Goal: Information Seeking & Learning: Compare options

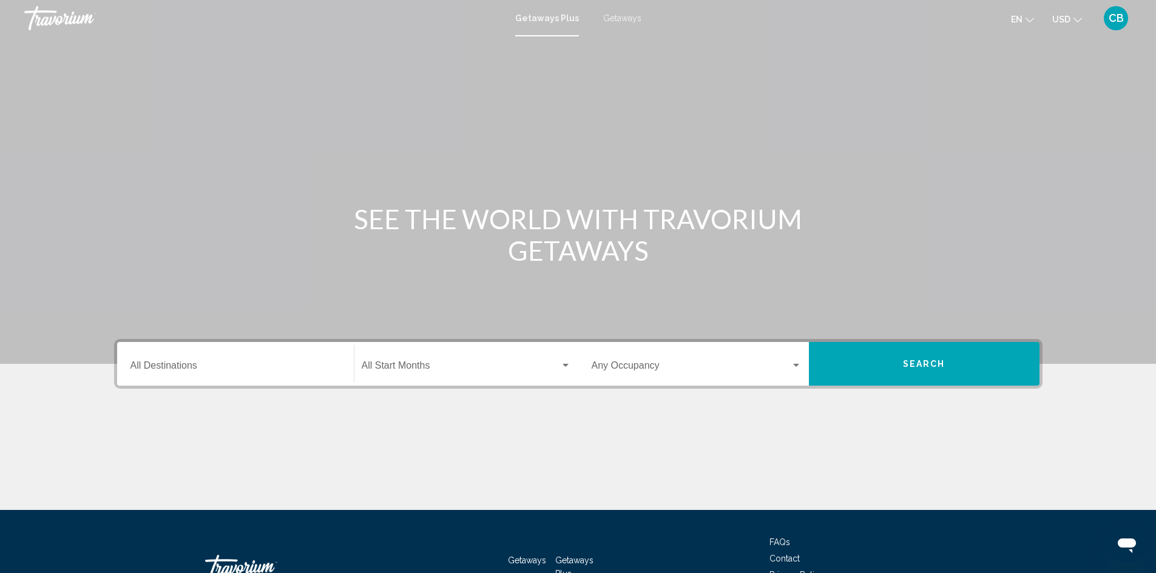
click at [152, 364] on input "Destination All Destinations" at bounding box center [235, 368] width 210 height 11
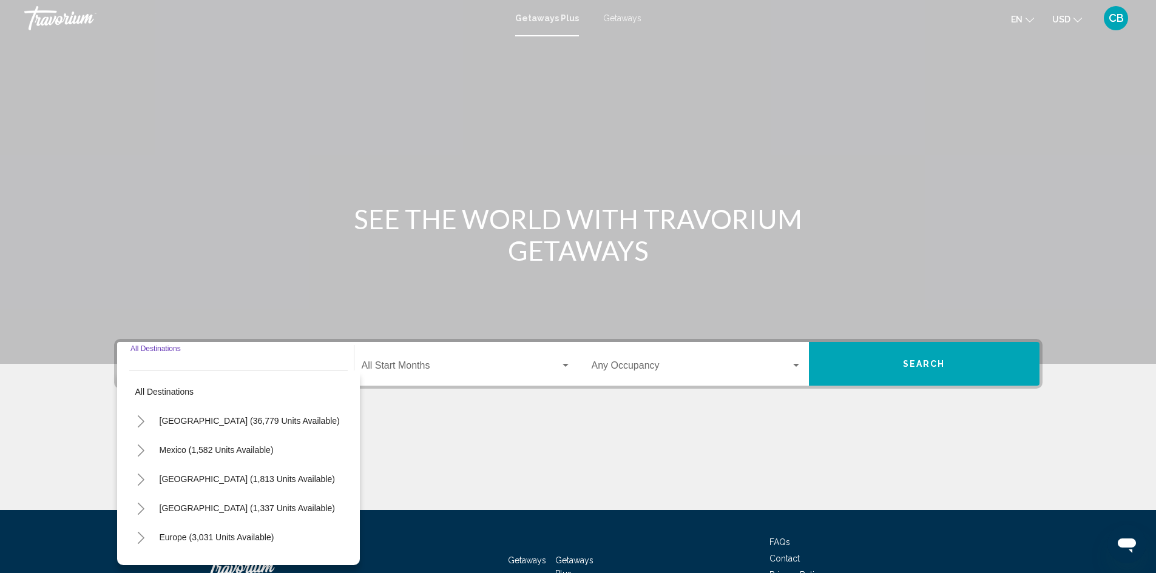
scroll to position [86, 0]
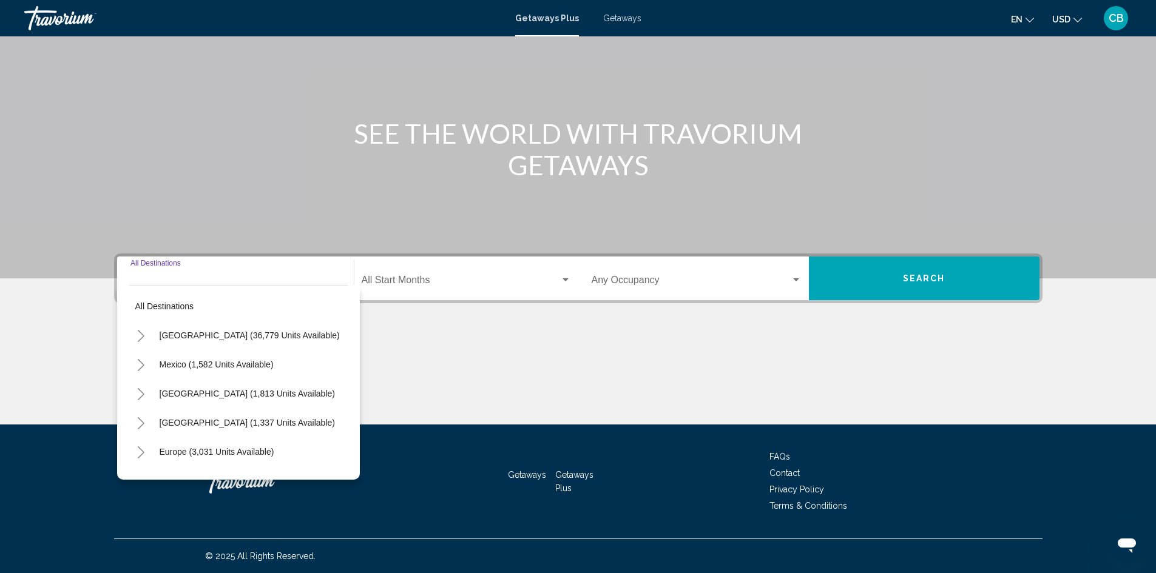
click at [155, 274] on div "Destination All Destinations" at bounding box center [235, 279] width 210 height 38
click at [153, 283] on input "Destination All Destinations" at bounding box center [235, 282] width 210 height 11
click at [421, 282] on span "Search widget" at bounding box center [461, 282] width 198 height 11
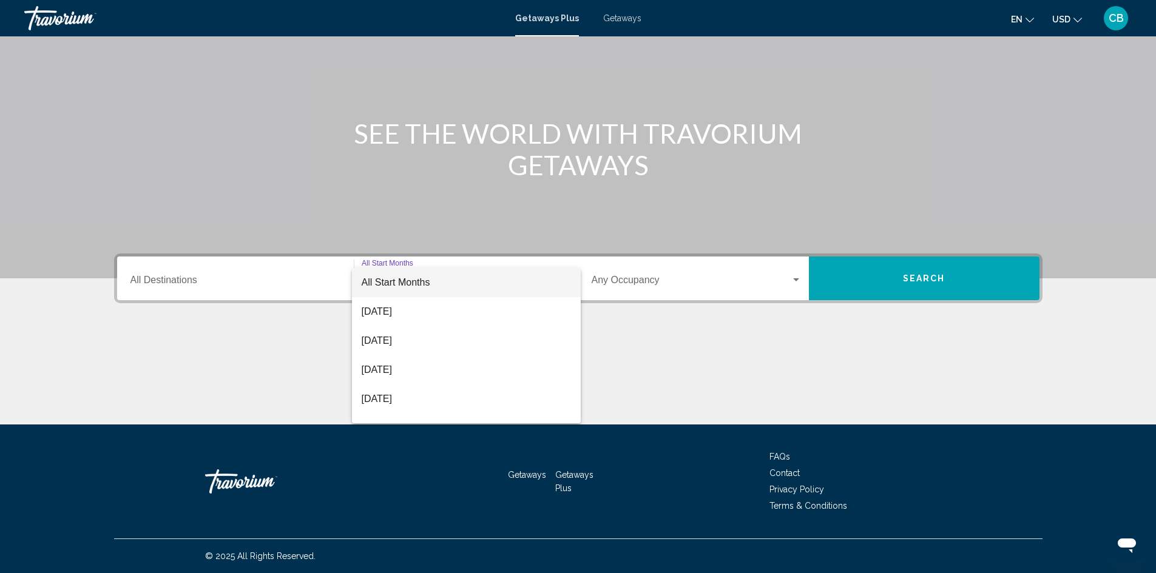
click at [231, 280] on div at bounding box center [578, 286] width 1156 height 573
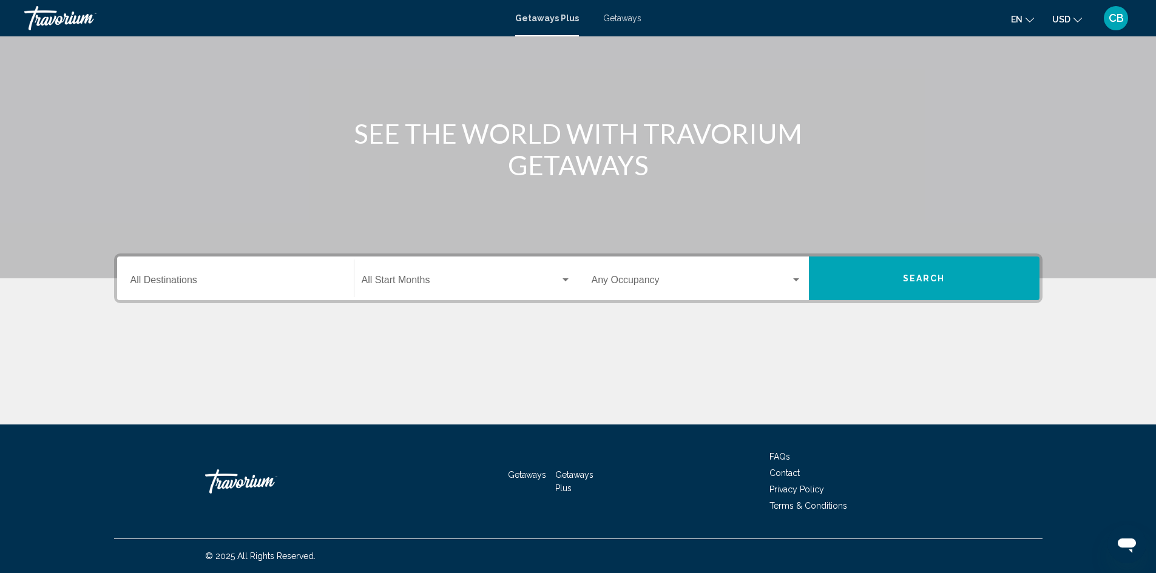
click at [864, 281] on button "Search" at bounding box center [924, 279] width 231 height 44
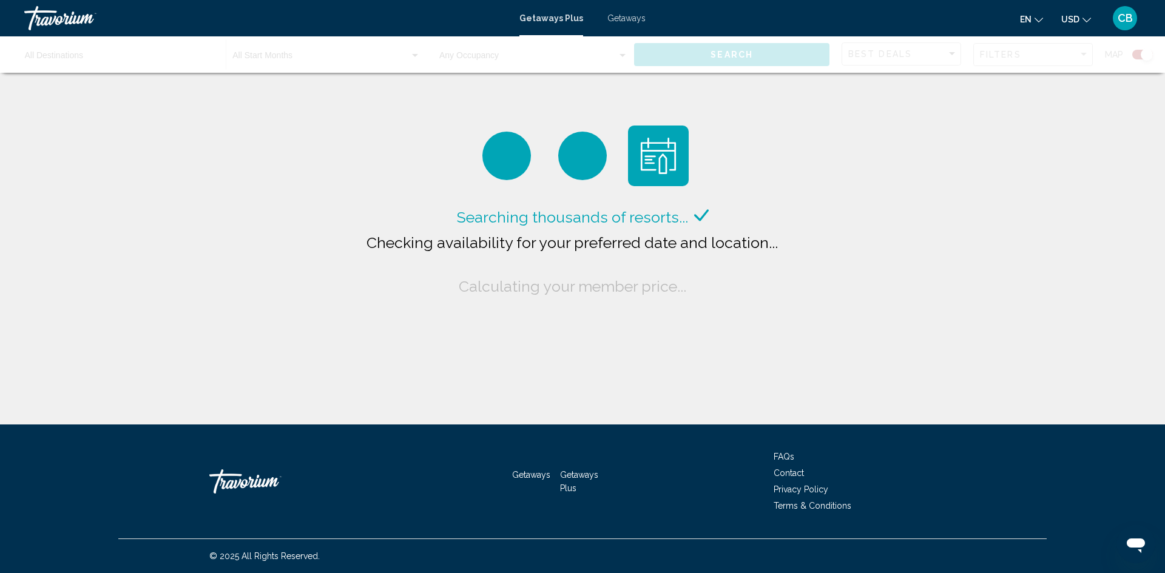
click at [516, 164] on div "Main content" at bounding box center [506, 156] width 49 height 49
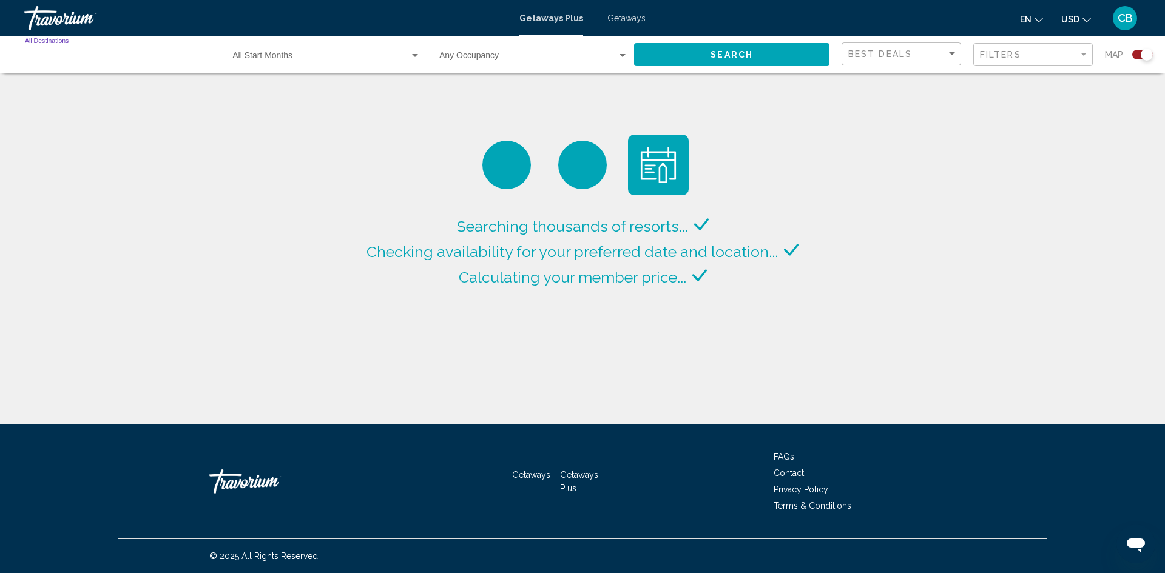
click at [124, 60] on input "Destination All Destinations" at bounding box center [119, 58] width 189 height 10
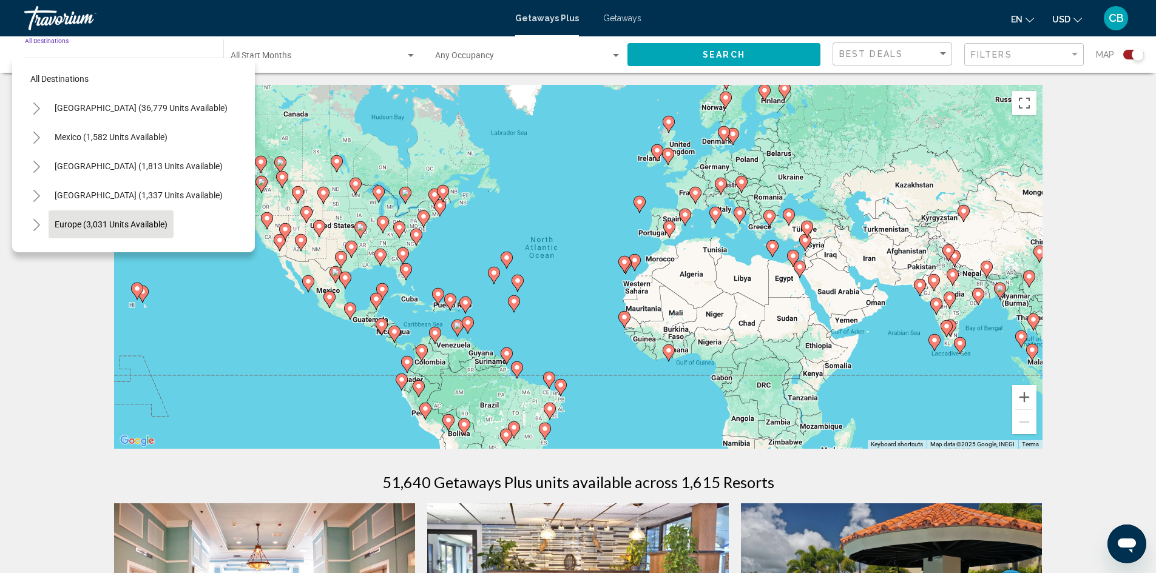
click at [100, 223] on span "Europe (3,031 units available)" at bounding box center [111, 225] width 113 height 10
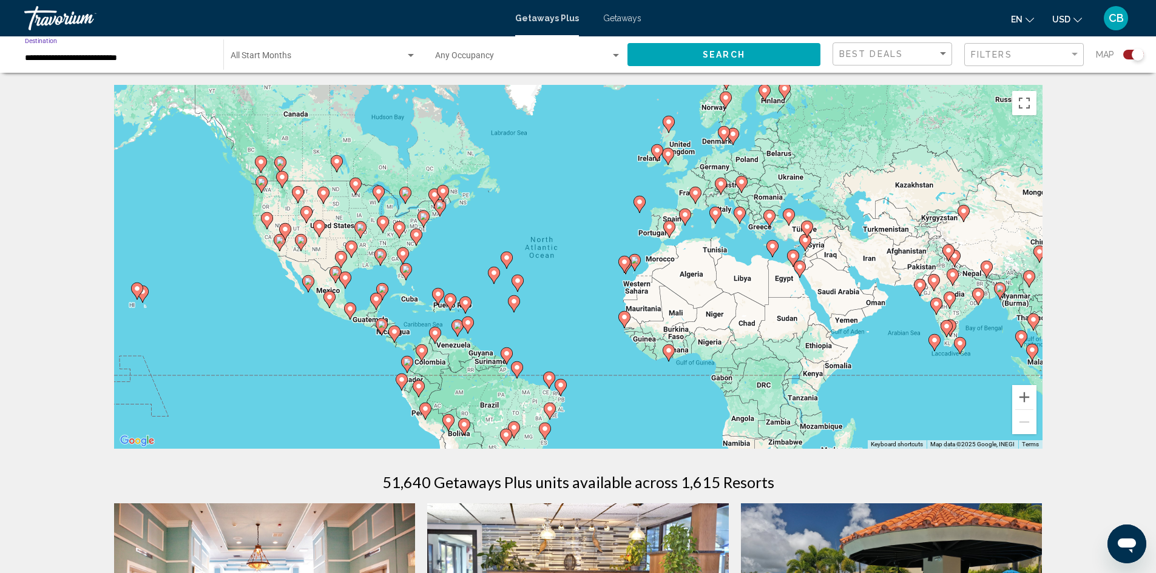
click at [125, 57] on input "**********" at bounding box center [118, 58] width 186 height 10
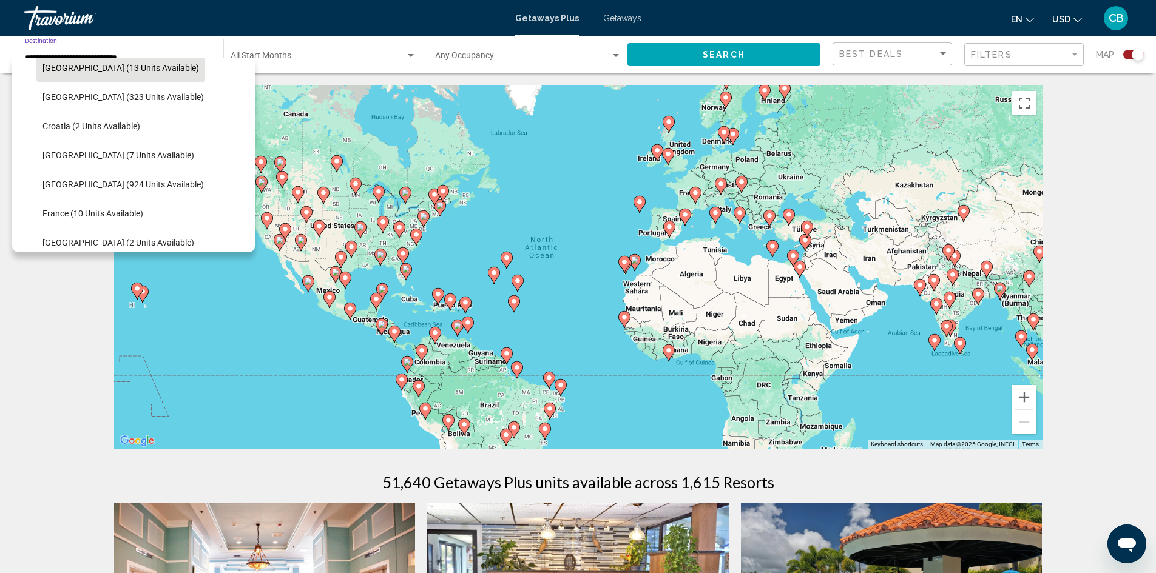
scroll to position [198, 0]
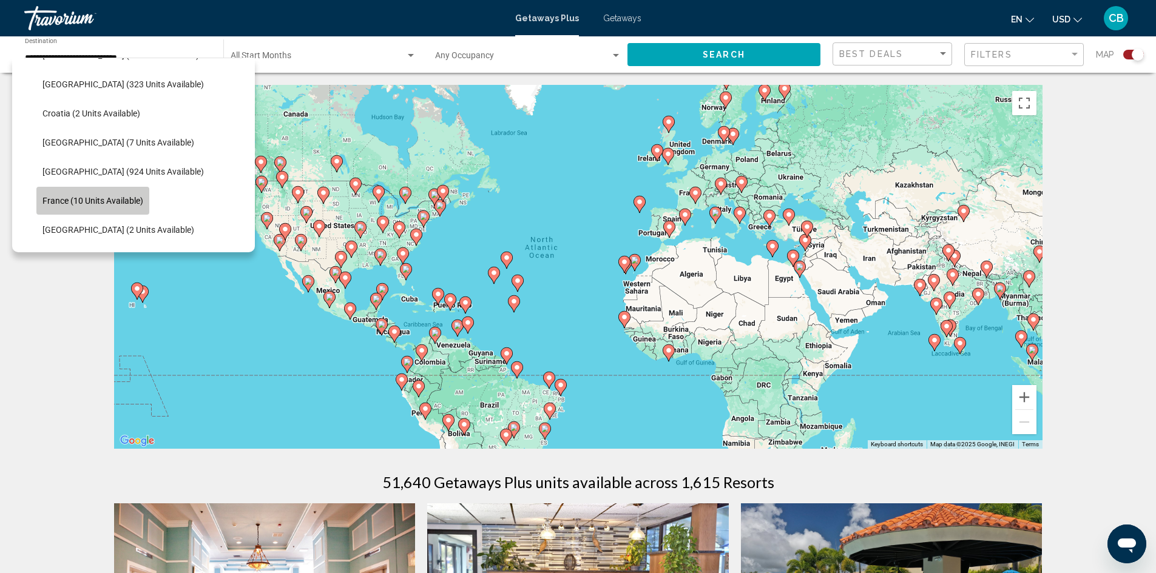
click at [122, 202] on span "France (10 units available)" at bounding box center [92, 201] width 101 height 10
type input "**********"
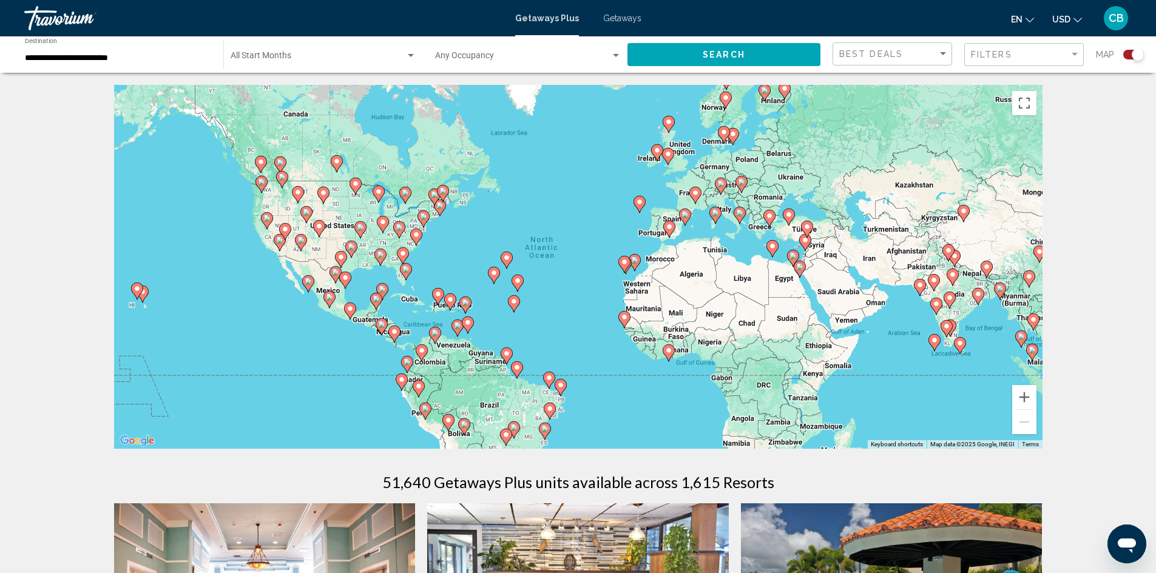
click at [310, 51] on div "Start Month All Start Months" at bounding box center [324, 54] width 186 height 33
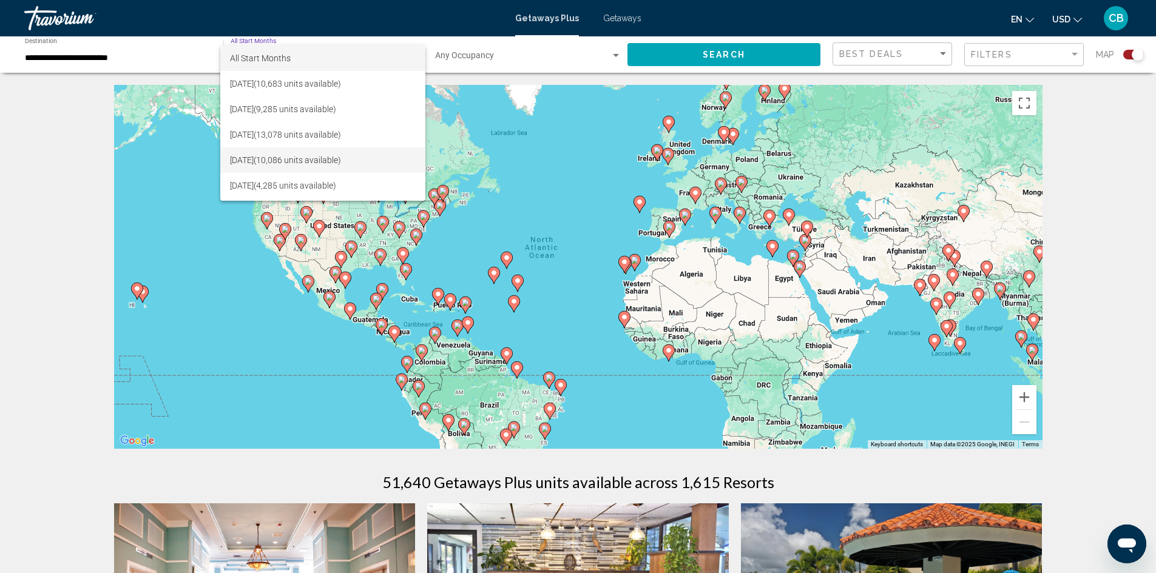
click at [310, 158] on span "[DATE] (10,086 units available)" at bounding box center [323, 159] width 186 height 25
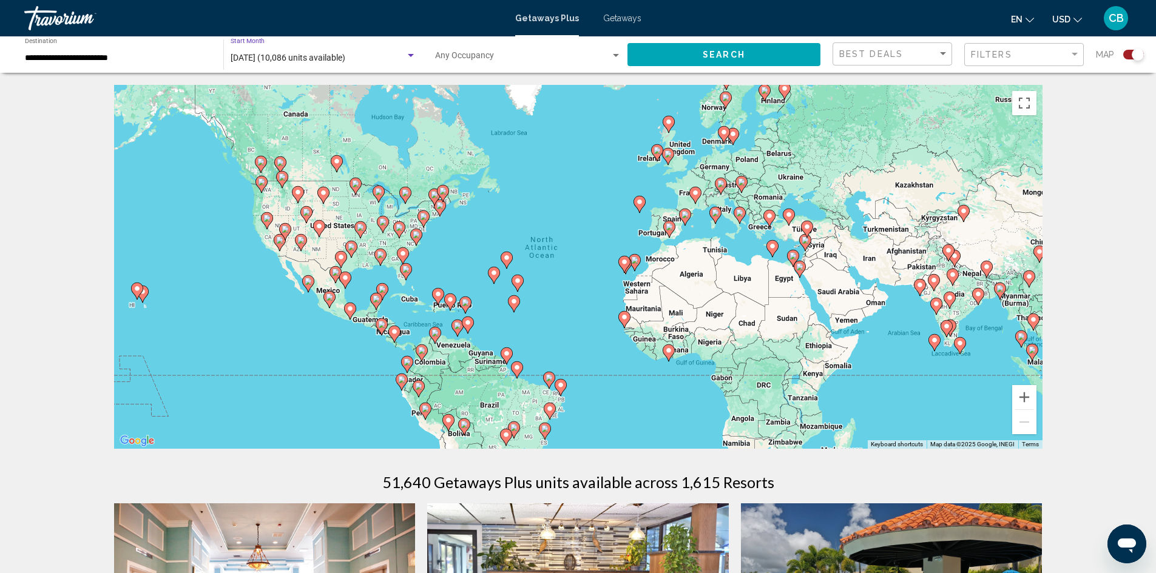
click at [504, 53] on span "Search widget" at bounding box center [522, 58] width 175 height 10
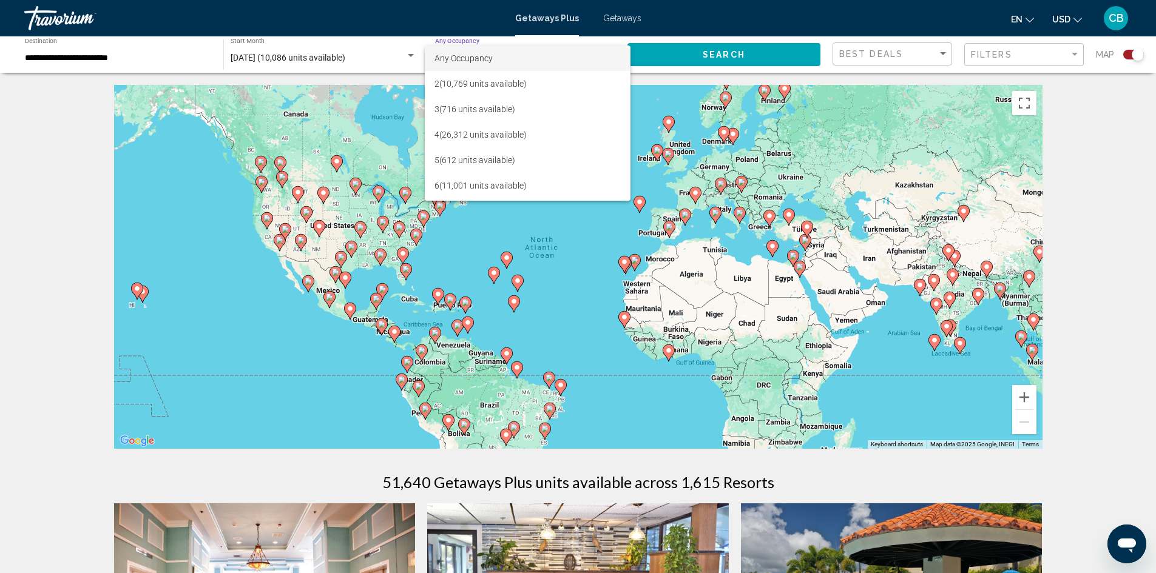
click at [494, 62] on span "Any Occupancy" at bounding box center [527, 58] width 186 height 25
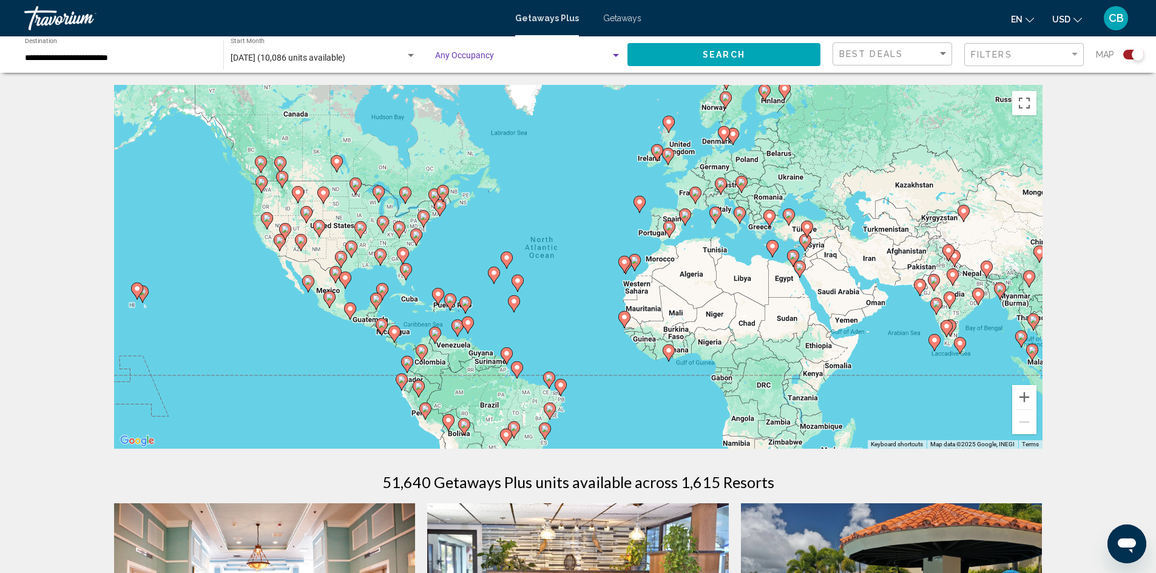
click at [733, 57] on span "Search" at bounding box center [724, 55] width 42 height 10
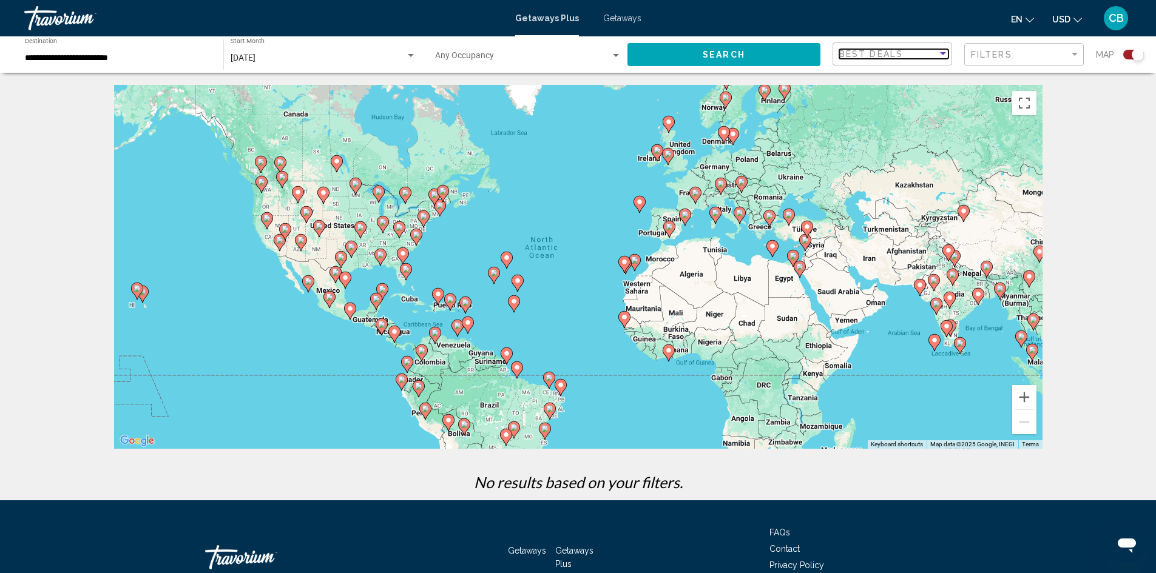
click at [943, 52] on div "Sort by" at bounding box center [943, 53] width 6 height 3
click at [852, 81] on span "Lowest Price" at bounding box center [863, 80] width 48 height 10
click at [1063, 53] on div "Filters" at bounding box center [1020, 55] width 98 height 10
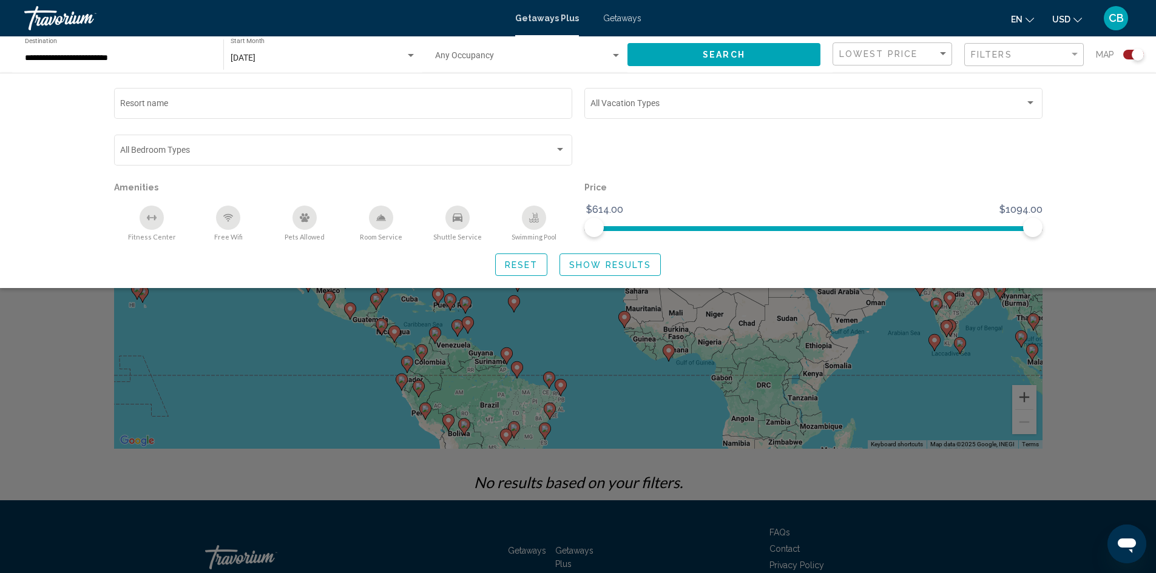
click at [1097, 207] on div "Resort name Vacation Types All Vacation Types Bedroom Types All Bedroom Types A…" at bounding box center [578, 180] width 1156 height 215
click at [576, 266] on span "Show Results" at bounding box center [610, 265] width 82 height 10
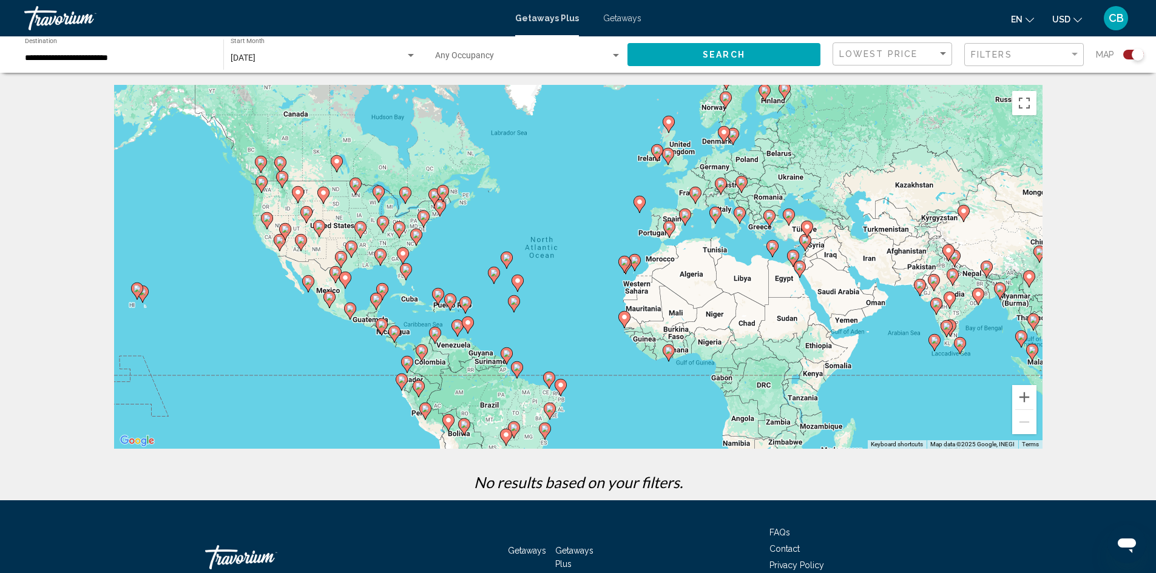
click at [694, 205] on div "To activate drag with keyboard, press Alt + Enter. Once in keyboard drag state,…" at bounding box center [578, 267] width 928 height 364
click at [122, 54] on input "**********" at bounding box center [118, 58] width 186 height 10
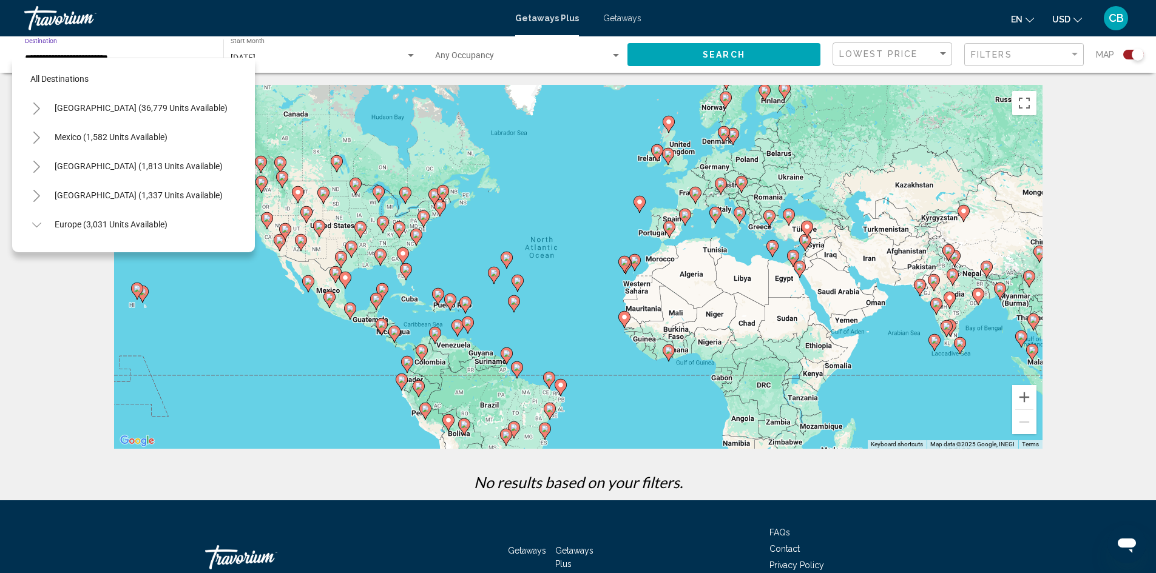
scroll to position [252, 0]
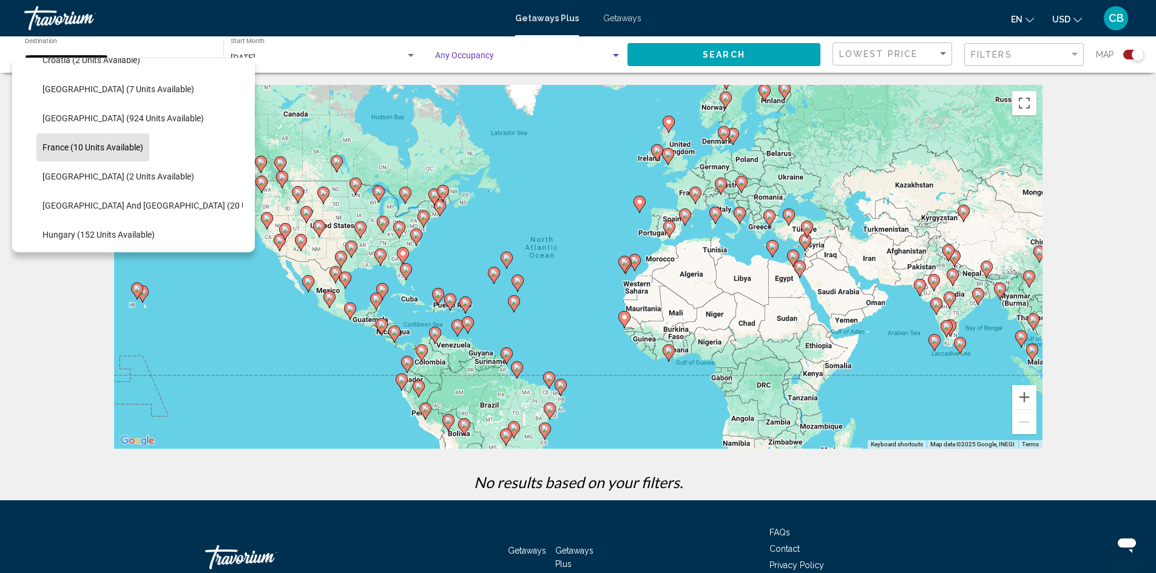
click at [553, 56] on span "Search widget" at bounding box center [522, 58] width 175 height 10
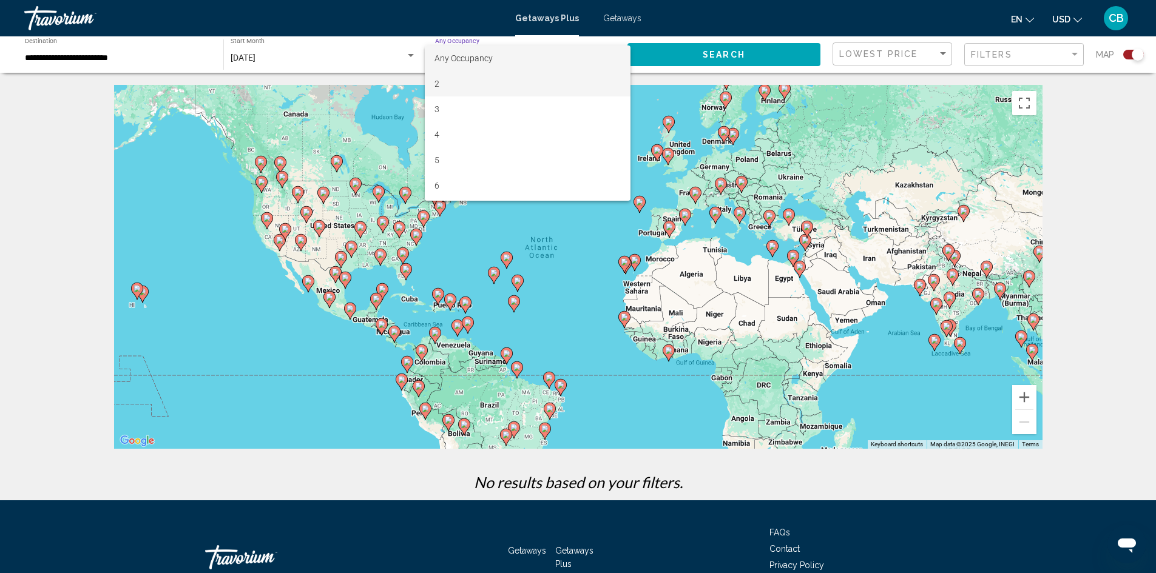
click at [436, 86] on span "2" at bounding box center [527, 83] width 186 height 25
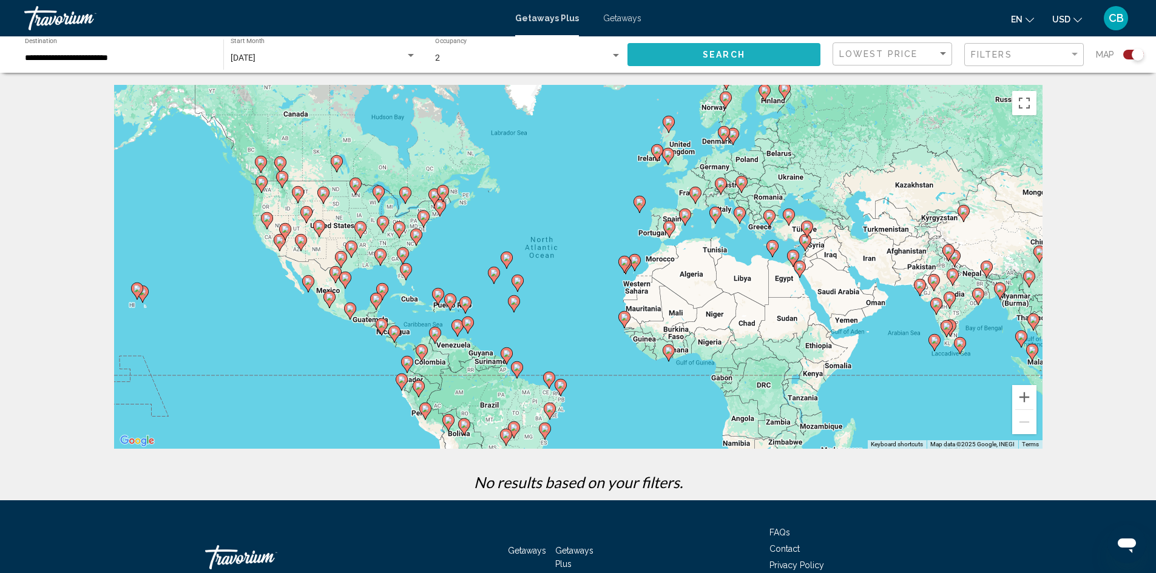
click at [754, 52] on button "Search" at bounding box center [723, 54] width 193 height 22
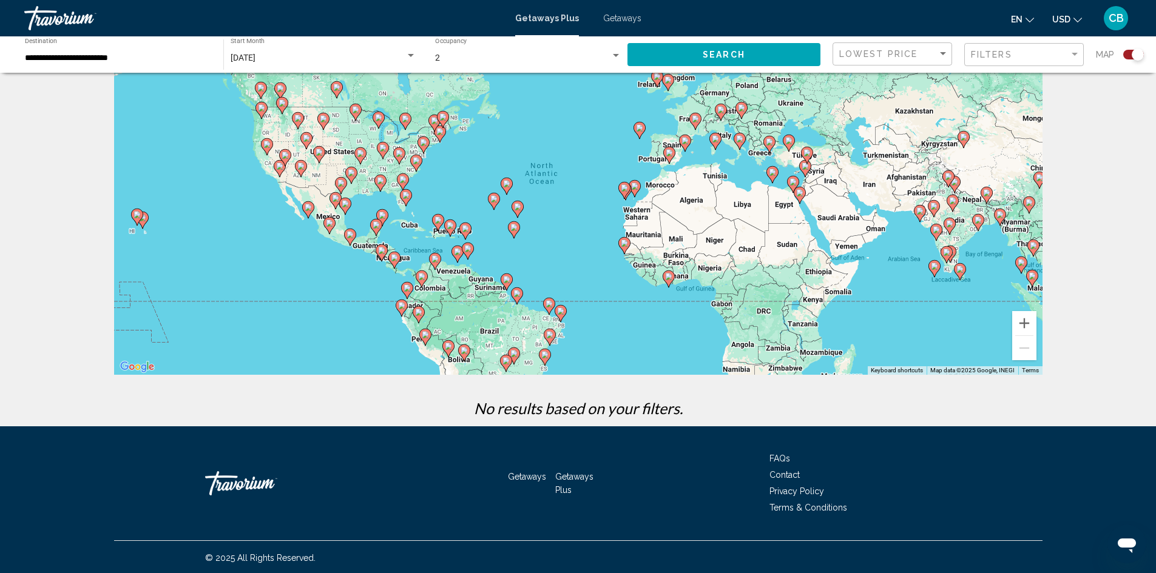
scroll to position [76, 0]
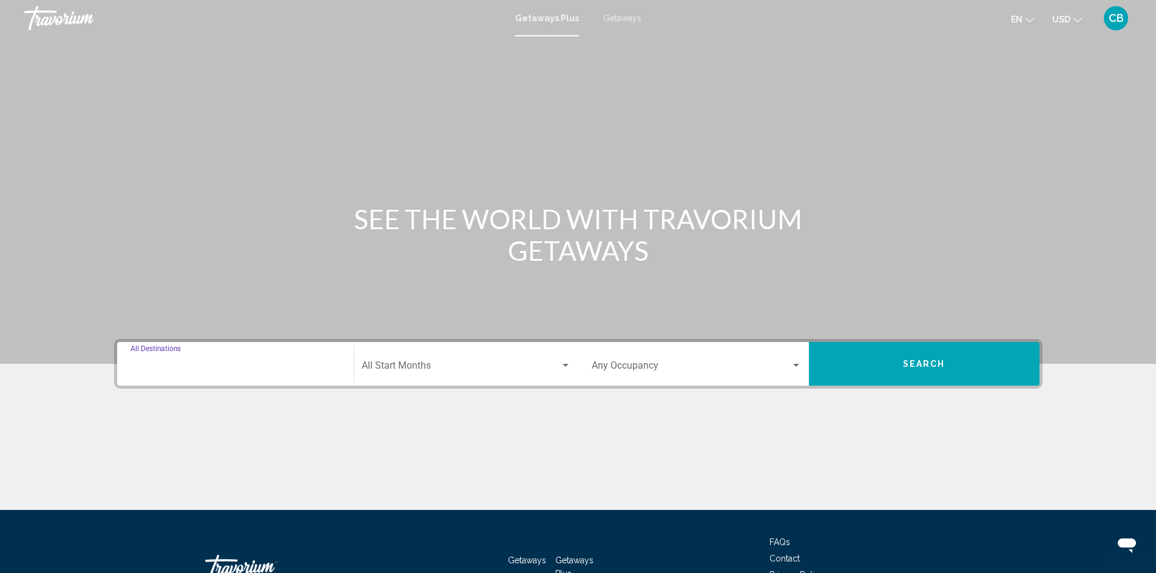
click at [246, 367] on input "Destination All Destinations" at bounding box center [235, 368] width 210 height 11
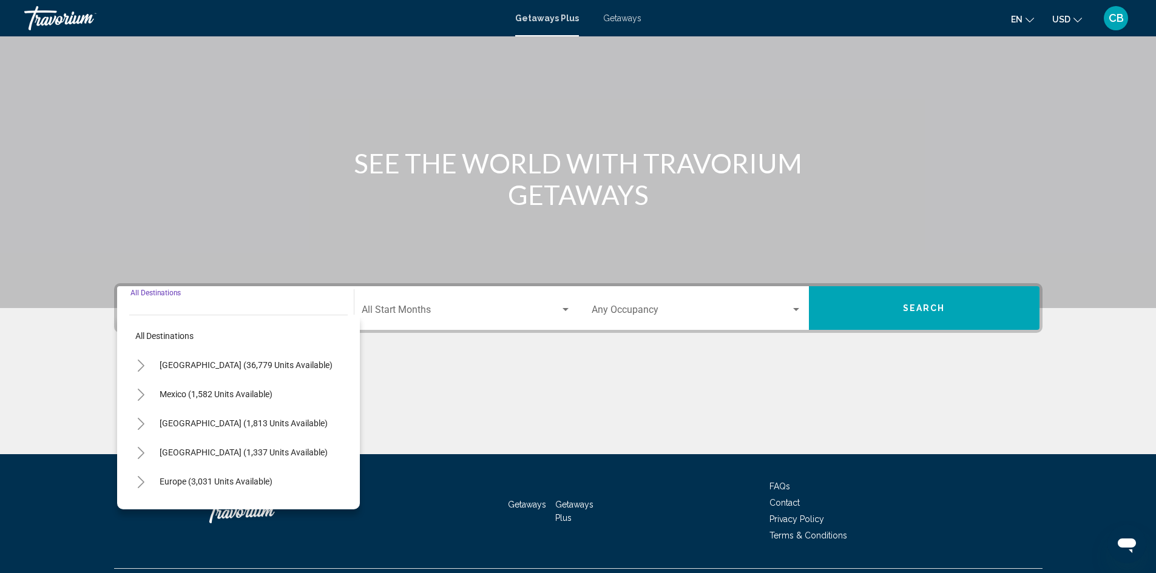
scroll to position [86, 0]
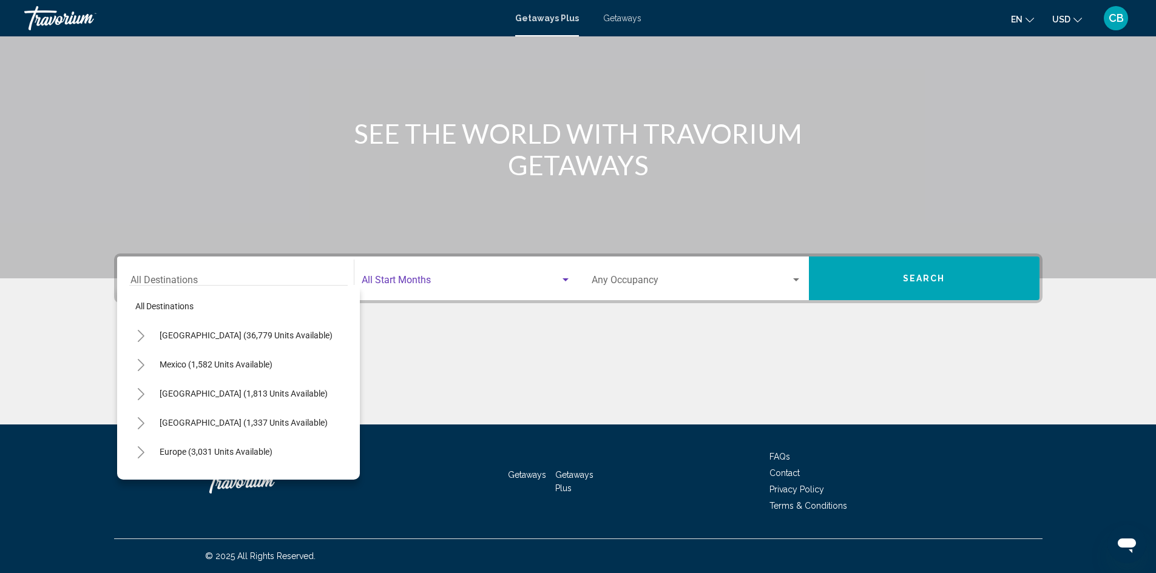
click at [485, 282] on span "Search widget" at bounding box center [461, 282] width 198 height 11
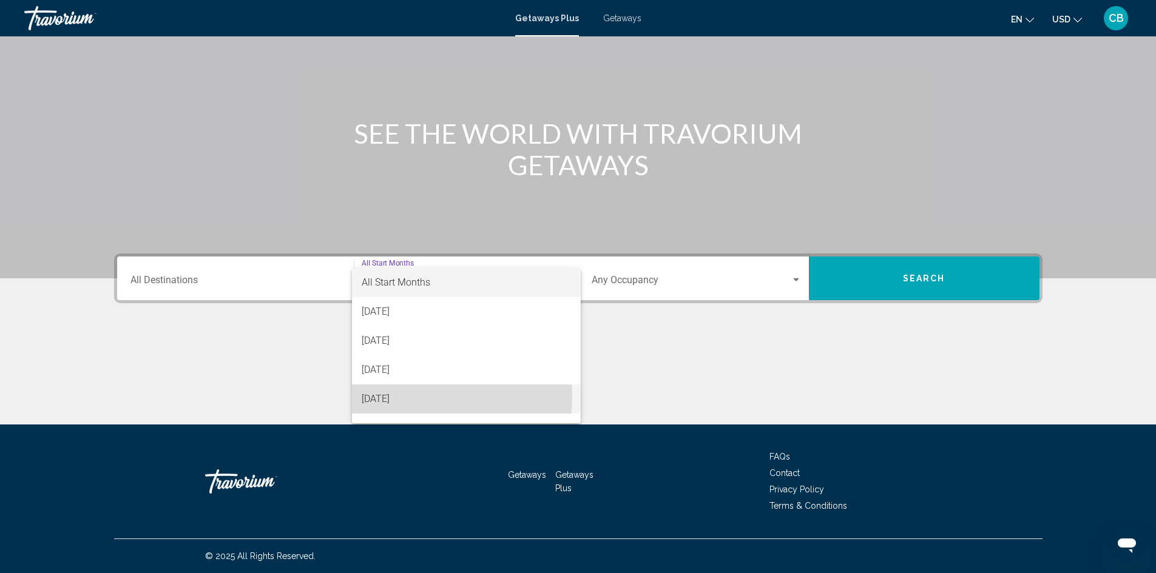
click at [387, 396] on span "[DATE]" at bounding box center [466, 399] width 209 height 29
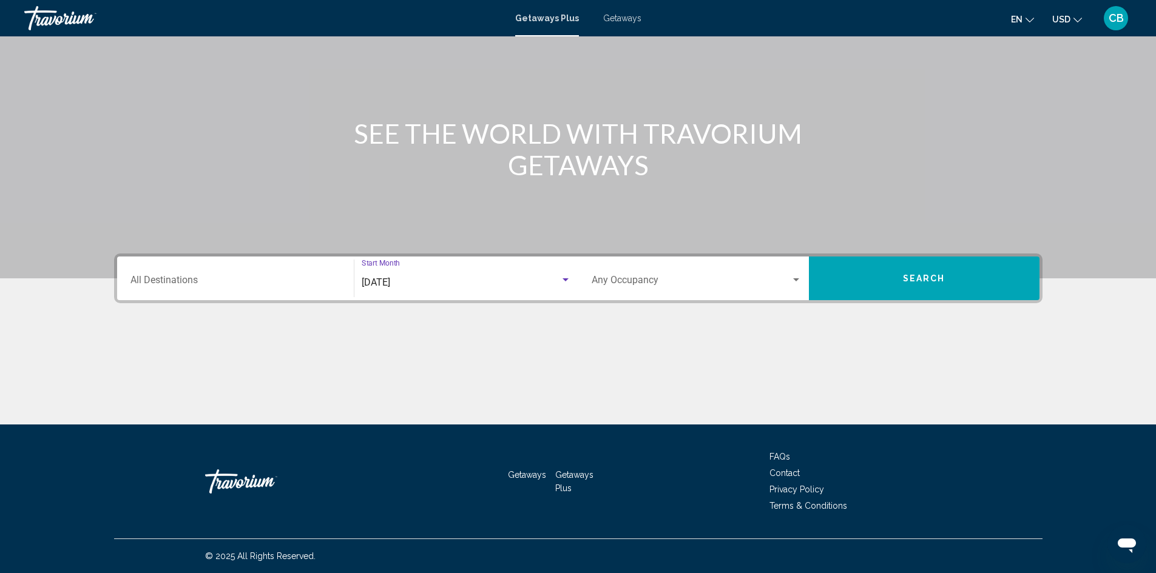
click at [195, 285] on input "Destination All Destinations" at bounding box center [235, 282] width 210 height 11
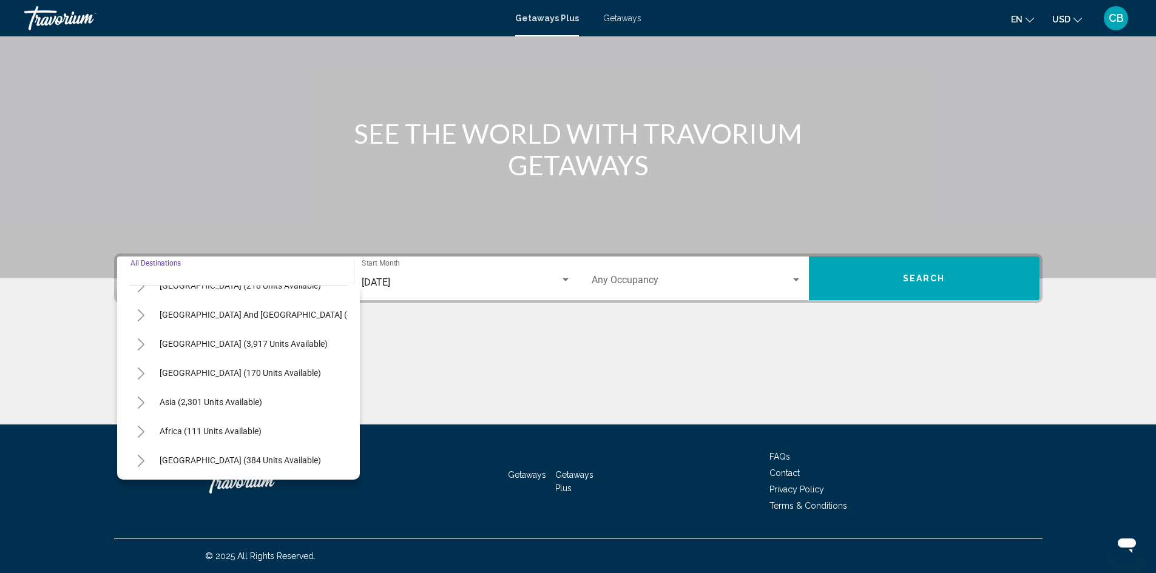
scroll to position [206, 0]
click at [453, 369] on div "Main content" at bounding box center [578, 379] width 928 height 91
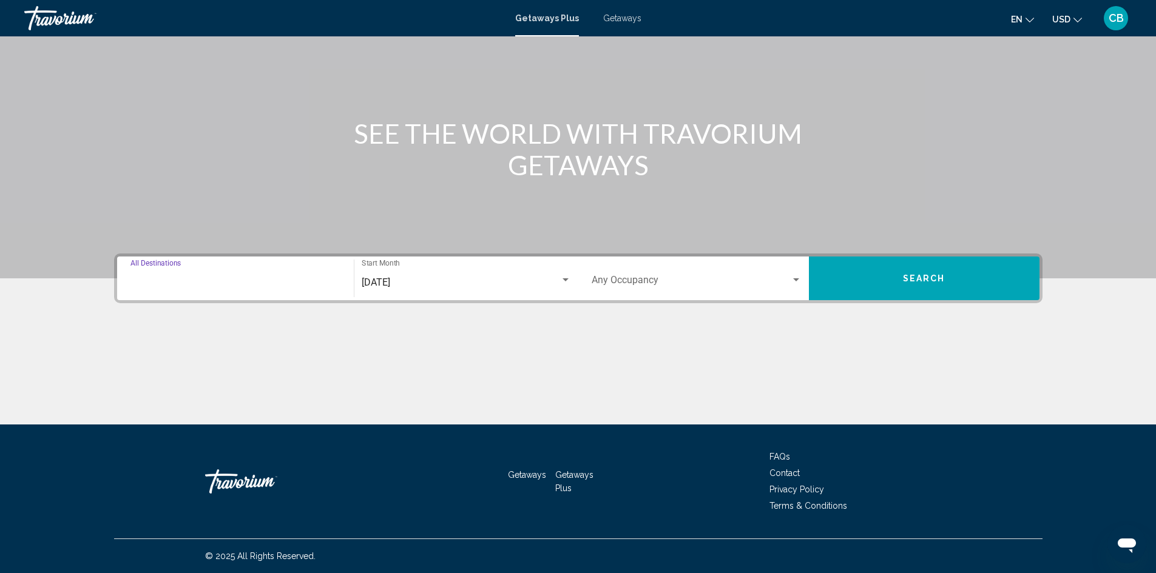
click at [214, 282] on input "Destination All Destinations" at bounding box center [235, 282] width 210 height 11
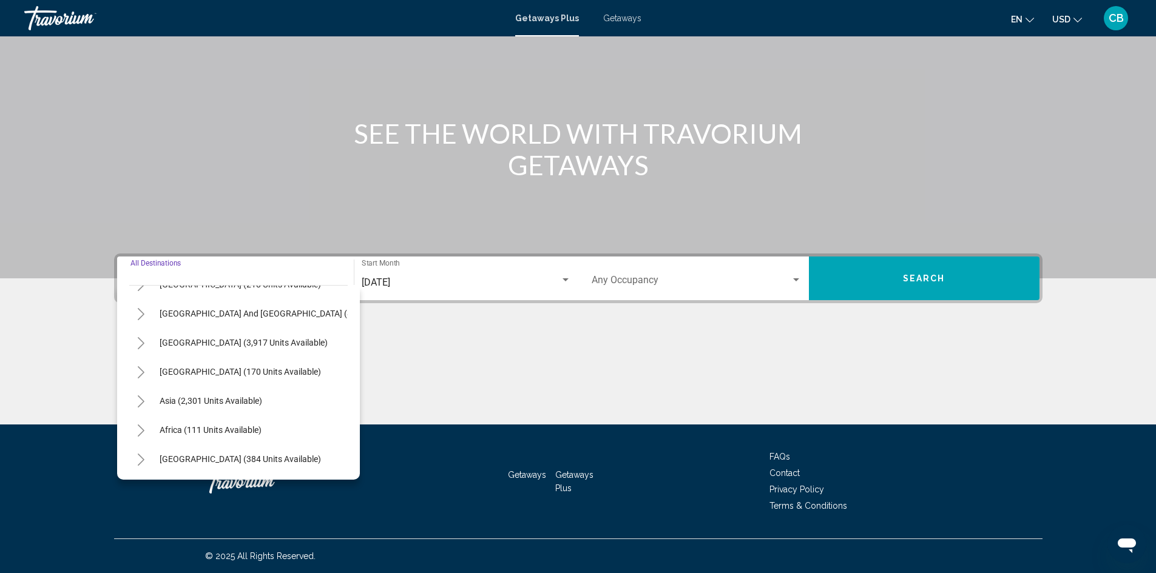
click at [467, 355] on div "Main content" at bounding box center [578, 379] width 928 height 91
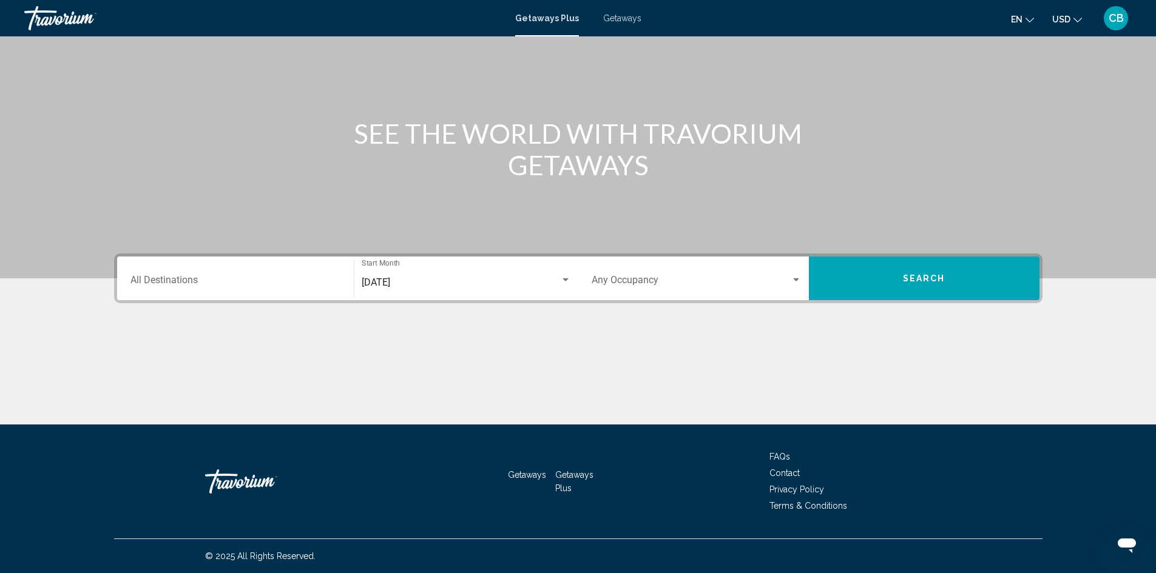
click at [170, 280] on input "Destination All Destinations" at bounding box center [235, 282] width 210 height 11
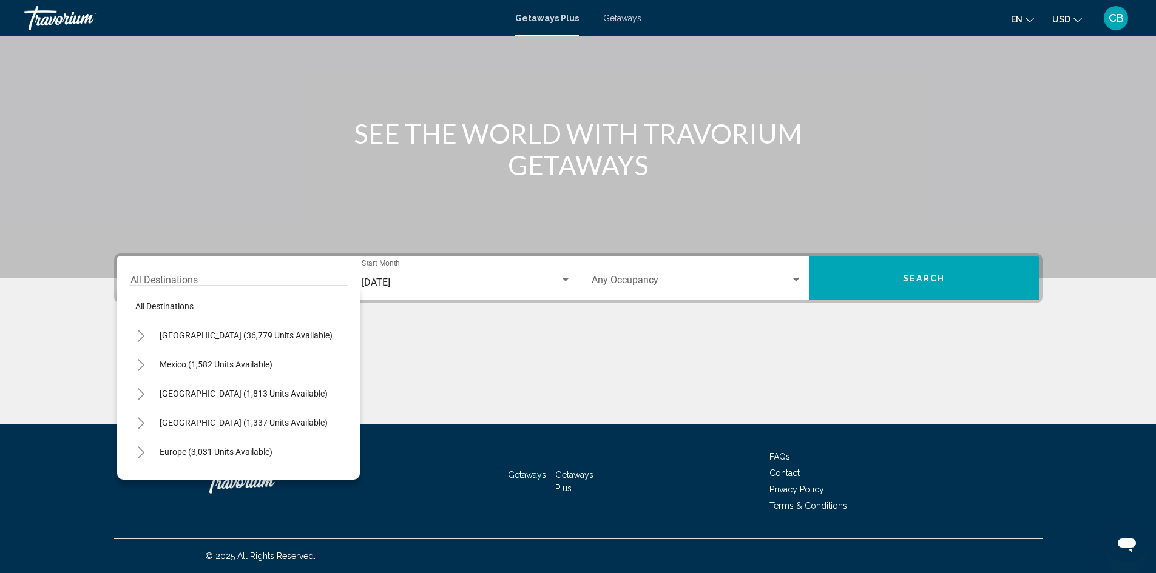
click at [251, 201] on div "Main content" at bounding box center [578, 96] width 1156 height 364
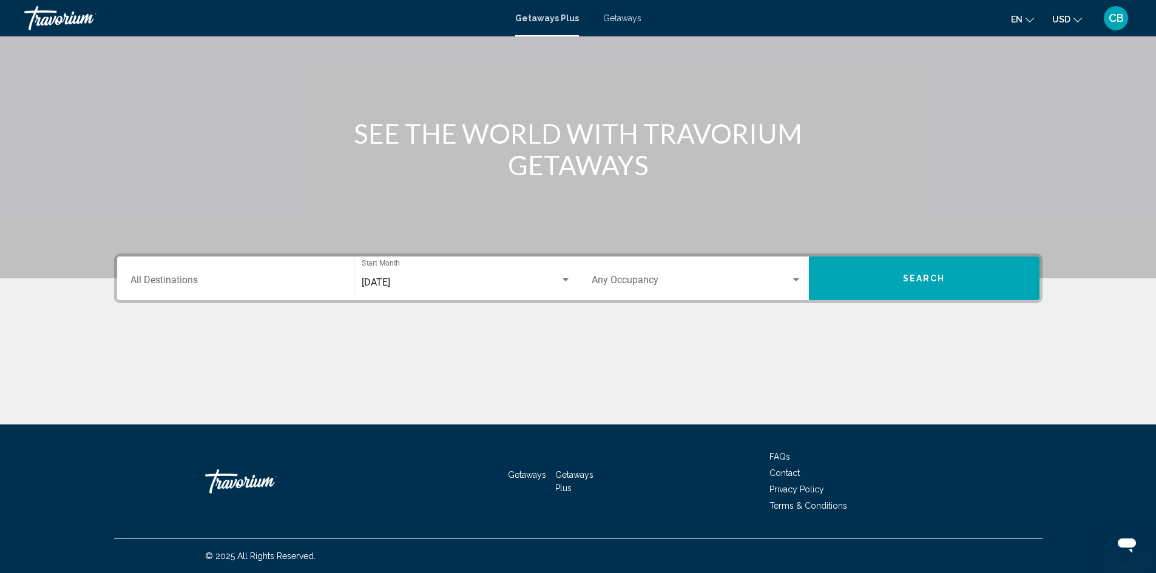
click at [629, 21] on span "Getaways" at bounding box center [622, 18] width 38 height 10
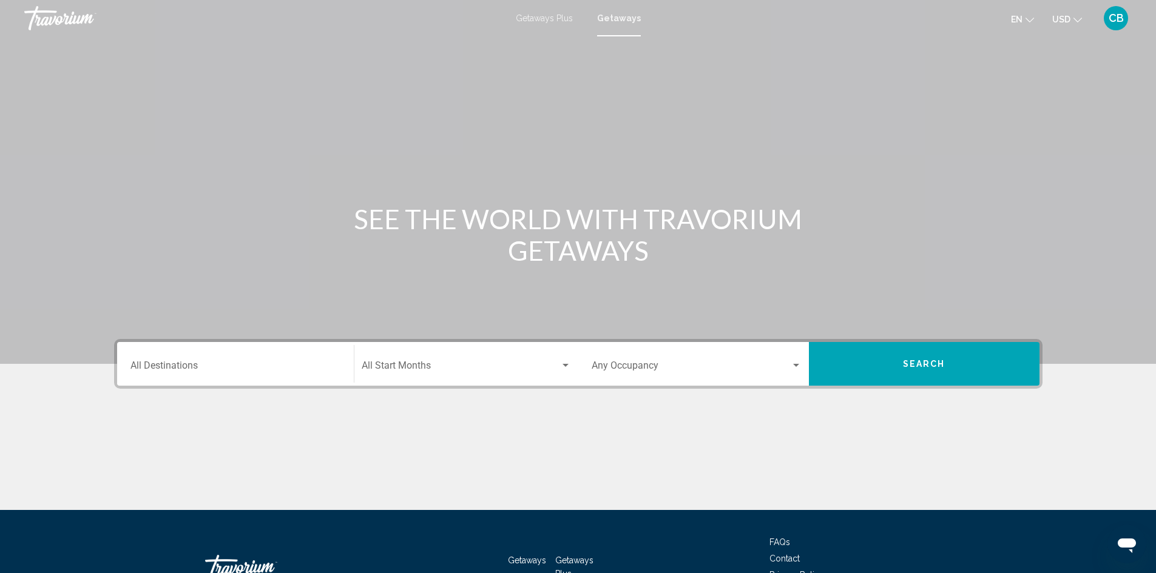
click at [274, 356] on div "Destination All Destinations" at bounding box center [235, 364] width 210 height 38
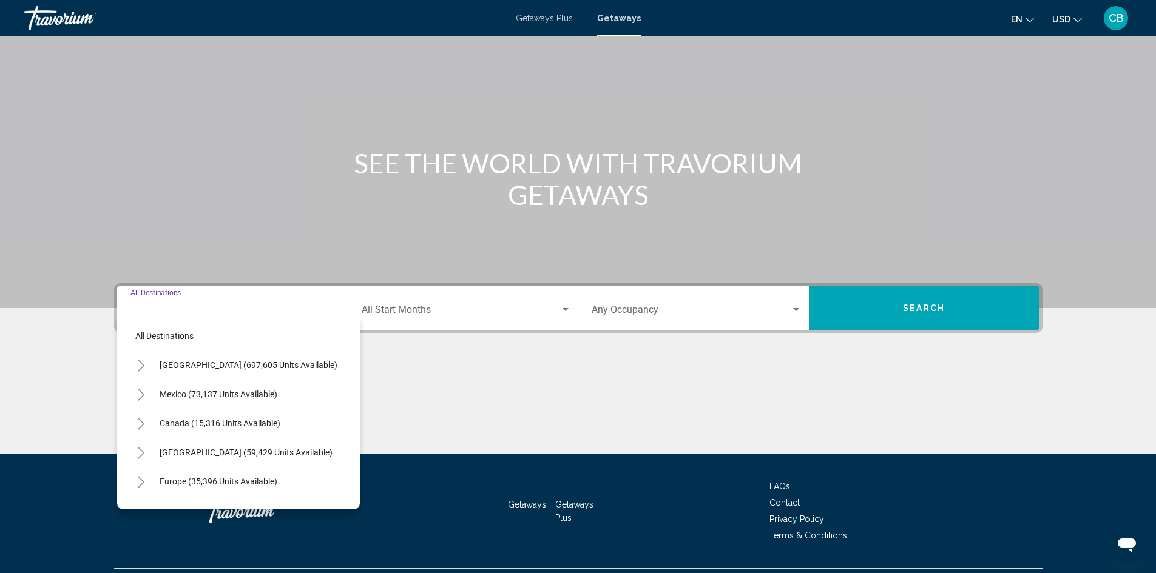
scroll to position [86, 0]
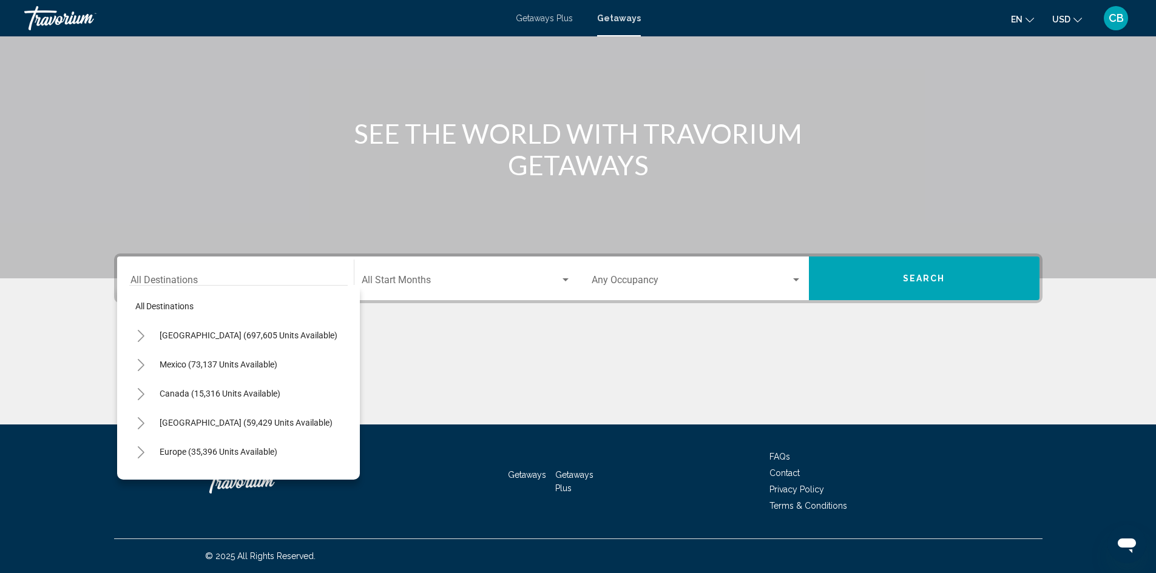
click at [183, 273] on div "Destination All Destinations" at bounding box center [235, 279] width 210 height 38
click at [510, 394] on div "Main content" at bounding box center [578, 379] width 928 height 91
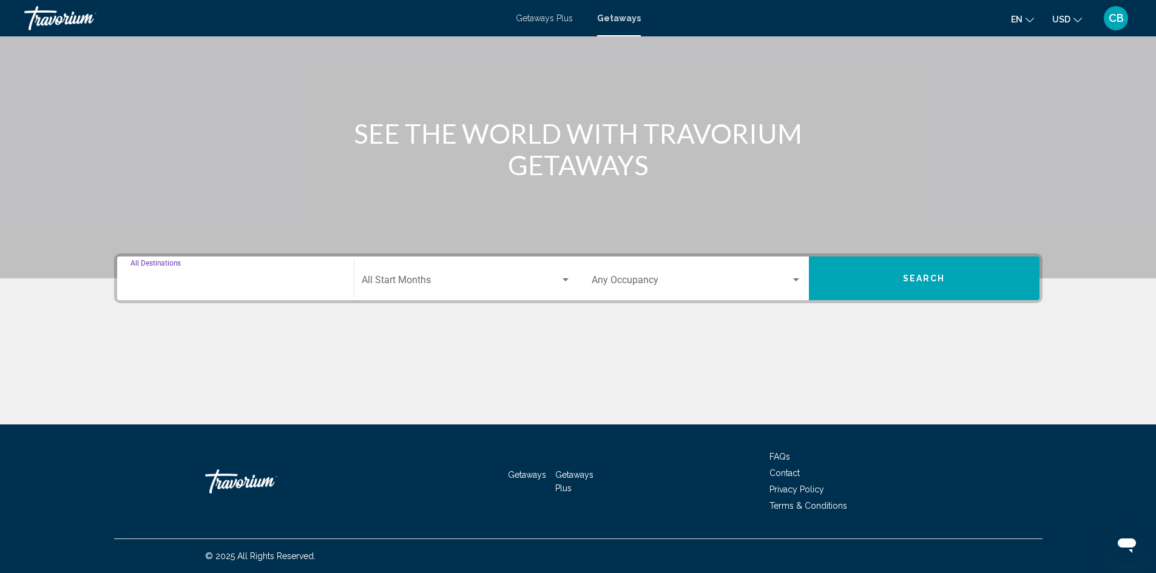
click at [272, 286] on input "Destination All Destinations" at bounding box center [235, 282] width 210 height 11
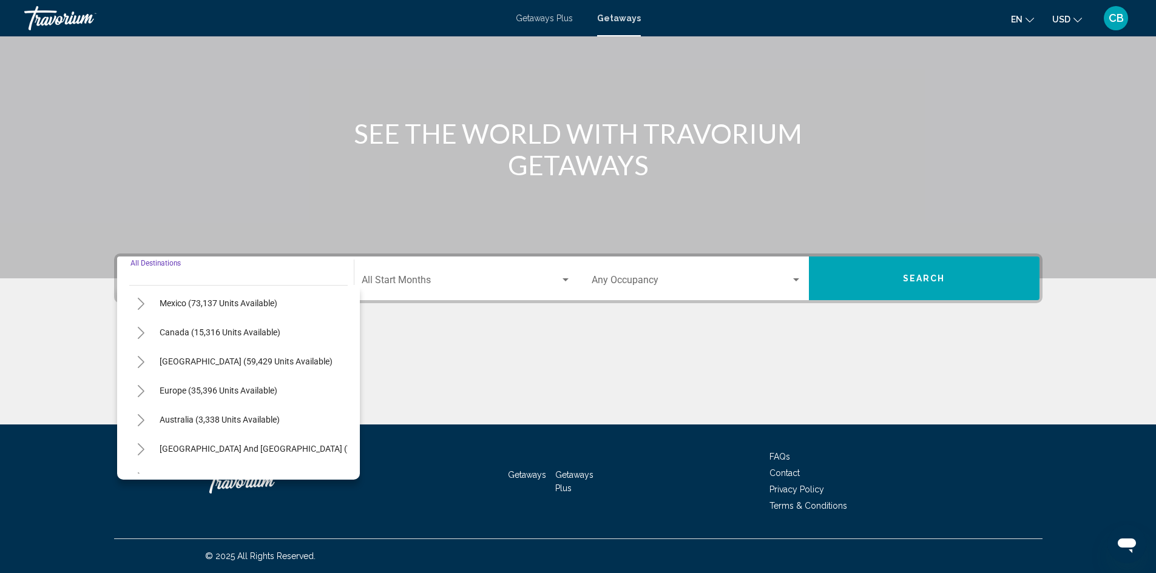
scroll to position [61, 0]
click at [167, 390] on span "Europe (35,396 units available)" at bounding box center [219, 391] width 118 height 10
type input "**********"
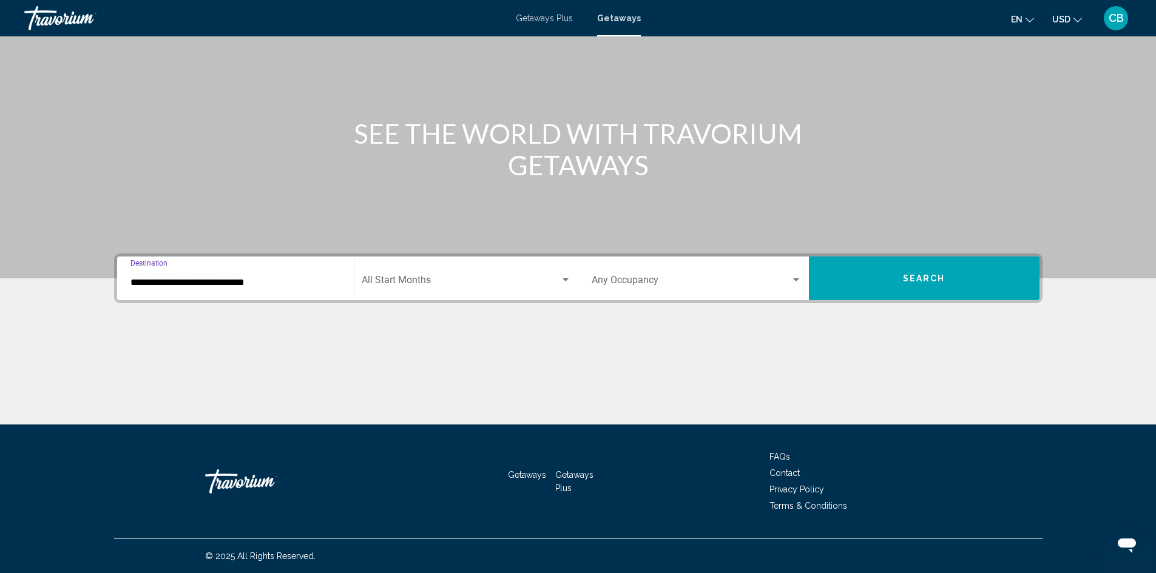
click at [905, 286] on button "Search" at bounding box center [924, 279] width 231 height 44
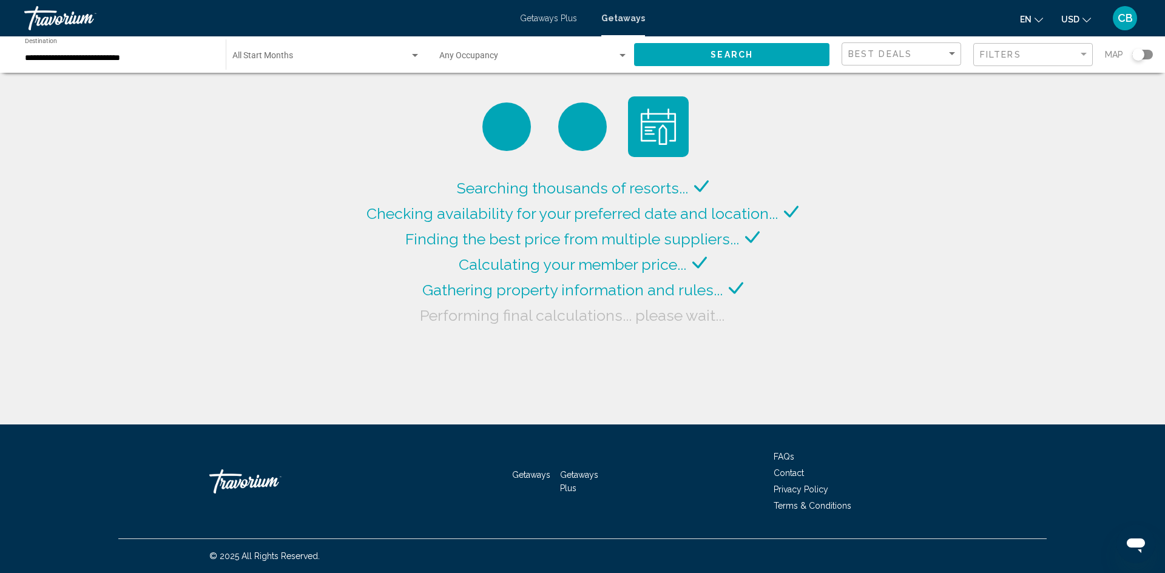
click at [159, 64] on div "**********" at bounding box center [119, 54] width 189 height 33
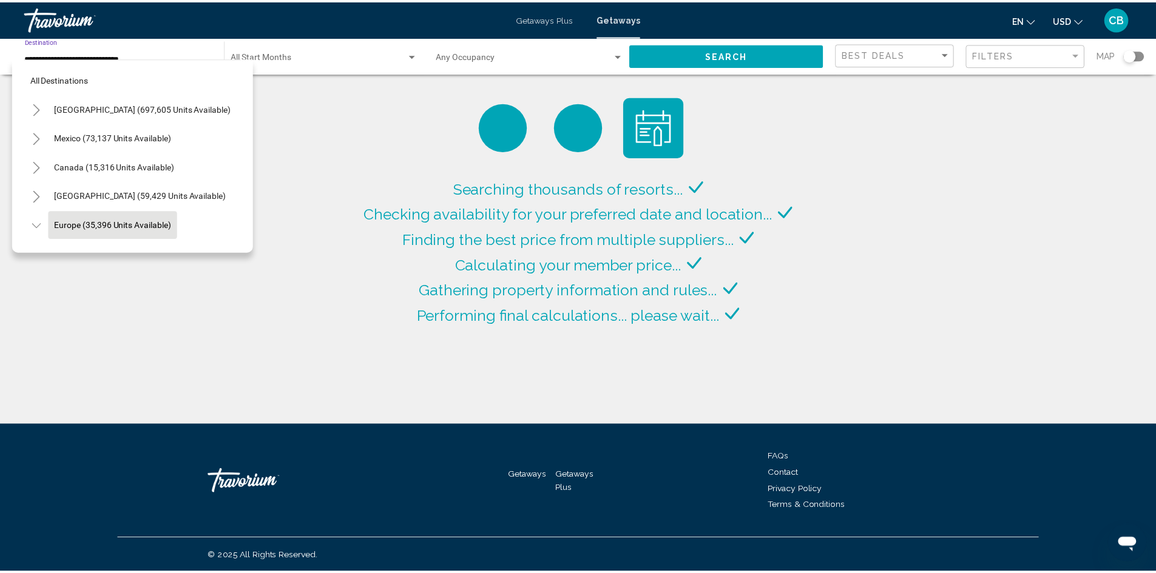
scroll to position [77, 0]
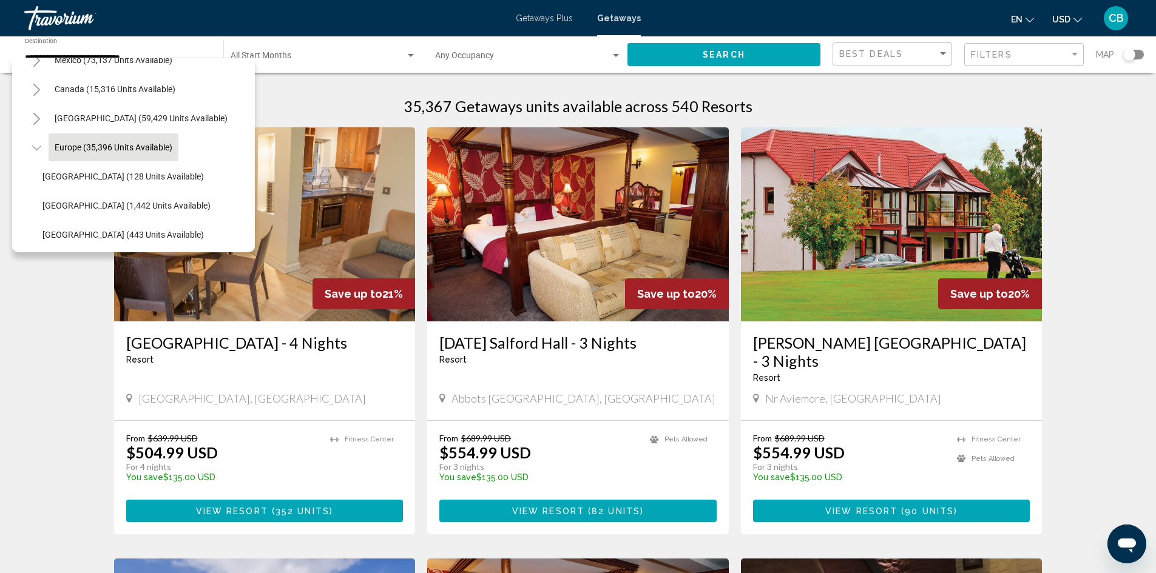
click at [395, 254] on img "Main content" at bounding box center [265, 224] width 302 height 194
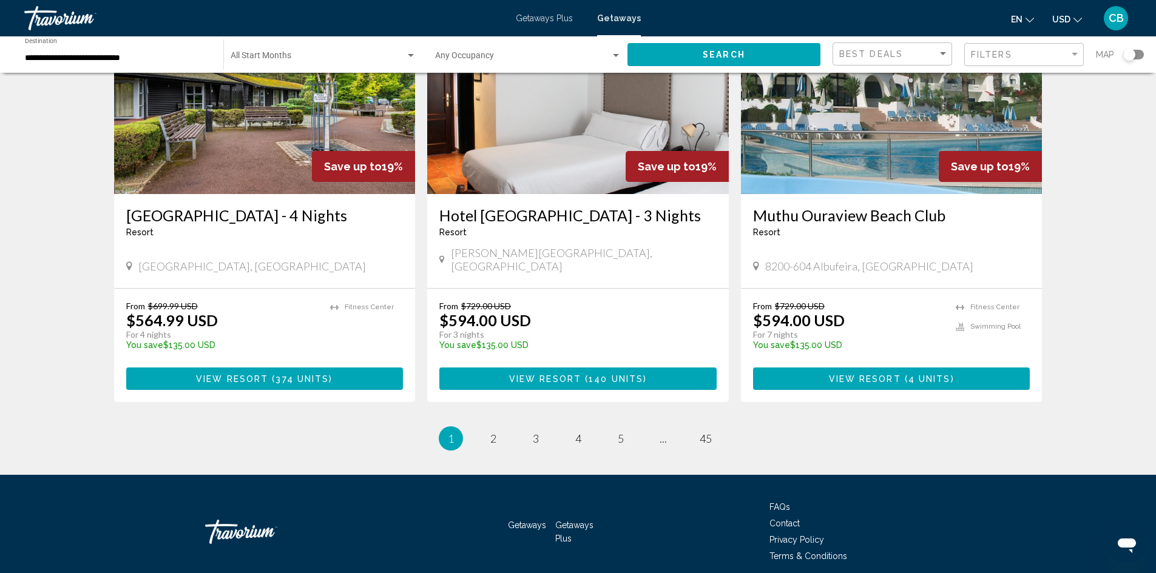
scroll to position [1405, 0]
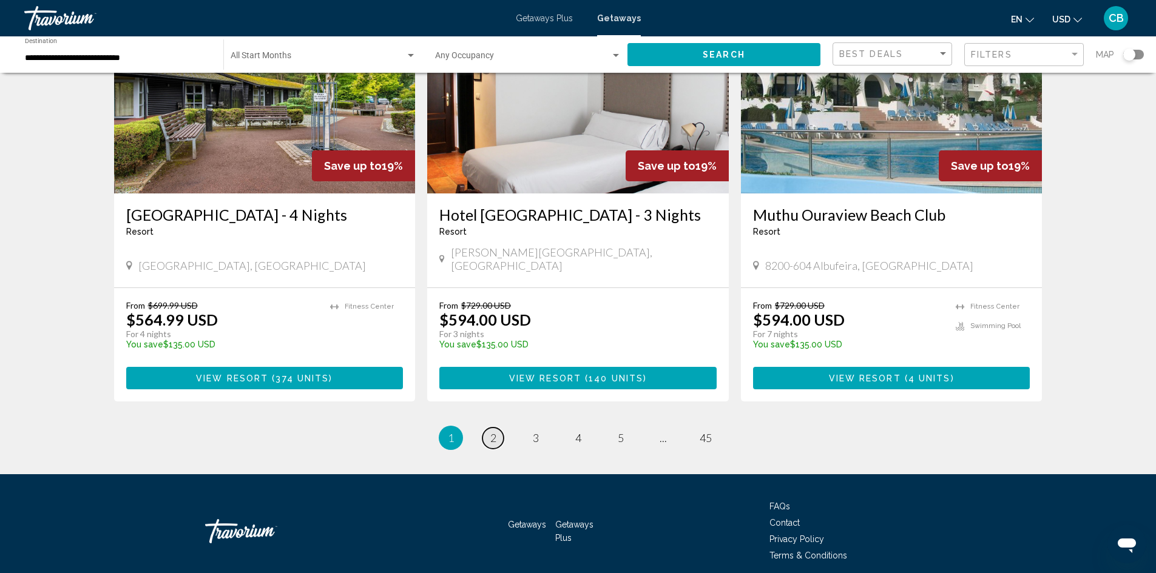
click at [488, 428] on link "page 2" at bounding box center [492, 438] width 21 height 21
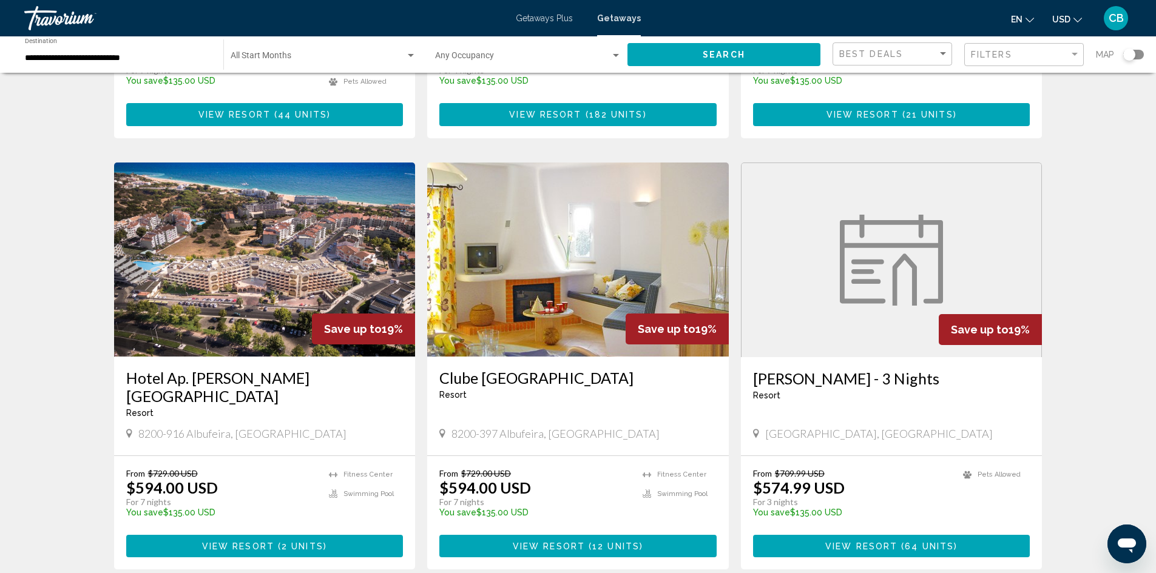
scroll to position [677, 0]
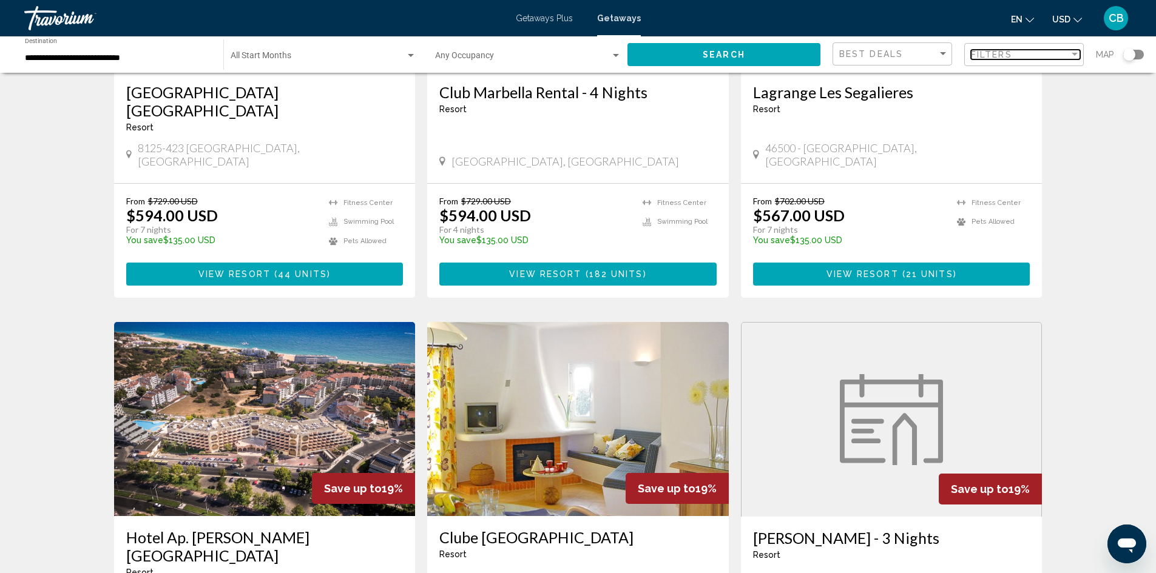
click at [1070, 52] on div "Filter" at bounding box center [1074, 55] width 11 height 10
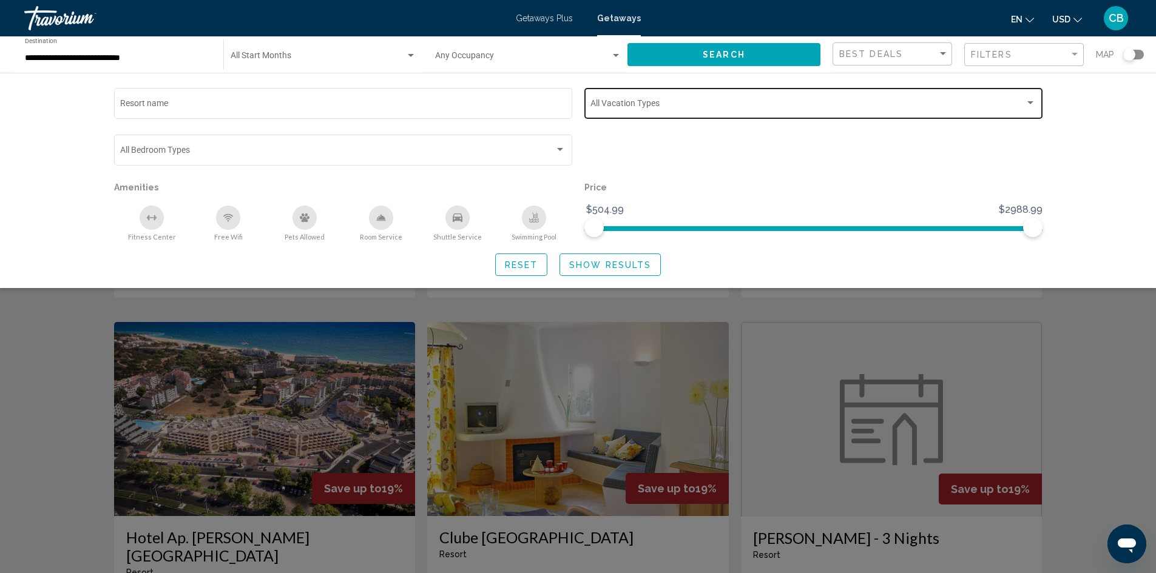
click at [1035, 102] on div "Search widget" at bounding box center [1030, 103] width 11 height 10
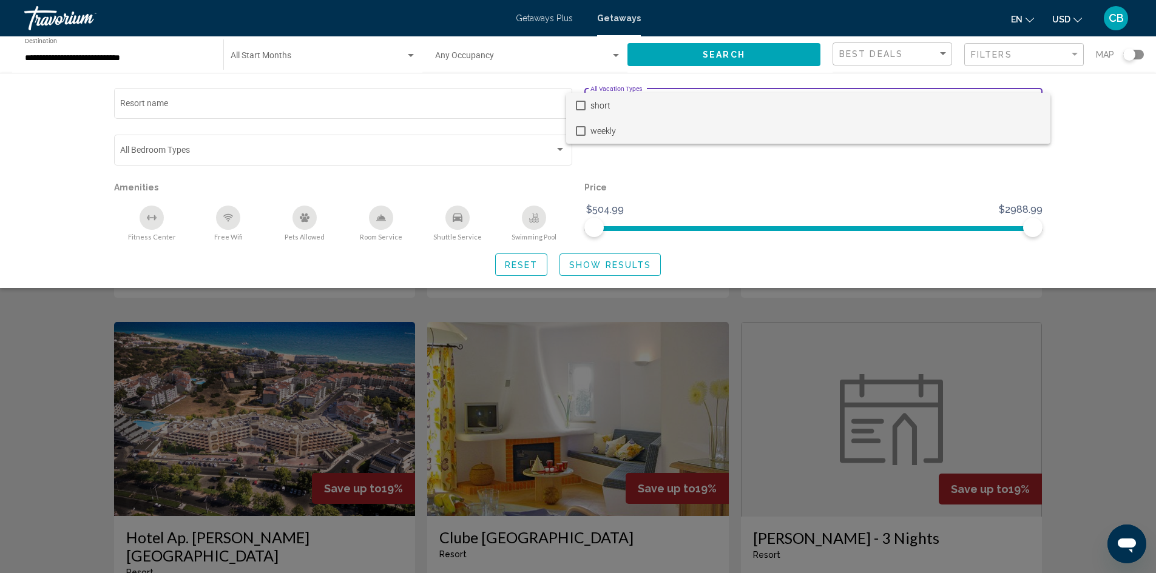
click at [584, 131] on mat-pseudo-checkbox at bounding box center [581, 131] width 10 height 10
click at [586, 266] on div at bounding box center [578, 286] width 1156 height 573
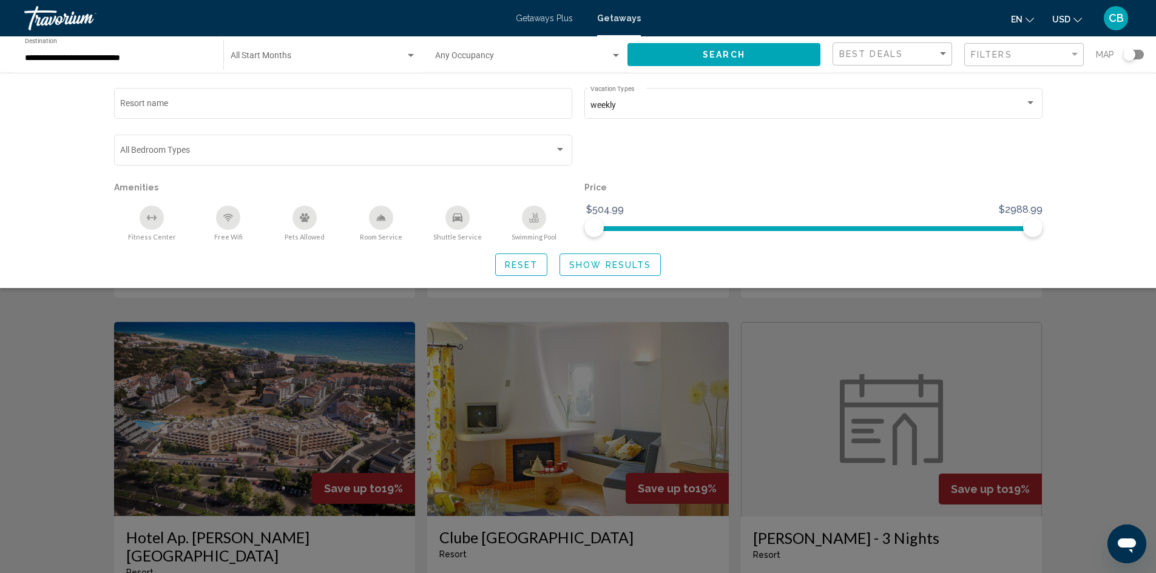
click at [586, 266] on span "Show Results" at bounding box center [610, 265] width 82 height 10
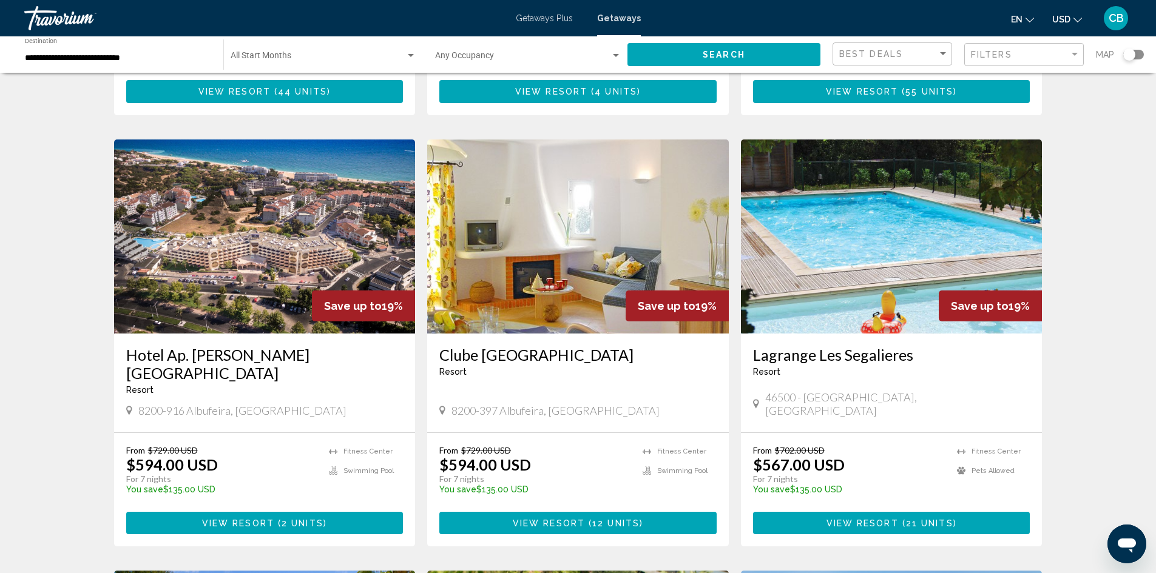
scroll to position [849, 0]
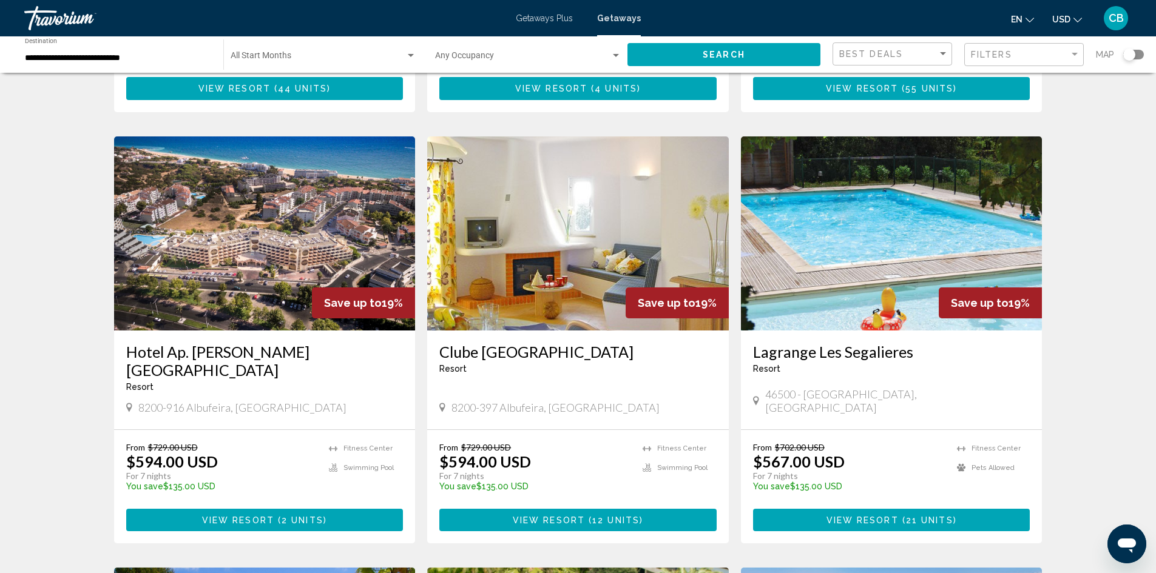
click at [833, 234] on img "Main content" at bounding box center [892, 234] width 302 height 194
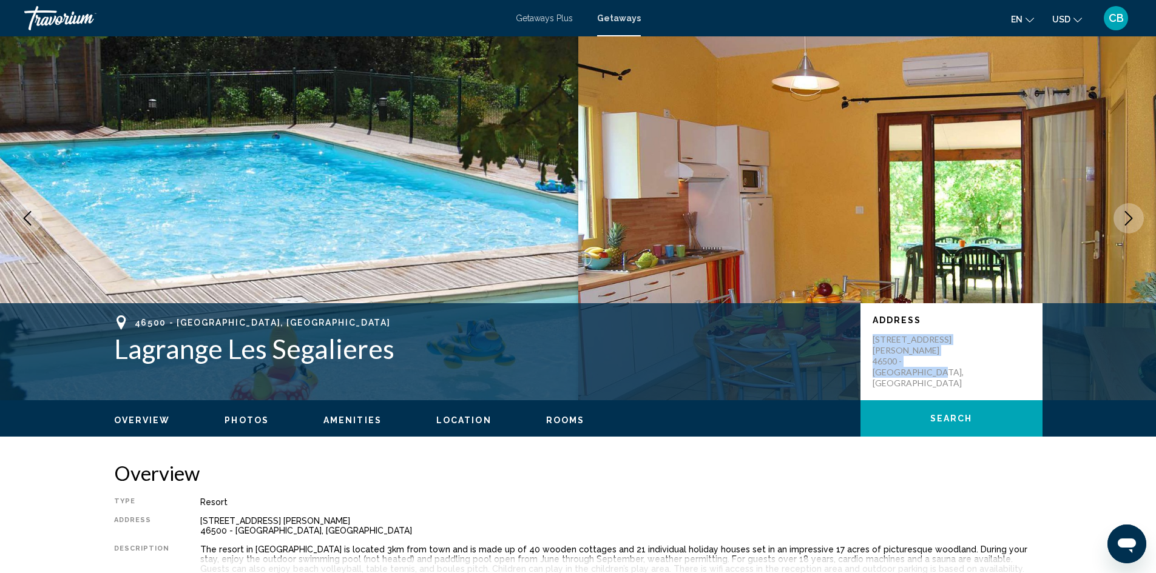
drag, startPoint x: 973, startPoint y: 354, endPoint x: 871, endPoint y: 339, distance: 102.4
click at [871, 339] on div "Address [STREET_ADDRESS] [PERSON_NAME] 46500 - [GEOGRAPHIC_DATA], [GEOGRAPHIC_D…" at bounding box center [951, 351] width 182 height 97
drag, startPoint x: 876, startPoint y: 346, endPoint x: 905, endPoint y: 379, distance: 43.8
click at [905, 379] on div "Address [STREET_ADDRESS] [PERSON_NAME] 46500 - [GEOGRAPHIC_DATA], [GEOGRAPHIC_D…" at bounding box center [951, 351] width 182 height 97
click at [905, 351] on p "[STREET_ADDRESS] [PERSON_NAME] 46500 - [GEOGRAPHIC_DATA], [GEOGRAPHIC_DATA]" at bounding box center [921, 361] width 97 height 55
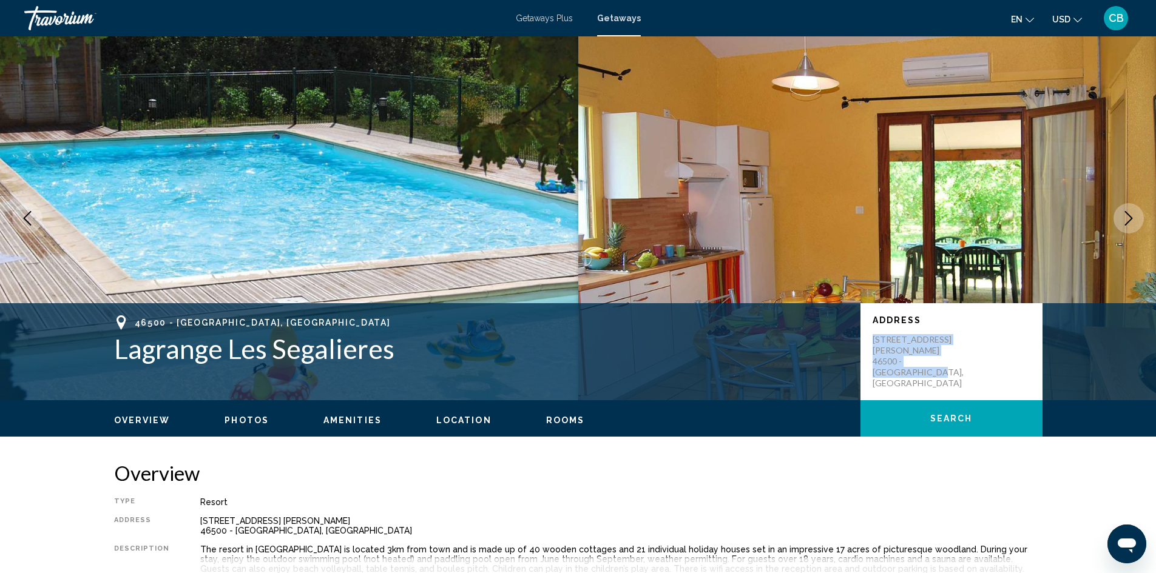
drag, startPoint x: 967, startPoint y: 351, endPoint x: 871, endPoint y: 340, distance: 96.6
click at [871, 340] on div "Address [STREET_ADDRESS] [PERSON_NAME] 46500 - [GEOGRAPHIC_DATA], [GEOGRAPHIC_D…" at bounding box center [951, 351] width 182 height 97
click at [909, 362] on div "Address [STREET_ADDRESS] [PERSON_NAME] 46500 - [GEOGRAPHIC_DATA], [GEOGRAPHIC_D…" at bounding box center [951, 351] width 182 height 97
click at [962, 348] on p "[STREET_ADDRESS] [PERSON_NAME] 46500 - [GEOGRAPHIC_DATA], [GEOGRAPHIC_DATA]" at bounding box center [921, 361] width 97 height 55
drag, startPoint x: 963, startPoint y: 351, endPoint x: 866, endPoint y: 340, distance: 97.2
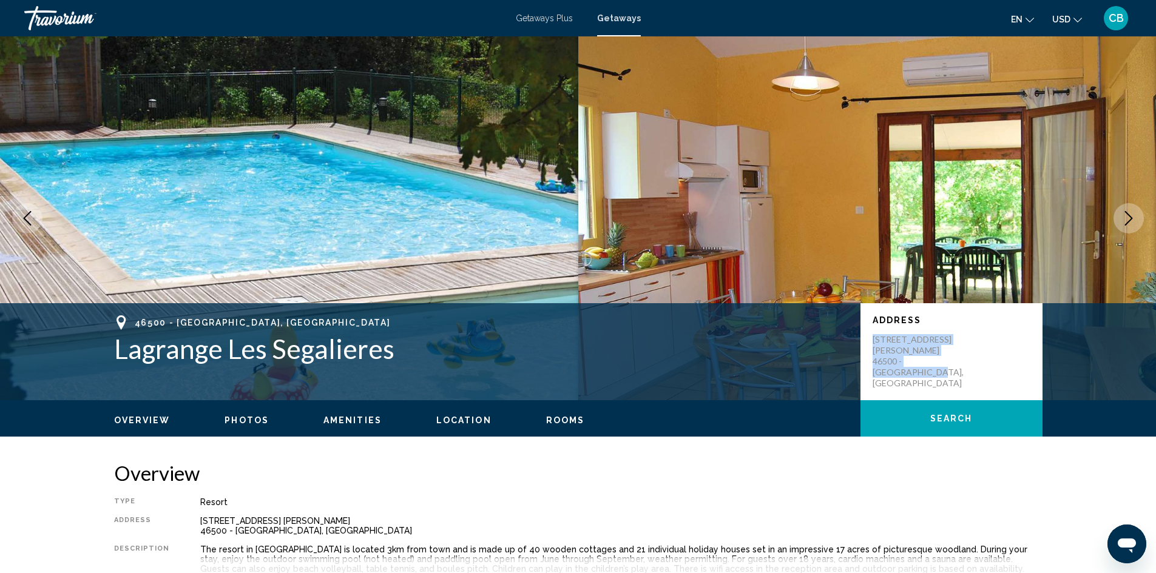
click at [866, 340] on div "Address [STREET_ADDRESS] [PERSON_NAME] 46500 - [GEOGRAPHIC_DATA], [GEOGRAPHIC_D…" at bounding box center [951, 351] width 182 height 97
copy p "[STREET_ADDRESS] [PERSON_NAME] 46500 - [GEOGRAPHIC_DATA], [GEOGRAPHIC_DATA]"
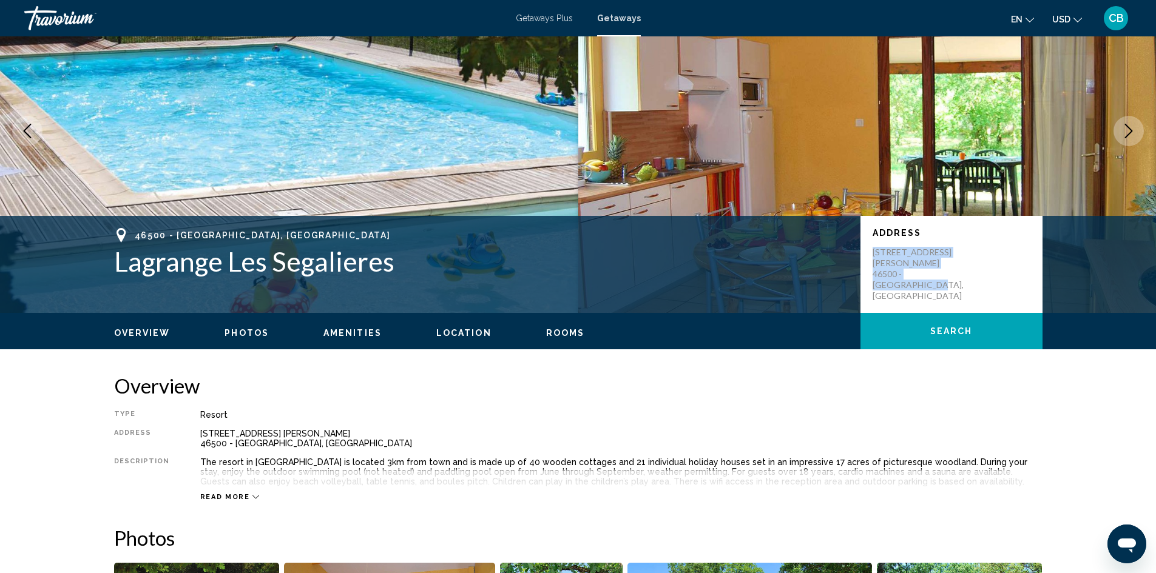
scroll to position [121, 0]
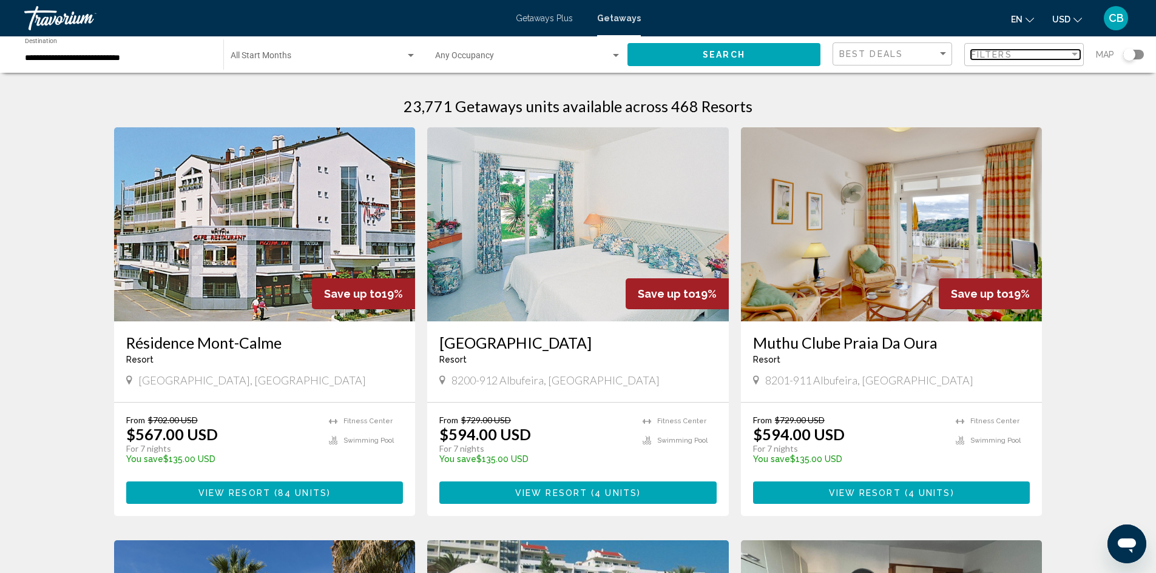
click at [1024, 58] on div "Filters" at bounding box center [1020, 55] width 98 height 10
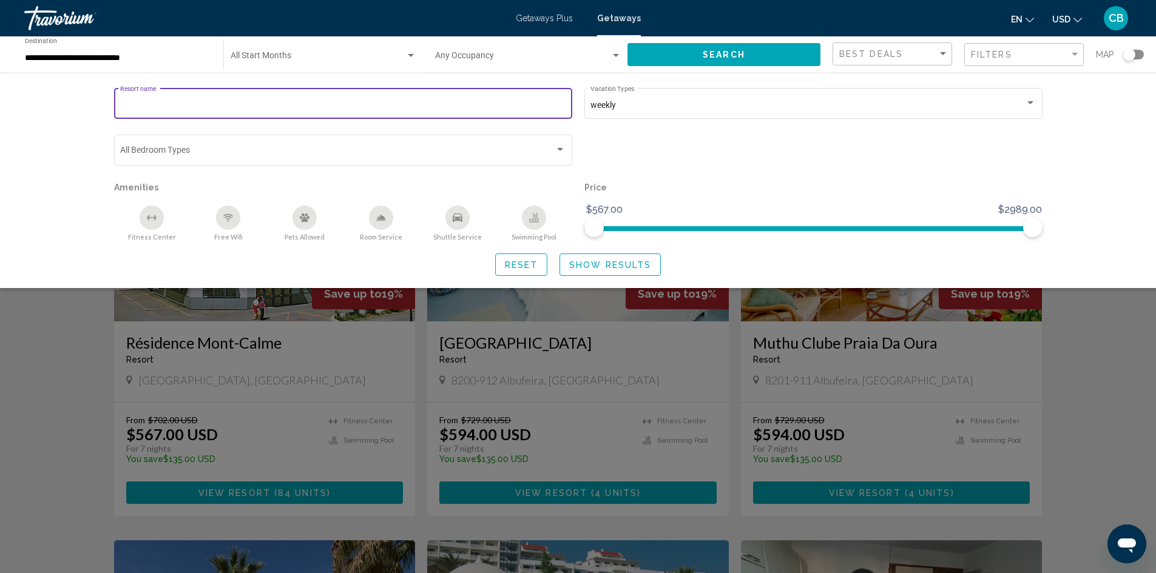
click at [143, 107] on input "Resort name" at bounding box center [342, 106] width 445 height 10
click at [145, 104] on input "*********" at bounding box center [342, 106] width 445 height 10
click at [173, 103] on input "********" at bounding box center [342, 106] width 445 height 10
drag, startPoint x: 172, startPoint y: 109, endPoint x: 98, endPoint y: 104, distance: 73.6
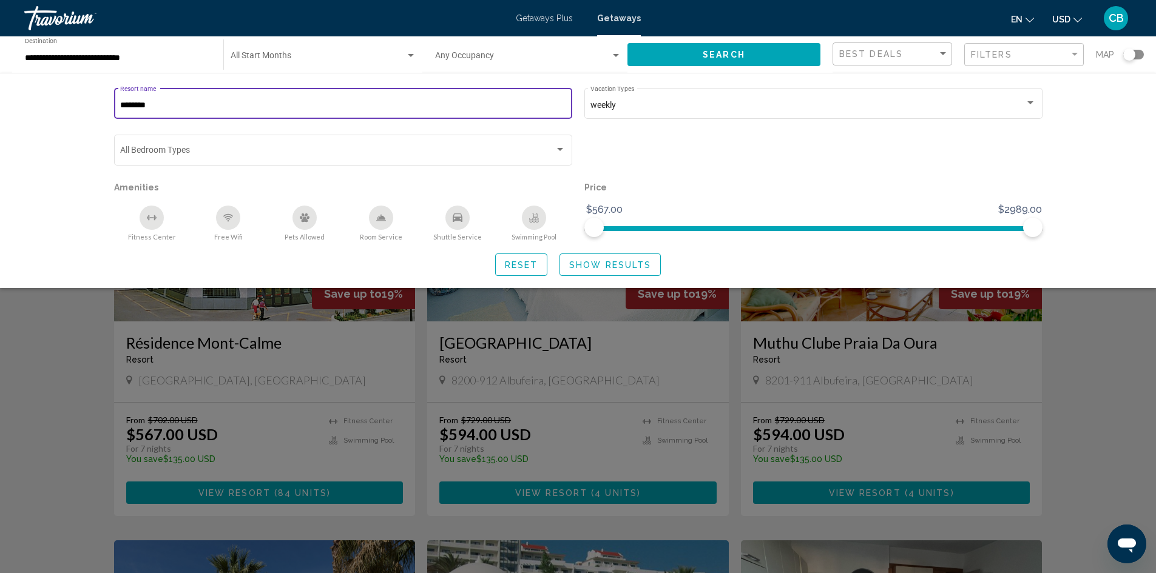
click at [98, 104] on div "******** Resort name weekly Vacation Types All Vacation Types Bedroom Types All…" at bounding box center [578, 181] width 977 height 191
type input "********"
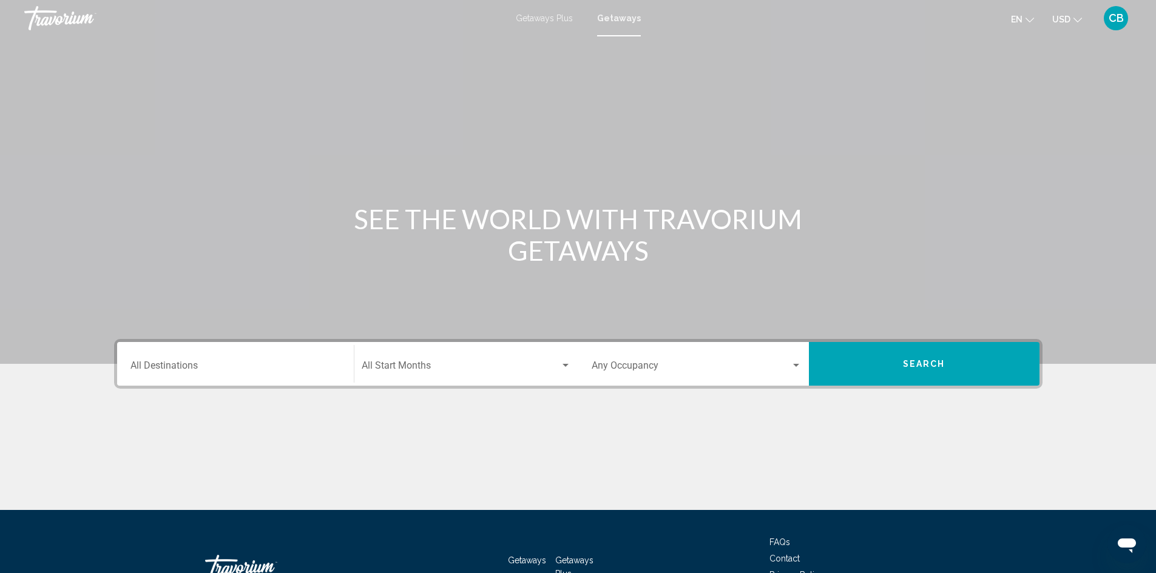
click at [307, 370] on input "Destination All Destinations" at bounding box center [235, 368] width 210 height 11
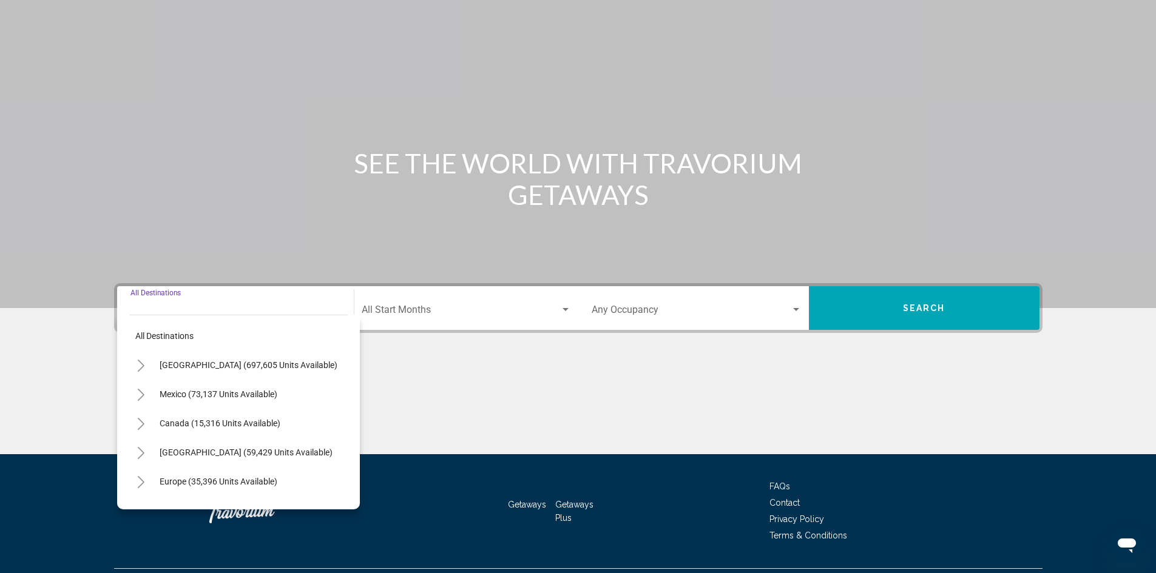
scroll to position [86, 0]
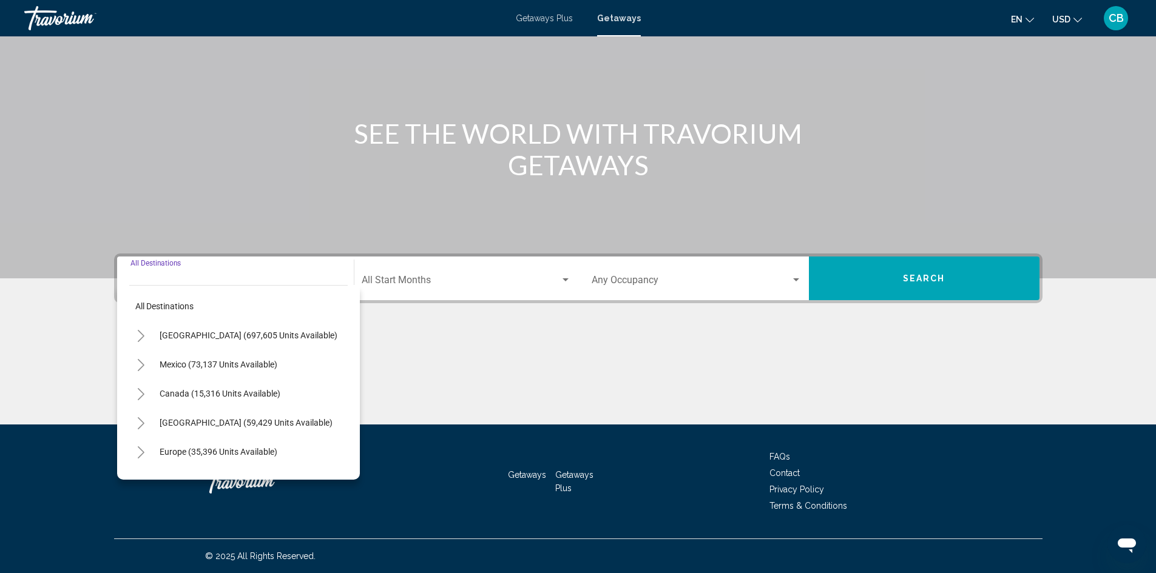
click at [149, 276] on div "Destination All Destinations" at bounding box center [235, 279] width 210 height 38
click at [158, 262] on div "Destination All Destinations" at bounding box center [235, 279] width 210 height 38
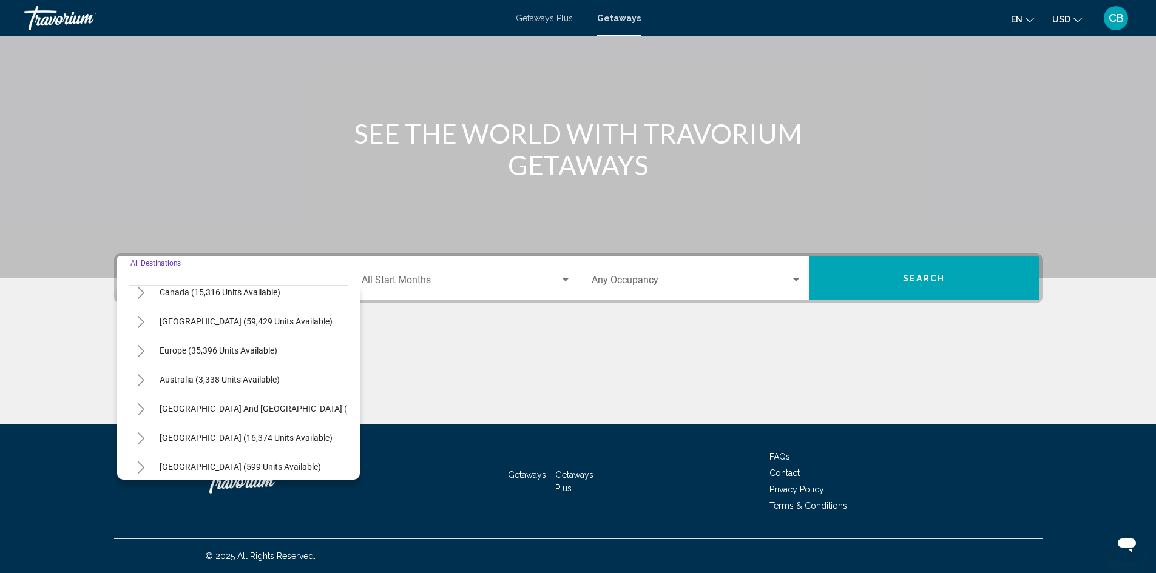
scroll to position [121, 0]
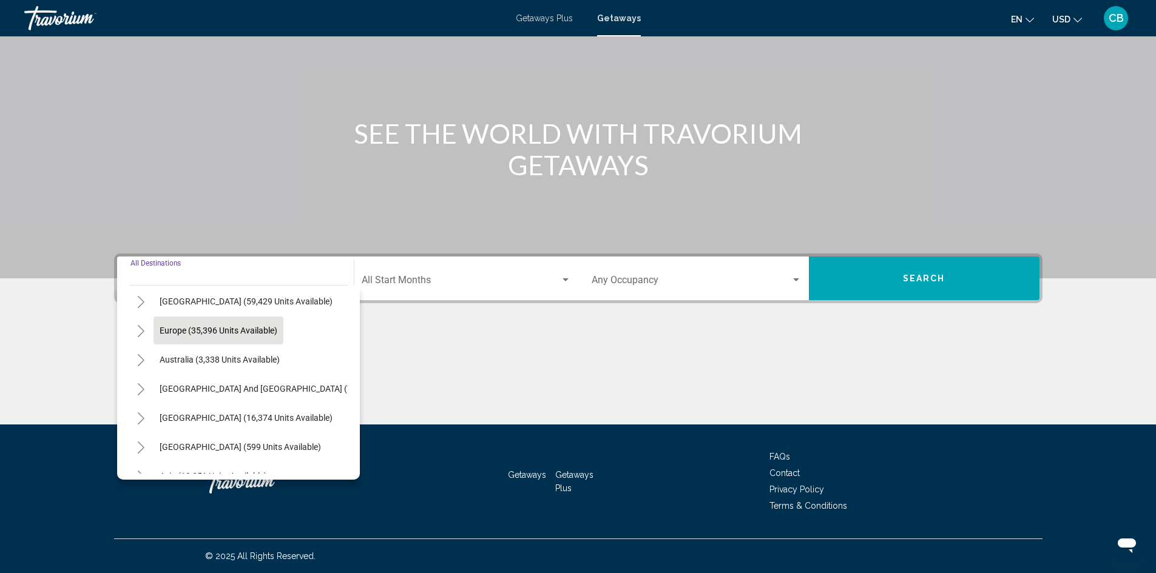
click at [180, 334] on span "Europe (35,396 units available)" at bounding box center [219, 331] width 118 height 10
type input "**********"
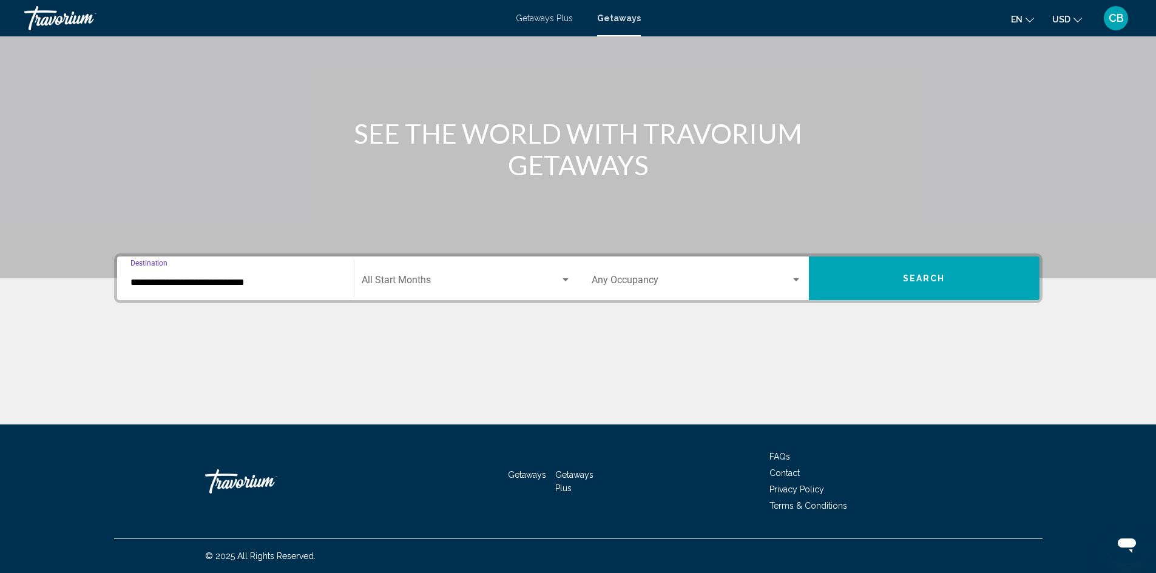
click at [439, 283] on span "Search widget" at bounding box center [461, 282] width 198 height 11
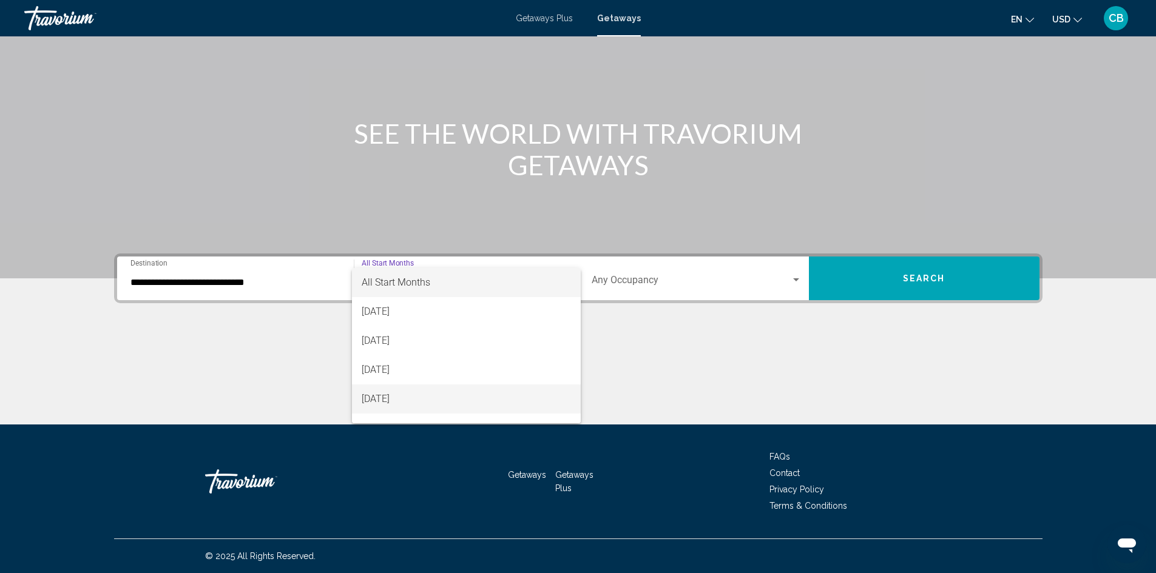
click at [382, 399] on span "[DATE]" at bounding box center [466, 399] width 209 height 29
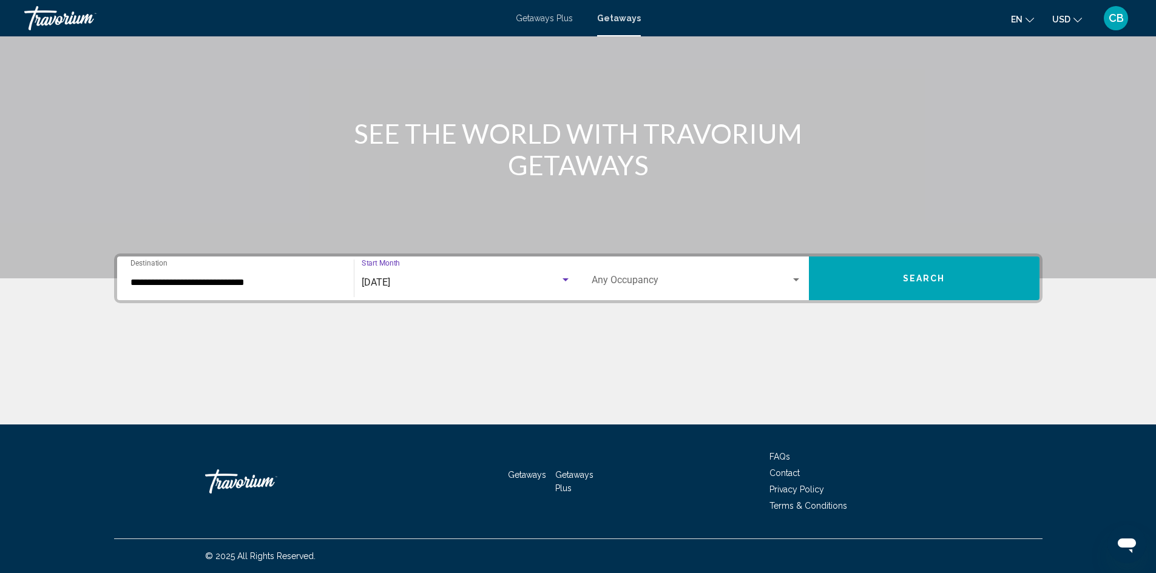
click at [737, 283] on span "Search widget" at bounding box center [691, 282] width 199 height 11
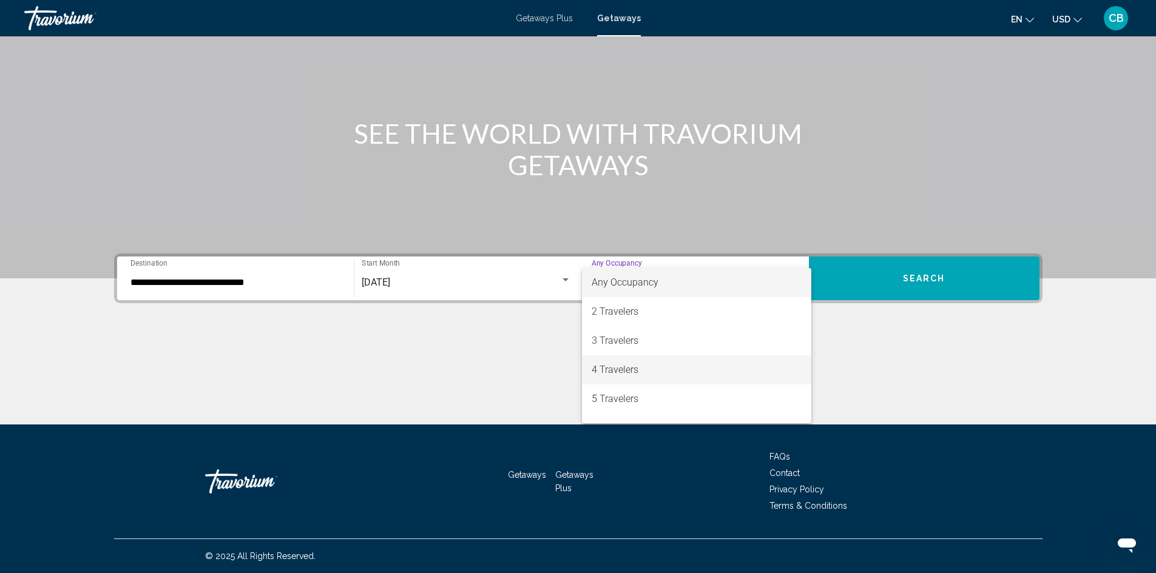
click at [610, 370] on span "4 Travelers" at bounding box center [697, 370] width 210 height 29
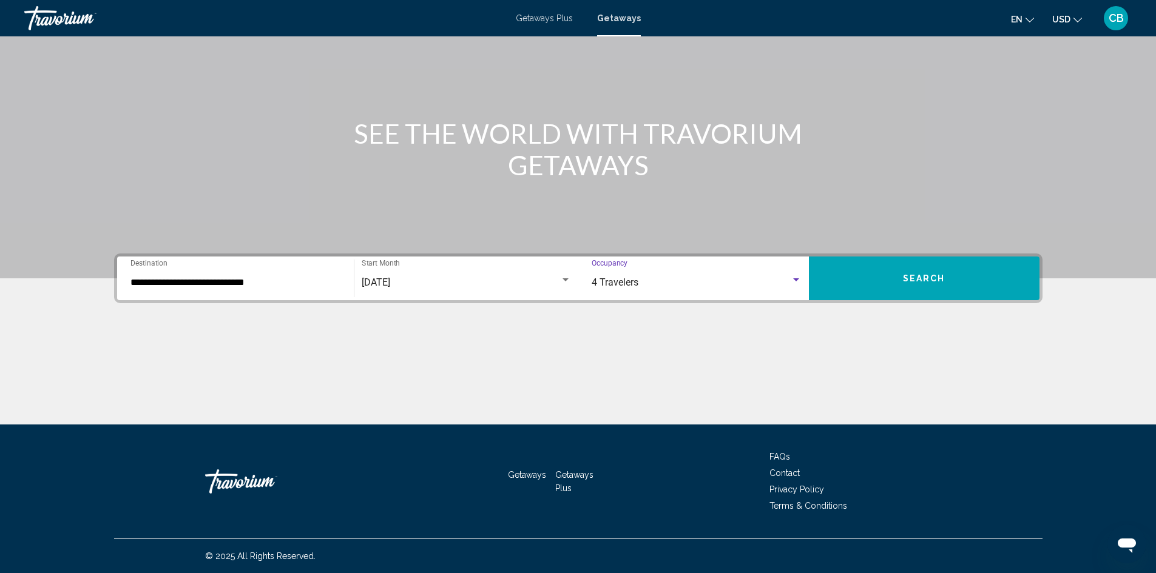
click at [907, 271] on button "Search" at bounding box center [924, 279] width 231 height 44
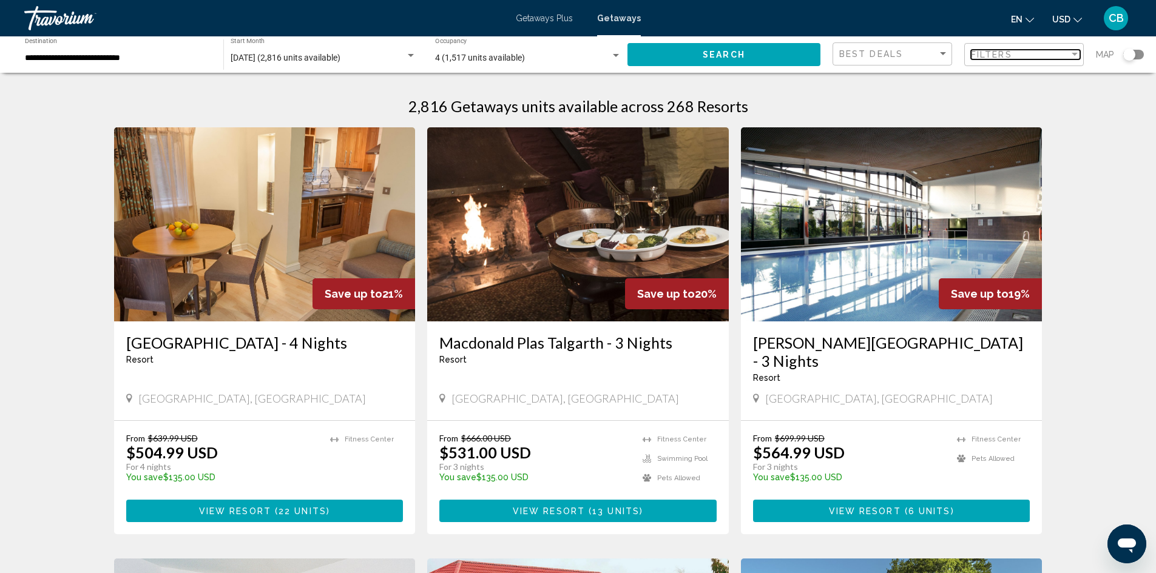
click at [1072, 54] on div "Filter" at bounding box center [1075, 54] width 6 height 3
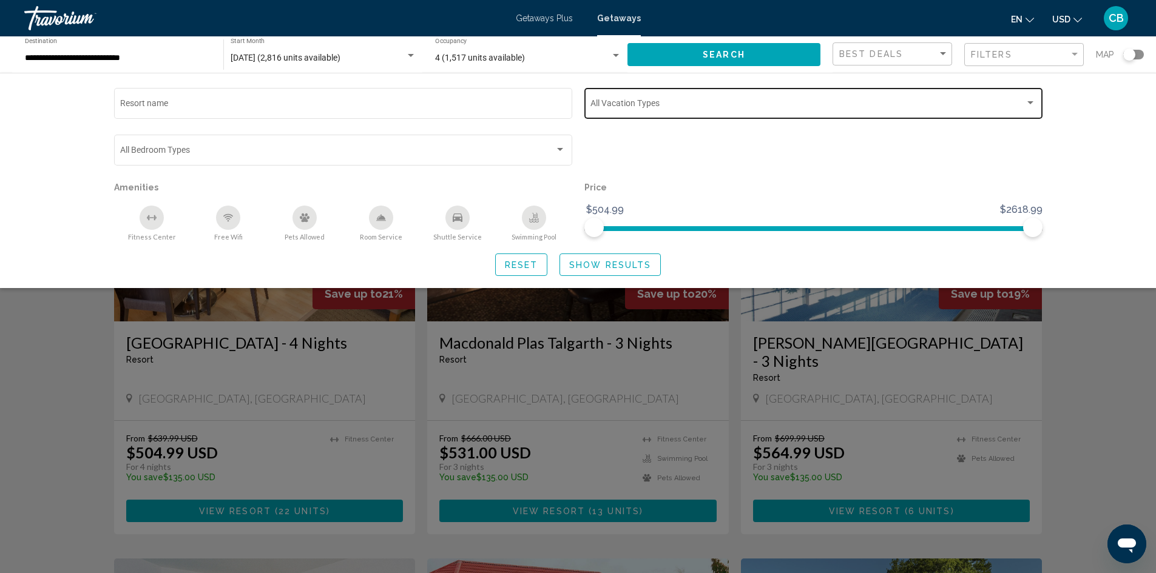
click at [1031, 101] on div "Search widget" at bounding box center [1030, 102] width 6 height 3
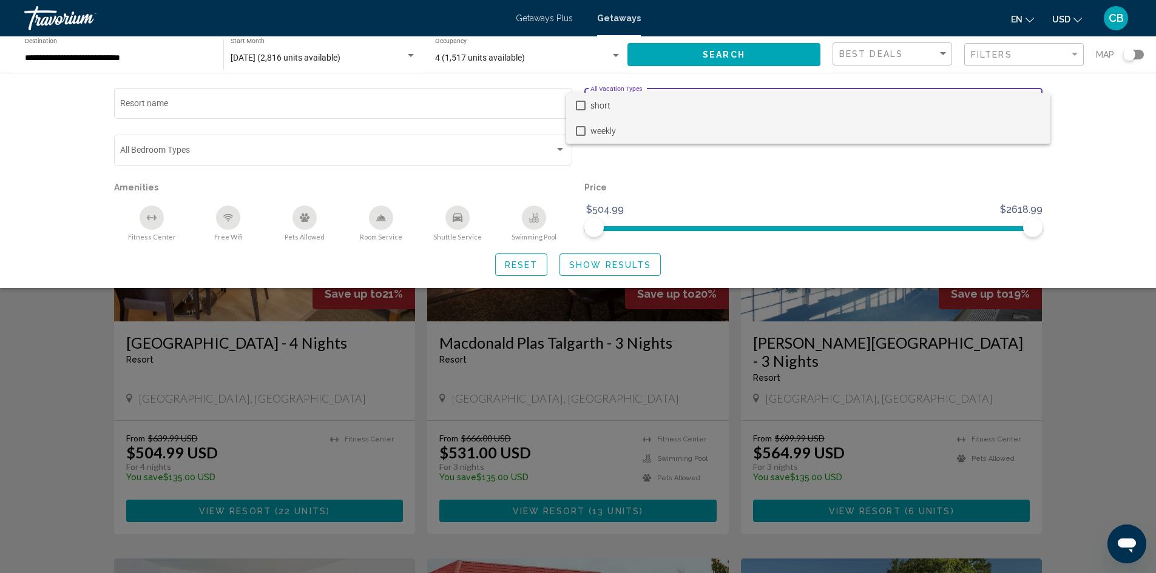
click at [582, 130] on mat-pseudo-checkbox at bounding box center [581, 131] width 10 height 10
click at [1133, 55] on div at bounding box center [578, 286] width 1156 height 573
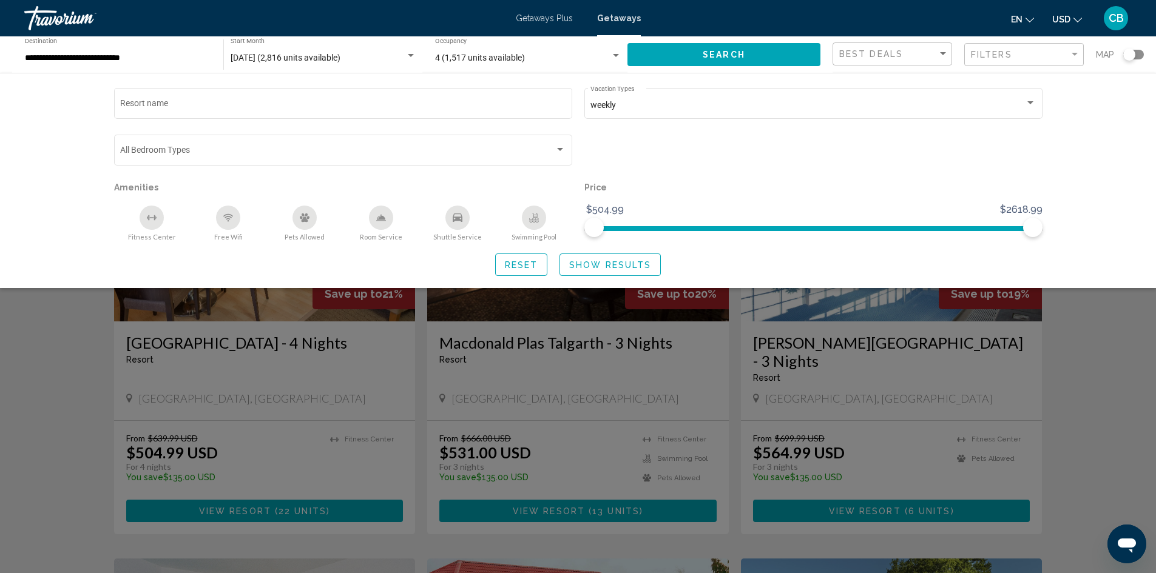
click at [1136, 54] on div "Search widget" at bounding box center [1133, 55] width 21 height 10
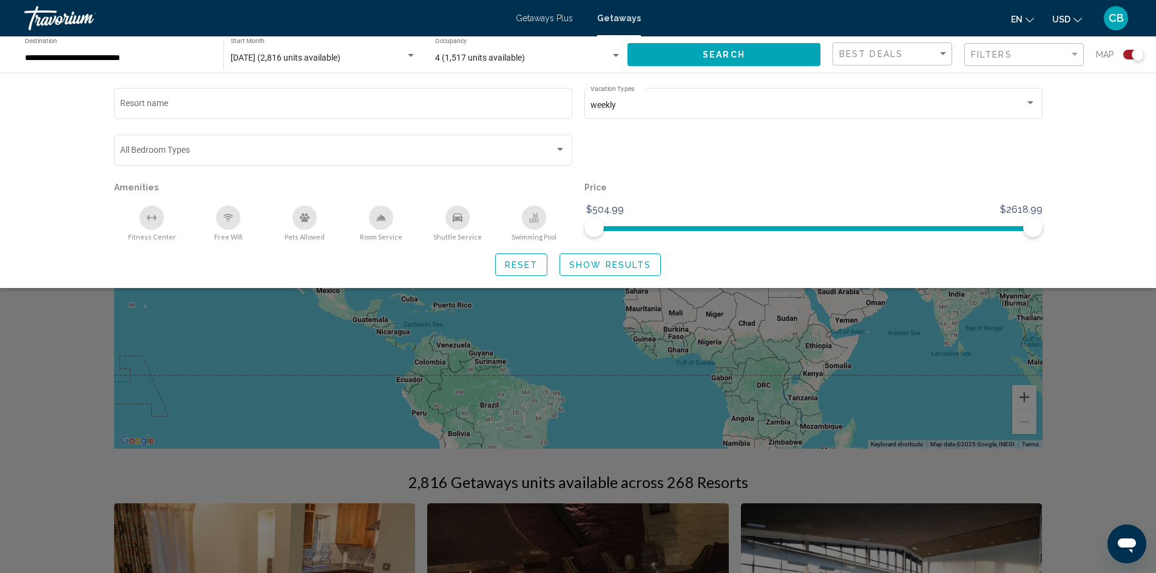
click at [695, 329] on div "Search widget" at bounding box center [578, 377] width 1156 height 391
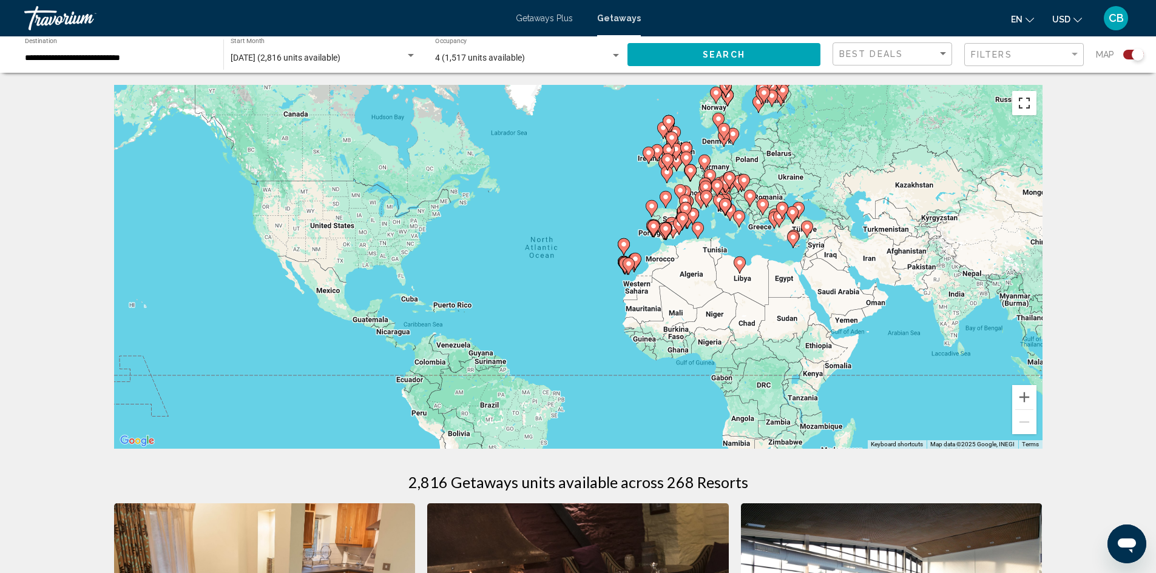
click at [1028, 104] on button "Toggle fullscreen view" at bounding box center [1024, 103] width 24 height 24
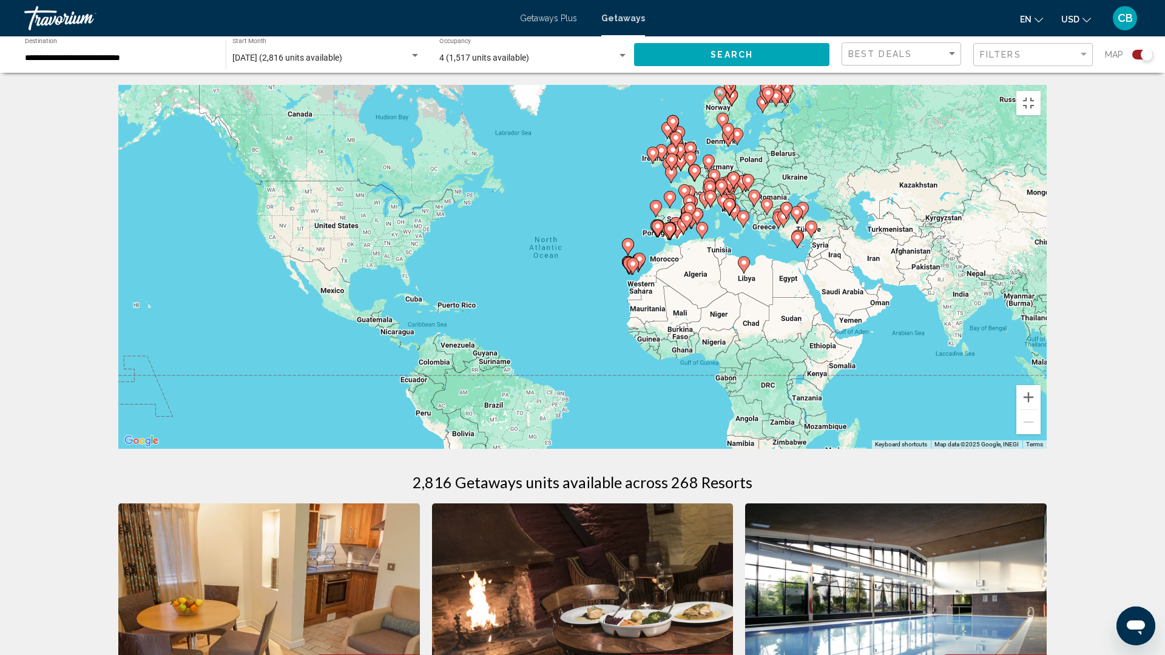
click at [671, 271] on div "To activate drag with keyboard, press Alt + Enter. Once in keyboard drag state,…" at bounding box center [582, 267] width 928 height 364
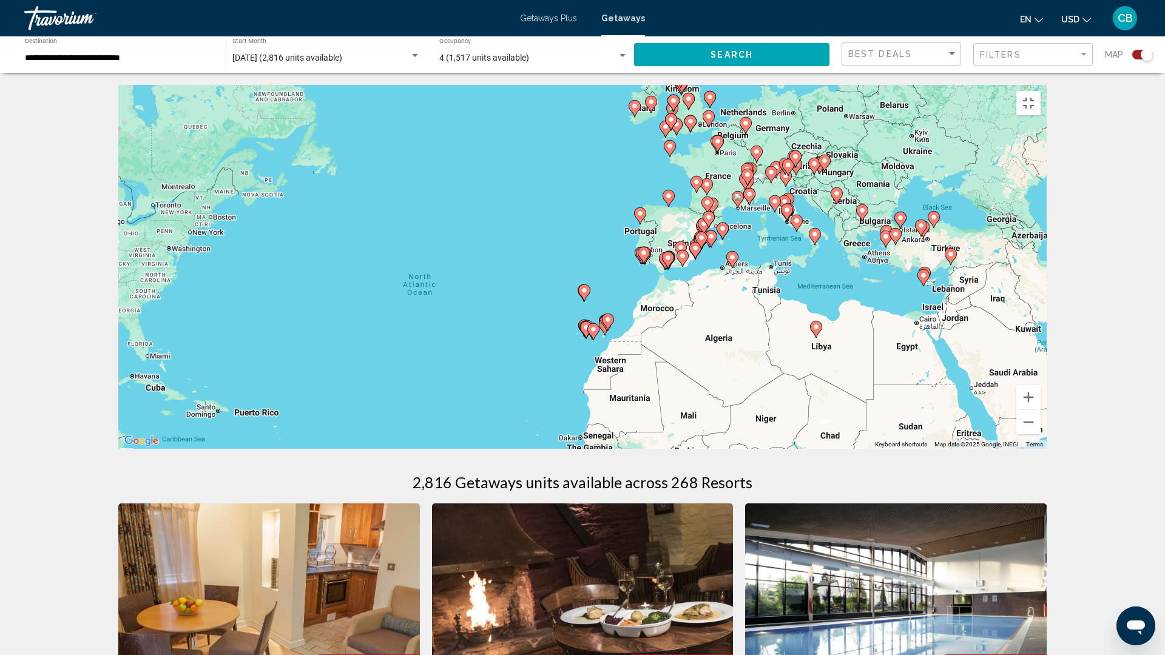
click at [722, 241] on div "To activate drag with keyboard, press Alt + Enter. Once in keyboard drag state,…" at bounding box center [582, 267] width 928 height 364
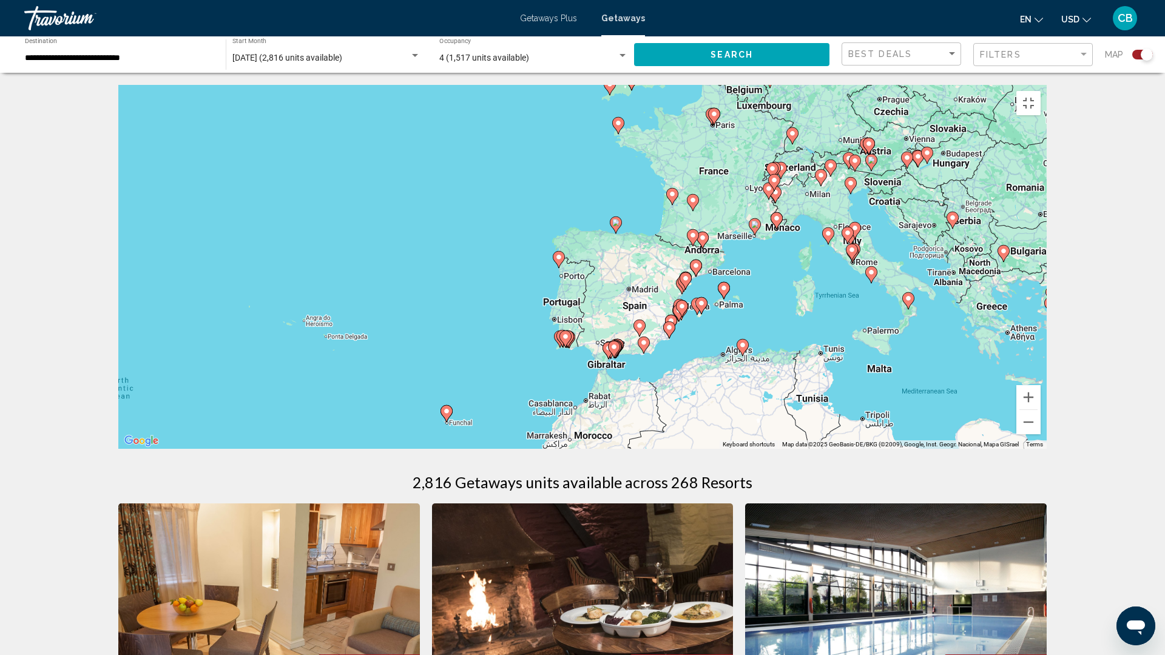
click at [722, 241] on div "To activate drag with keyboard, press Alt + Enter. Once in keyboard drag state,…" at bounding box center [582, 267] width 928 height 364
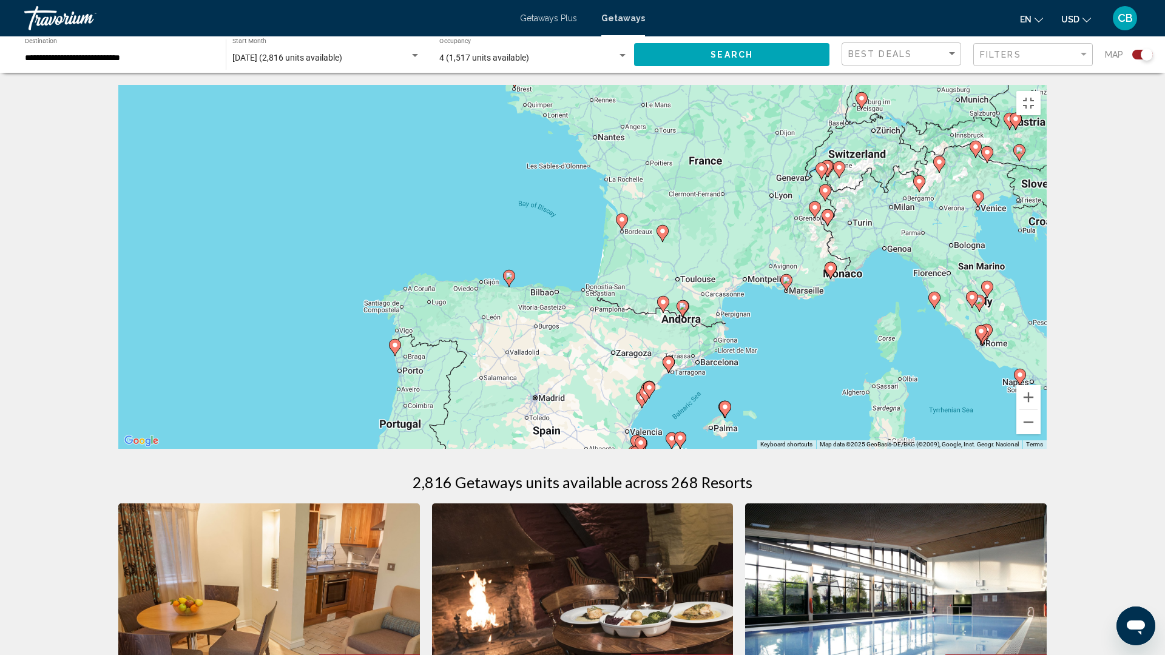
click at [722, 241] on div "To activate drag with keyboard, press Alt + Enter. Once in keyboard drag state,…" at bounding box center [582, 267] width 928 height 364
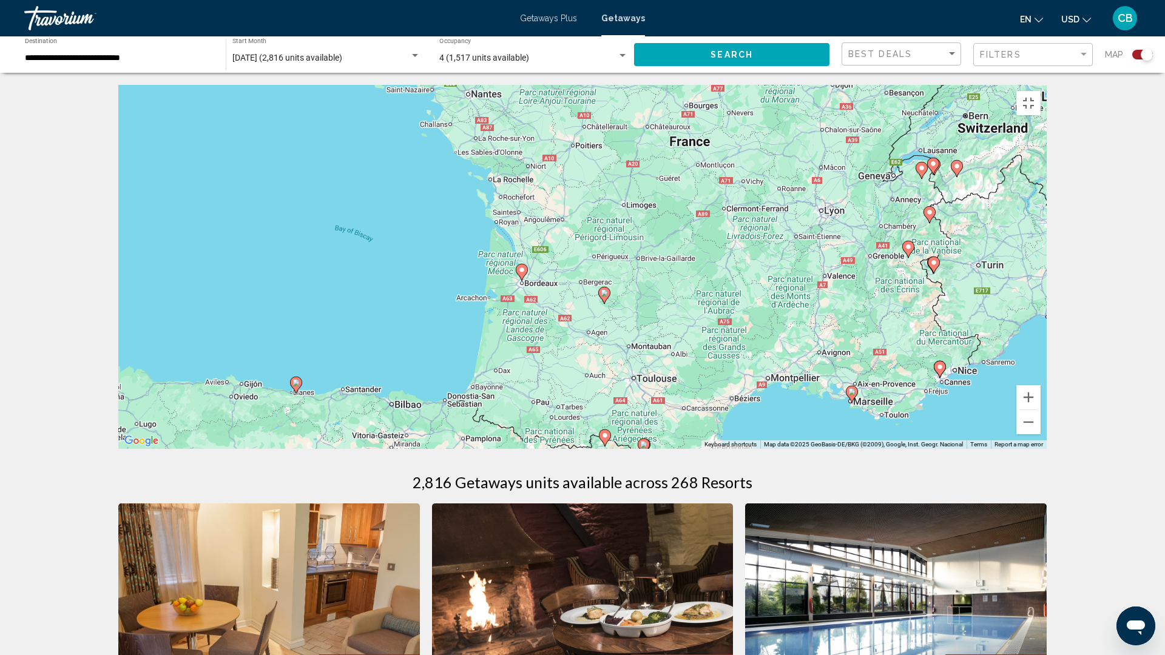
click at [522, 274] on image "Main content" at bounding box center [521, 269] width 7 height 7
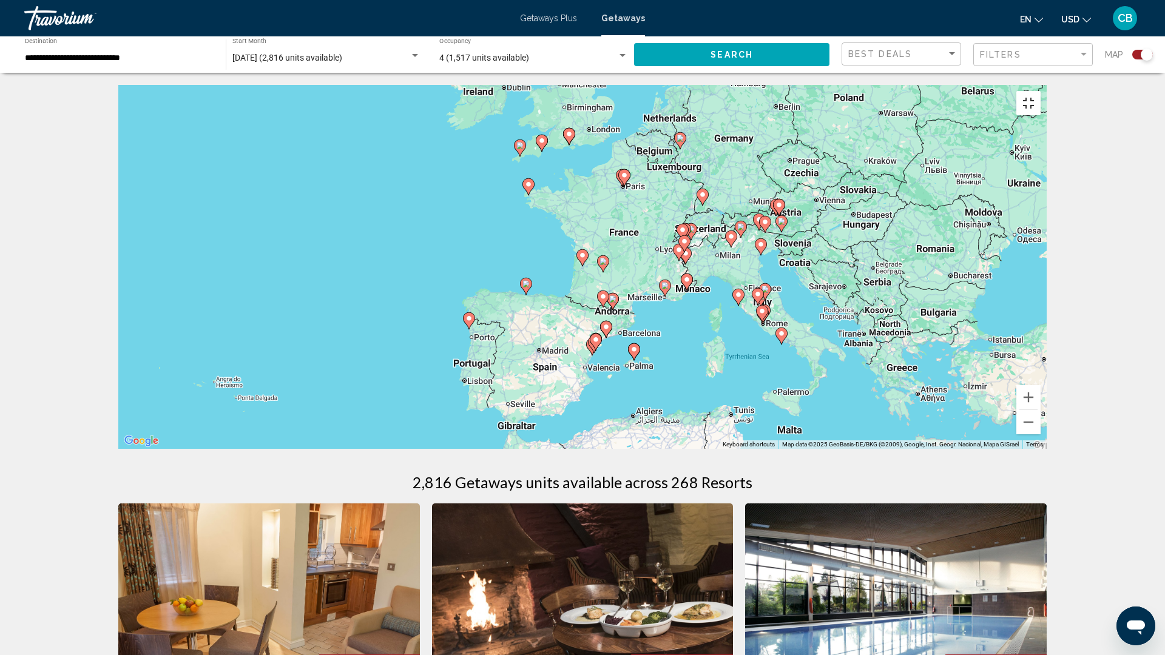
click at [1041, 91] on button "Toggle fullscreen view" at bounding box center [1028, 103] width 24 height 24
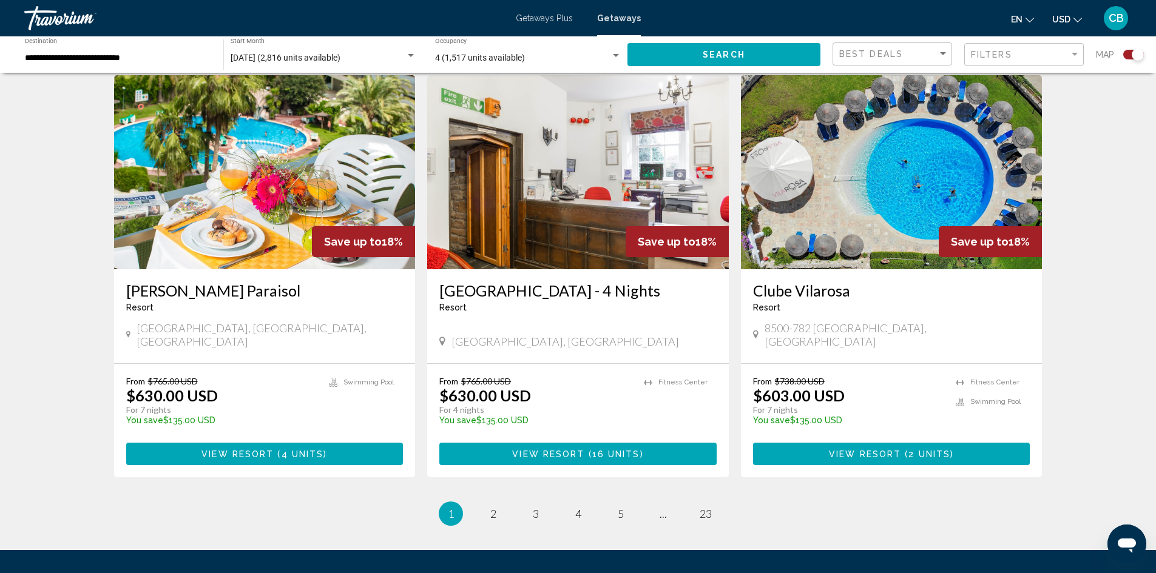
scroll to position [1781, 0]
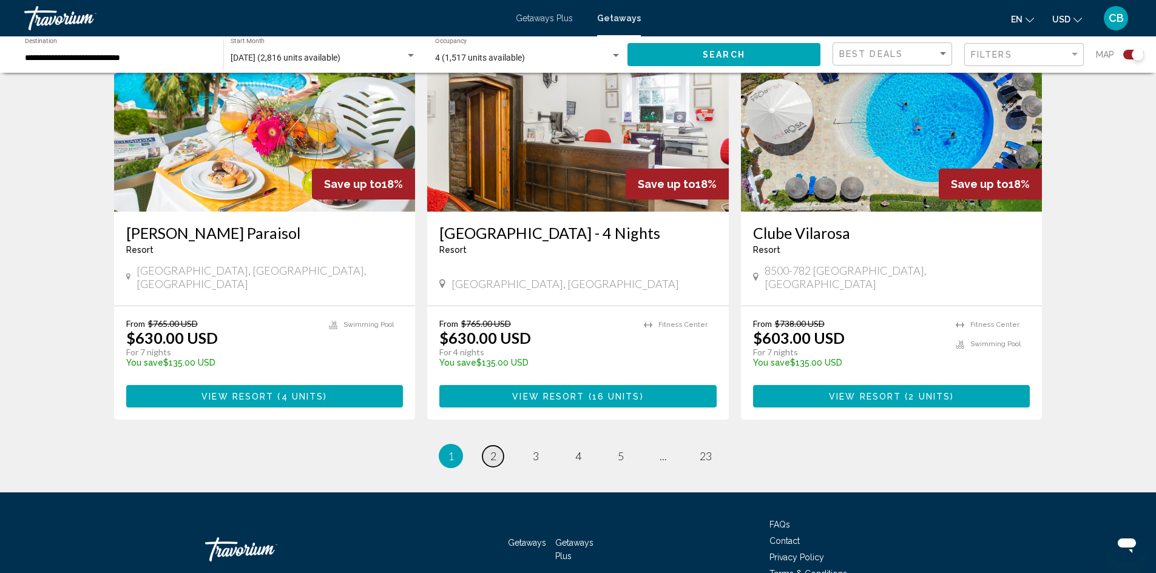
click at [490, 450] on span "2" at bounding box center [493, 456] width 6 height 13
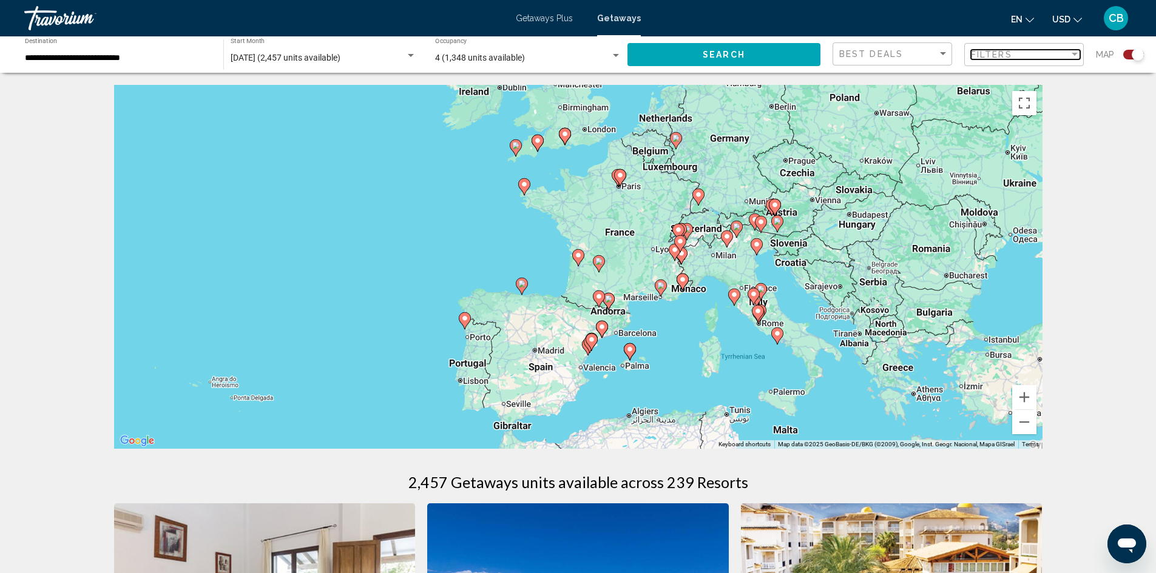
click at [1065, 55] on div "Filters" at bounding box center [1020, 55] width 98 height 10
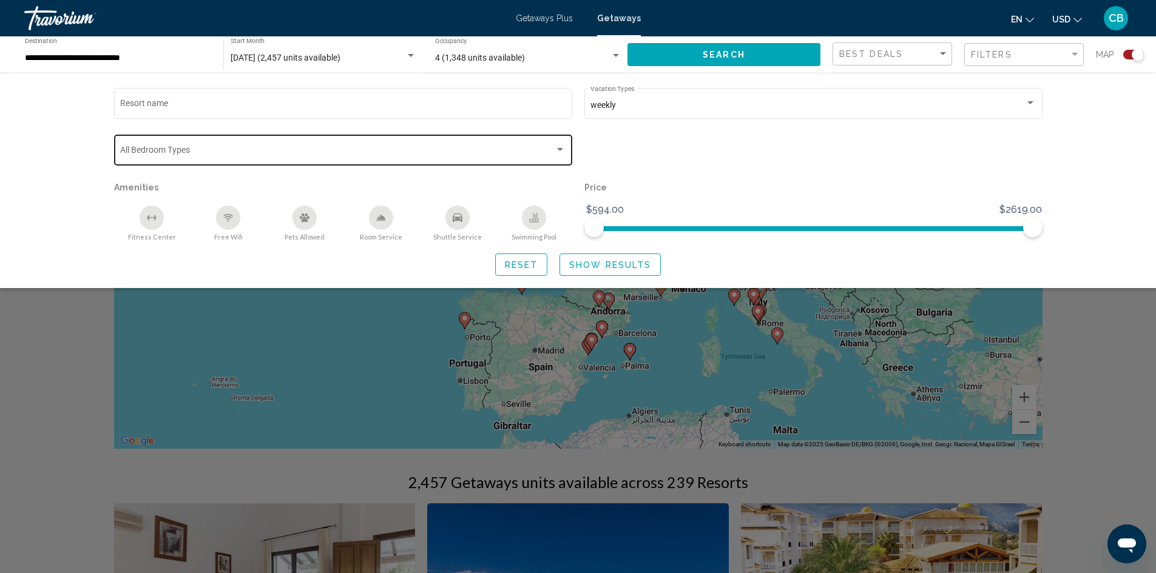
click at [548, 150] on span "Search widget" at bounding box center [337, 152] width 434 height 10
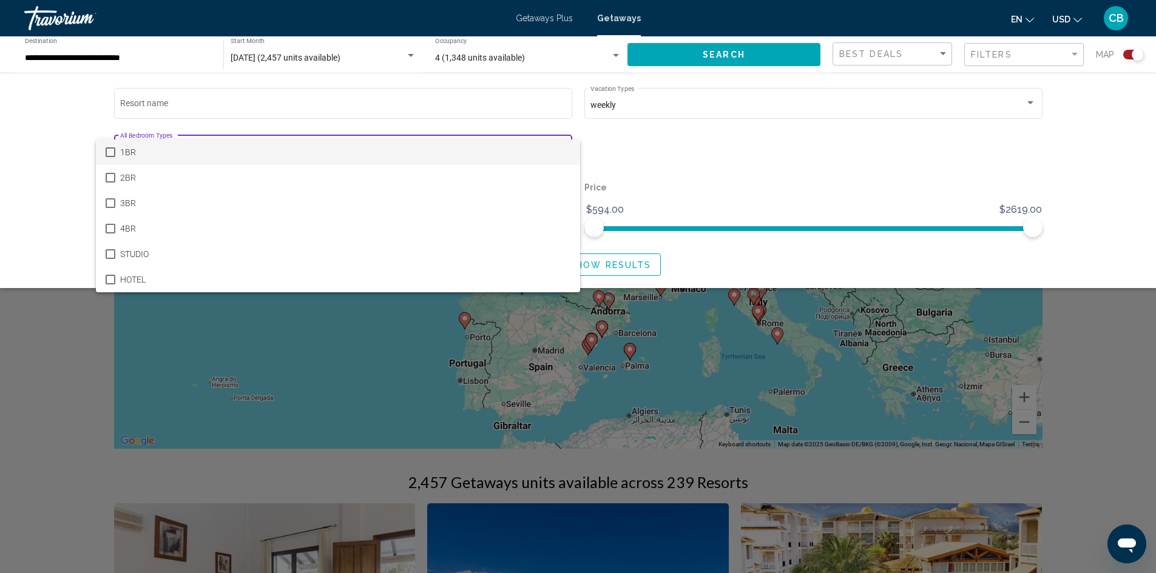
click at [548, 150] on span "1BR" at bounding box center [345, 152] width 450 height 25
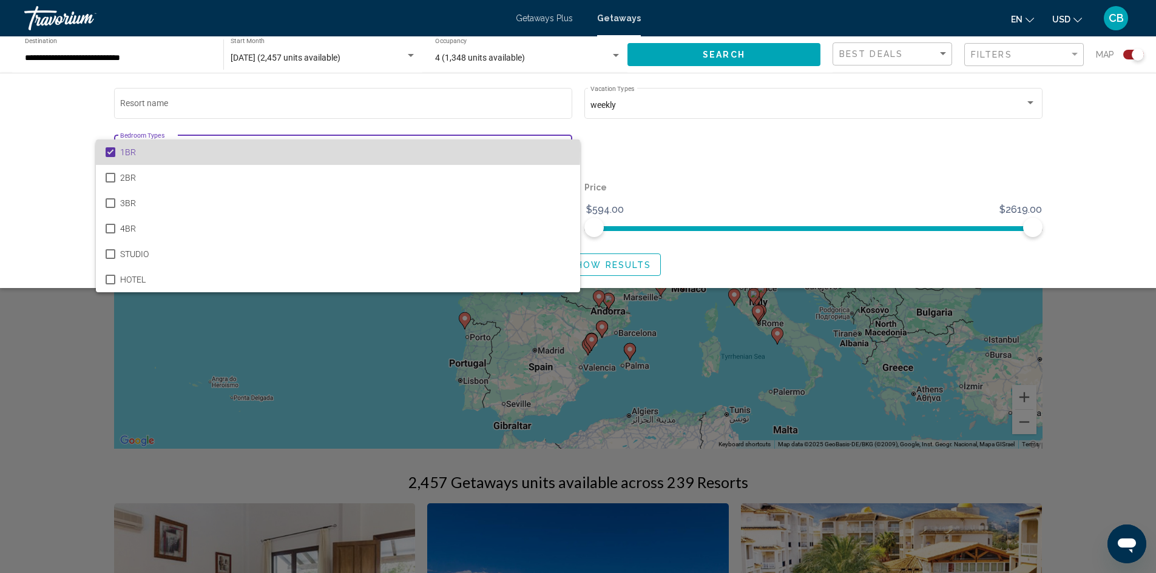
click at [116, 150] on mat-option "1BR" at bounding box center [338, 152] width 484 height 25
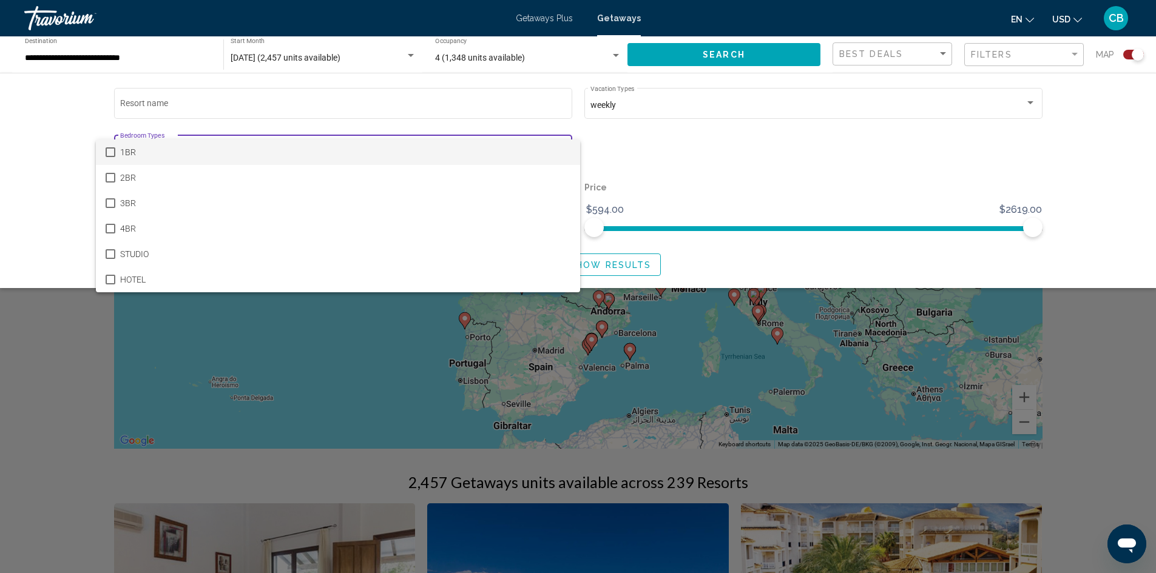
click at [883, 211] on div at bounding box center [578, 286] width 1156 height 573
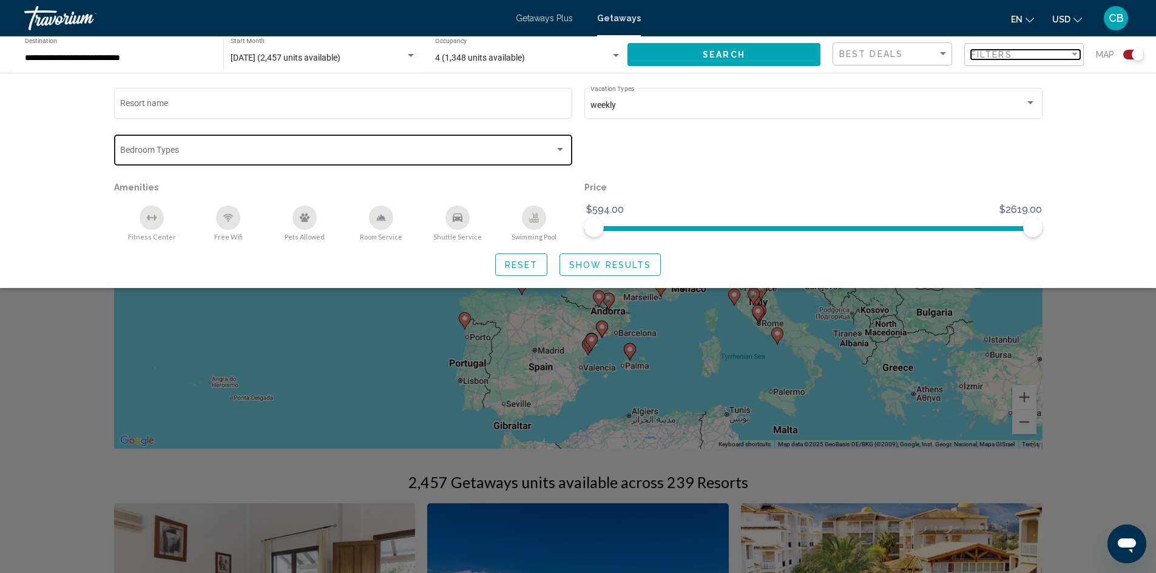
click at [1011, 55] on span "Filters" at bounding box center [991, 55] width 41 height 10
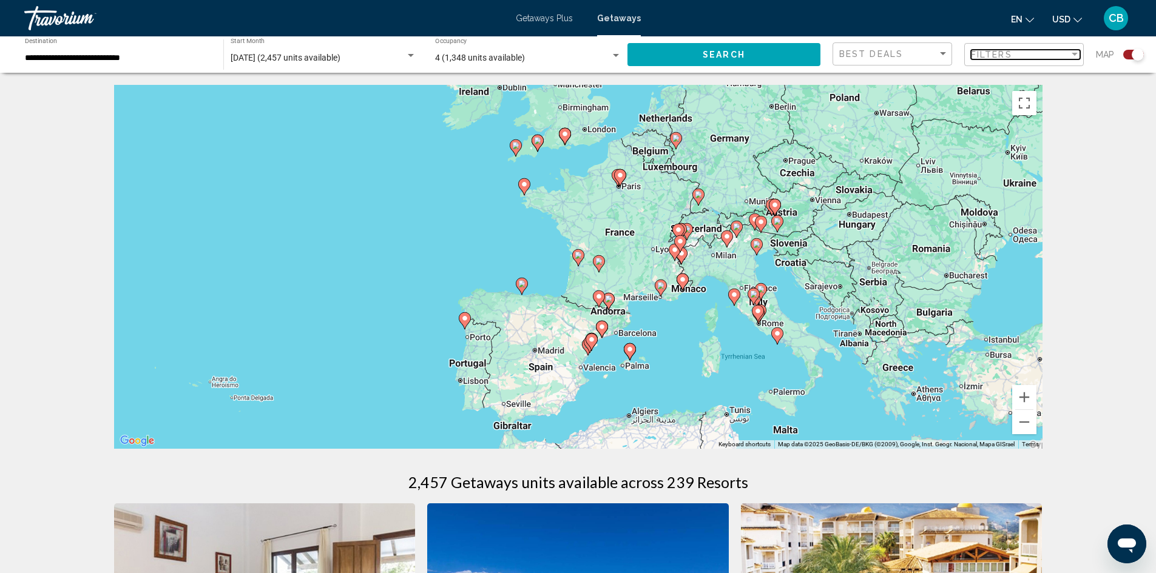
click at [1077, 55] on div "Filter" at bounding box center [1075, 54] width 6 height 3
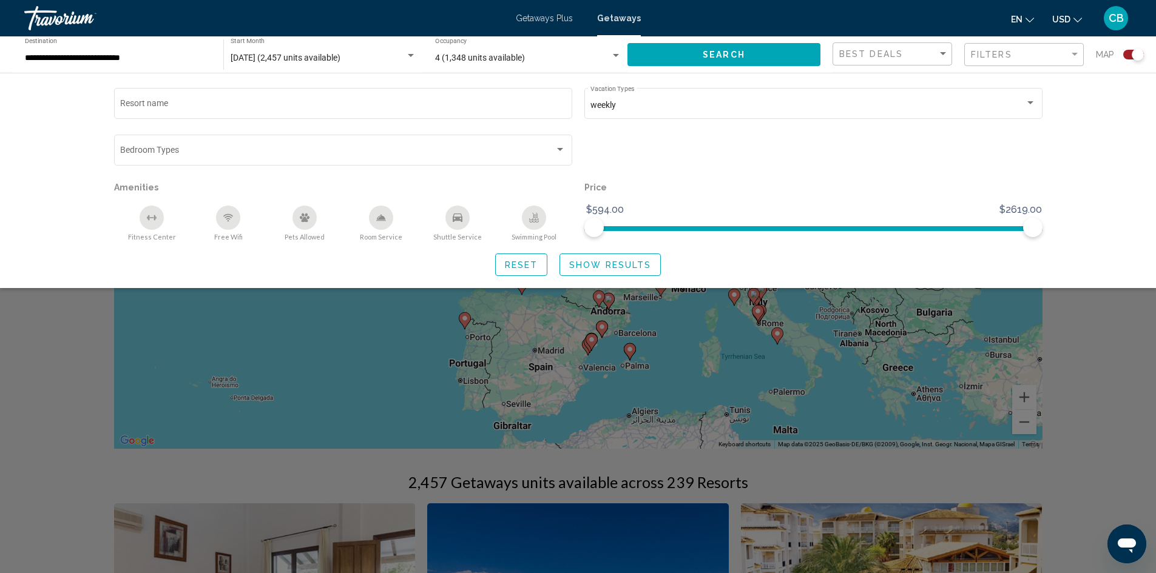
click at [596, 268] on span "Show Results" at bounding box center [610, 265] width 82 height 10
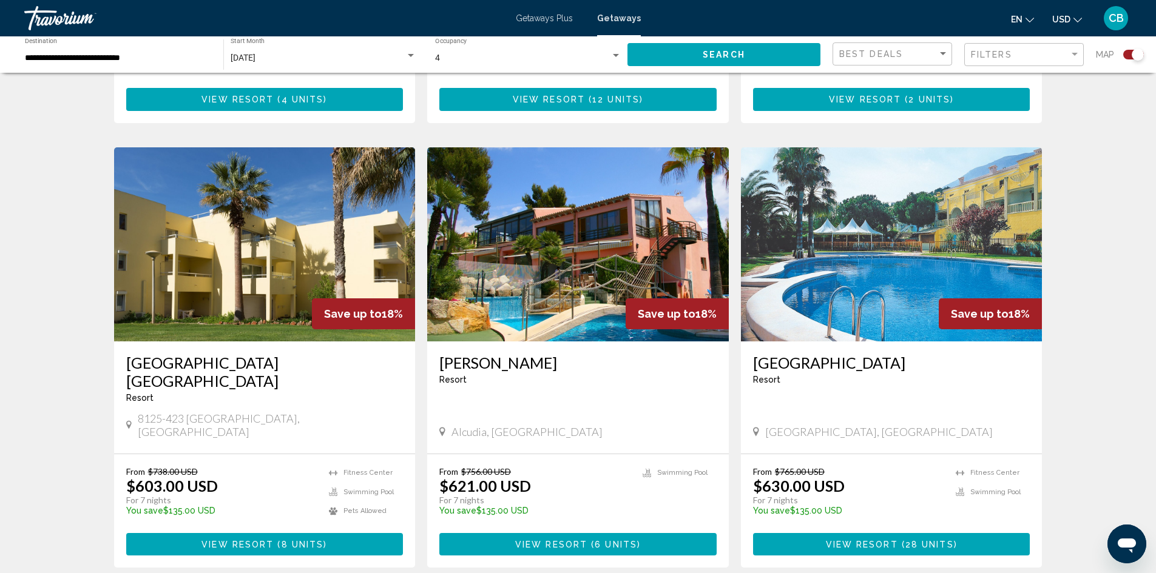
scroll to position [1274, 0]
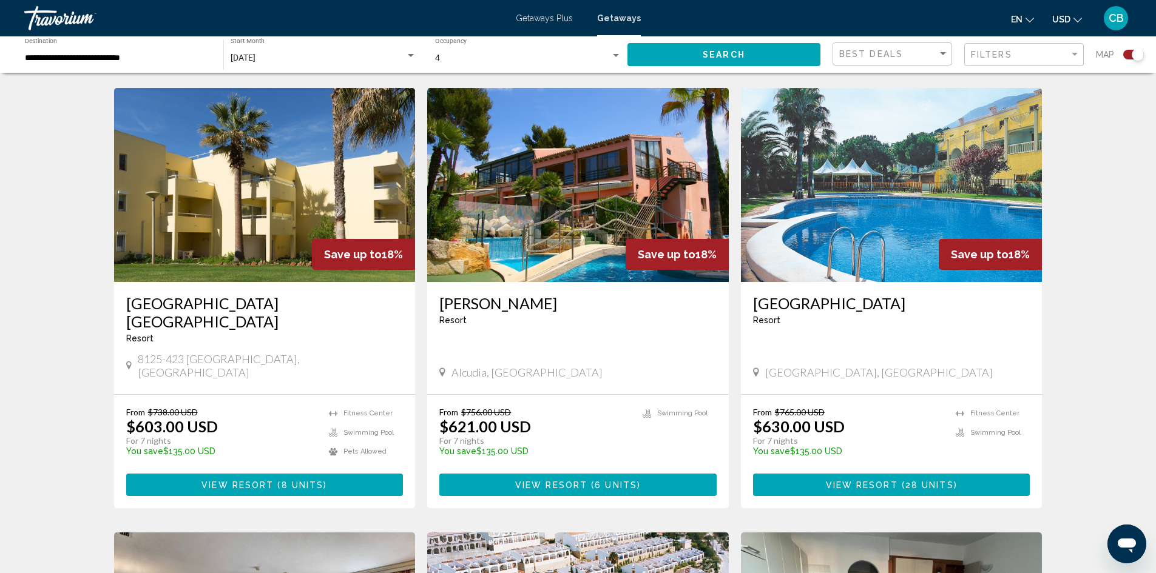
click at [862, 182] on img "Main content" at bounding box center [892, 185] width 302 height 194
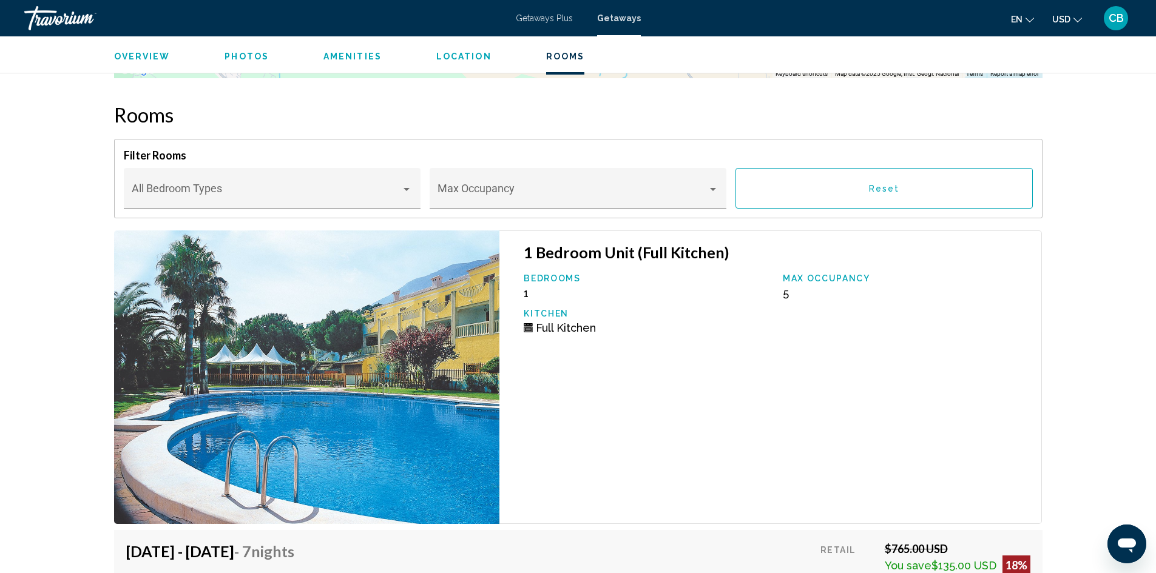
scroll to position [1820, 0]
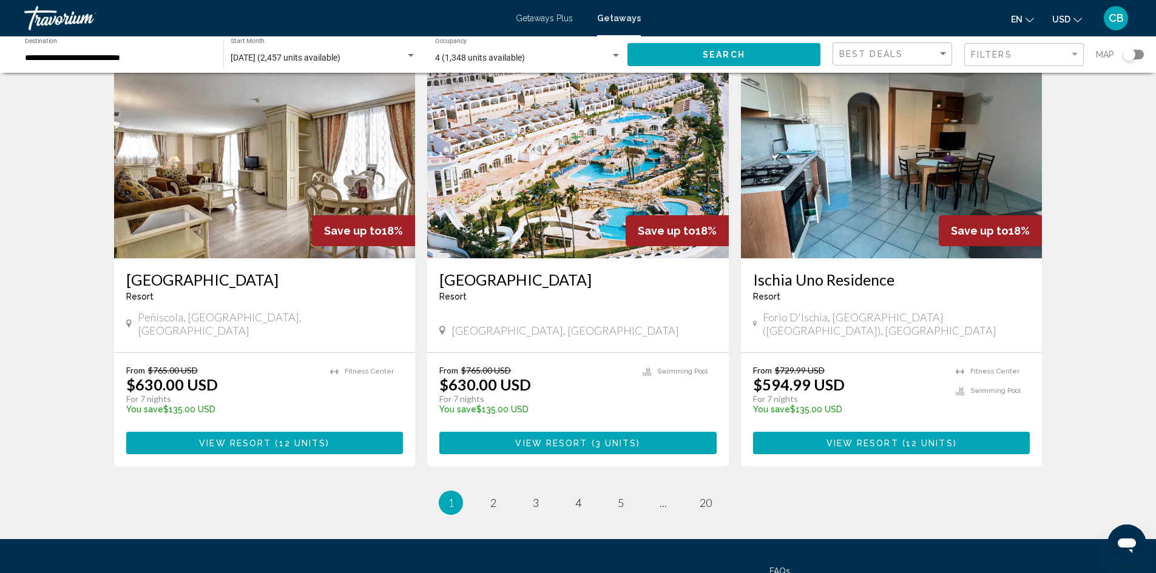
scroll to position [1405, 0]
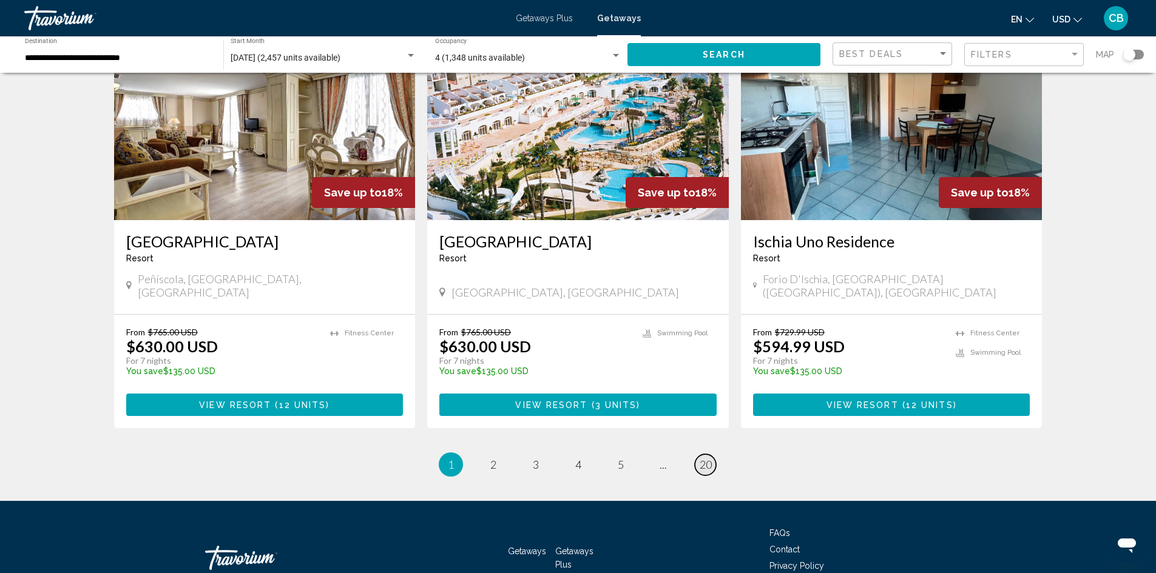
click at [702, 458] on span "20" at bounding box center [706, 464] width 12 height 13
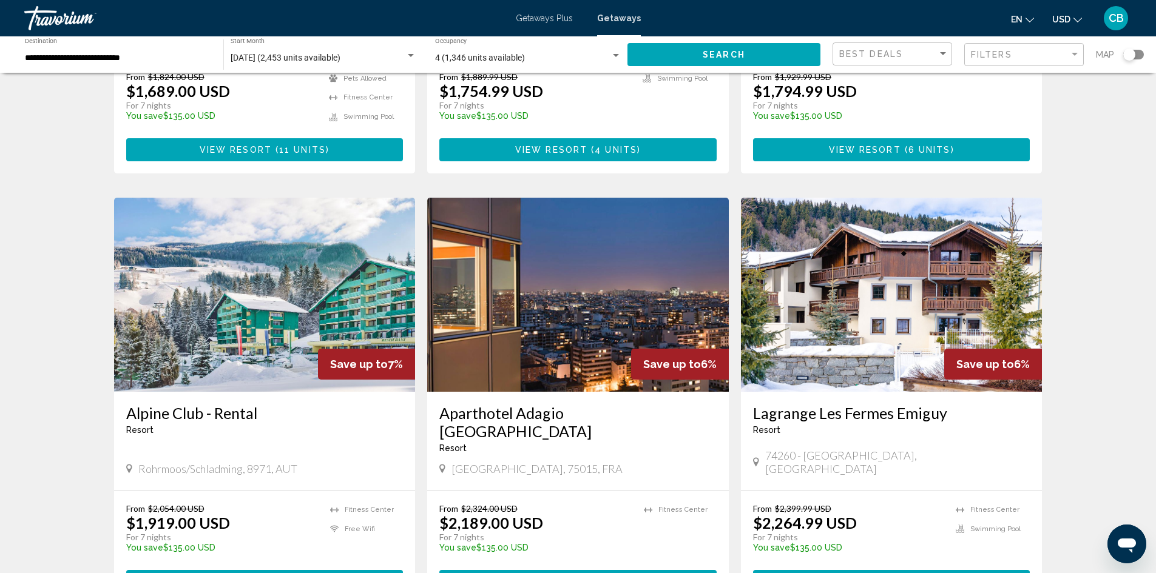
scroll to position [789, 0]
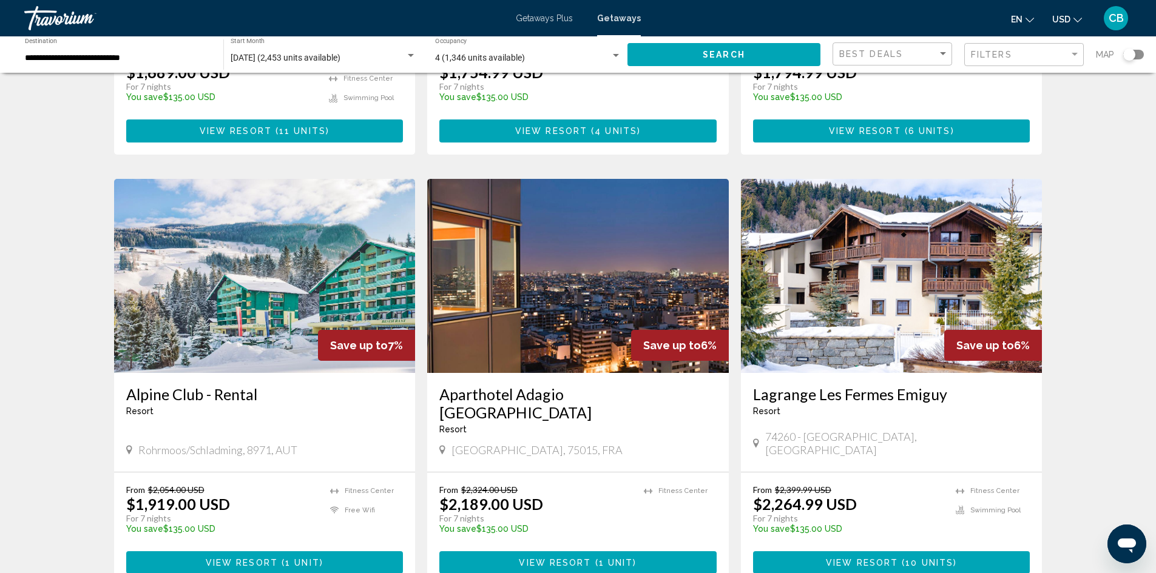
click at [879, 306] on img "Main content" at bounding box center [892, 276] width 302 height 194
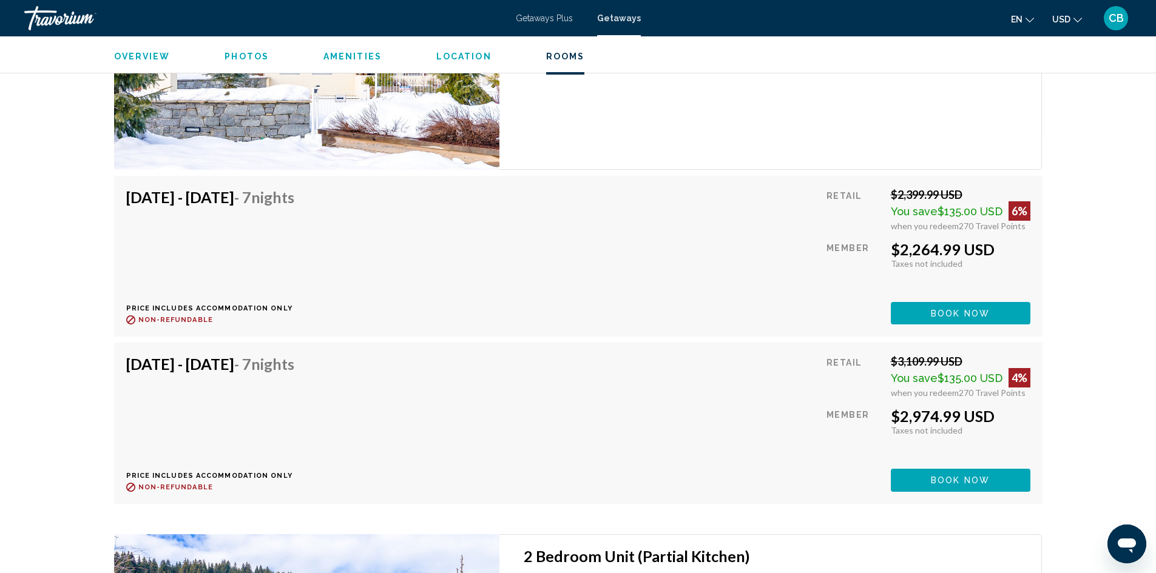
scroll to position [2182, 0]
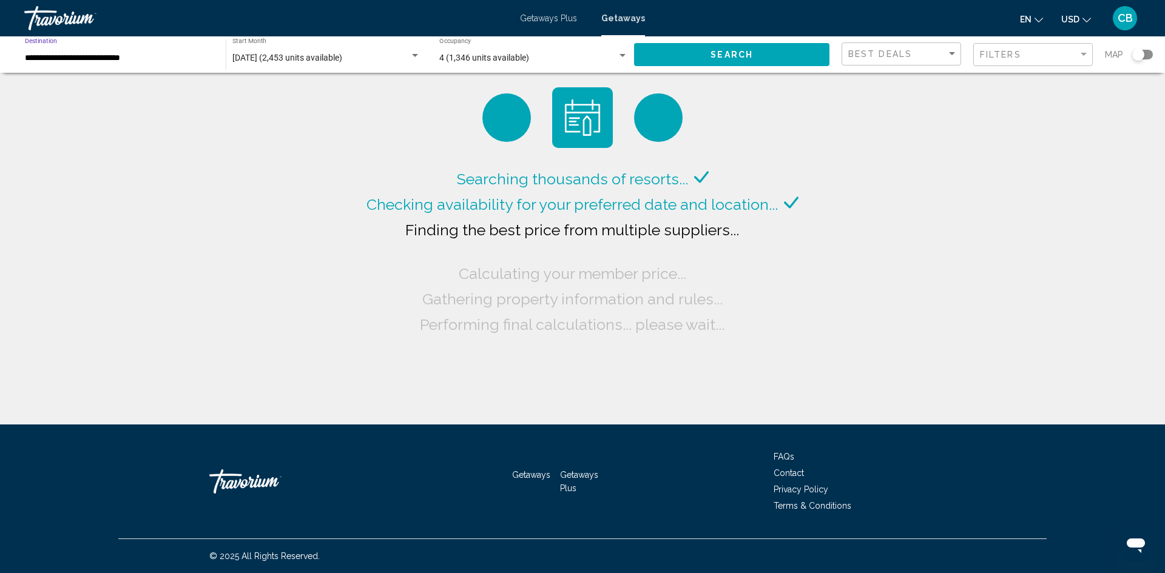
click at [116, 57] on input "**********" at bounding box center [119, 58] width 189 height 10
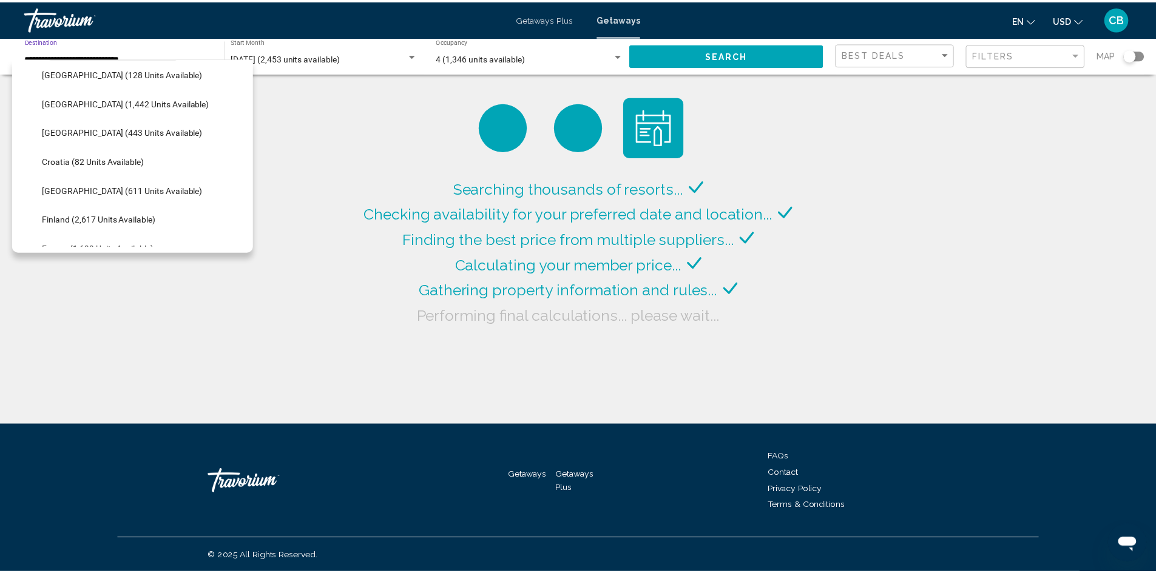
scroll to position [198, 0]
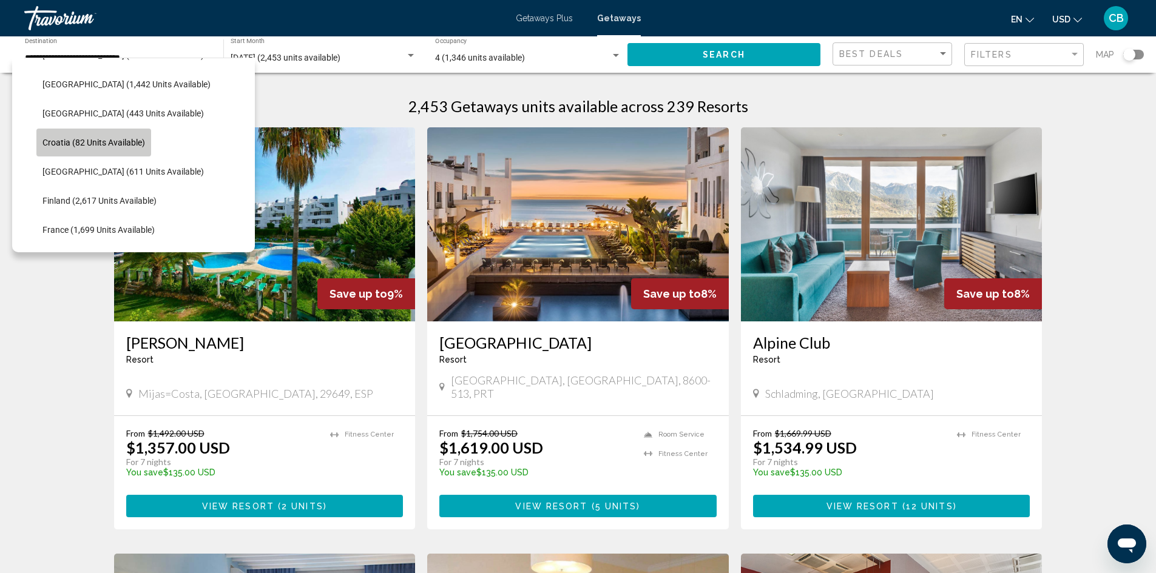
click at [131, 139] on span "Croatia (82 units available)" at bounding box center [93, 143] width 103 height 10
type input "**********"
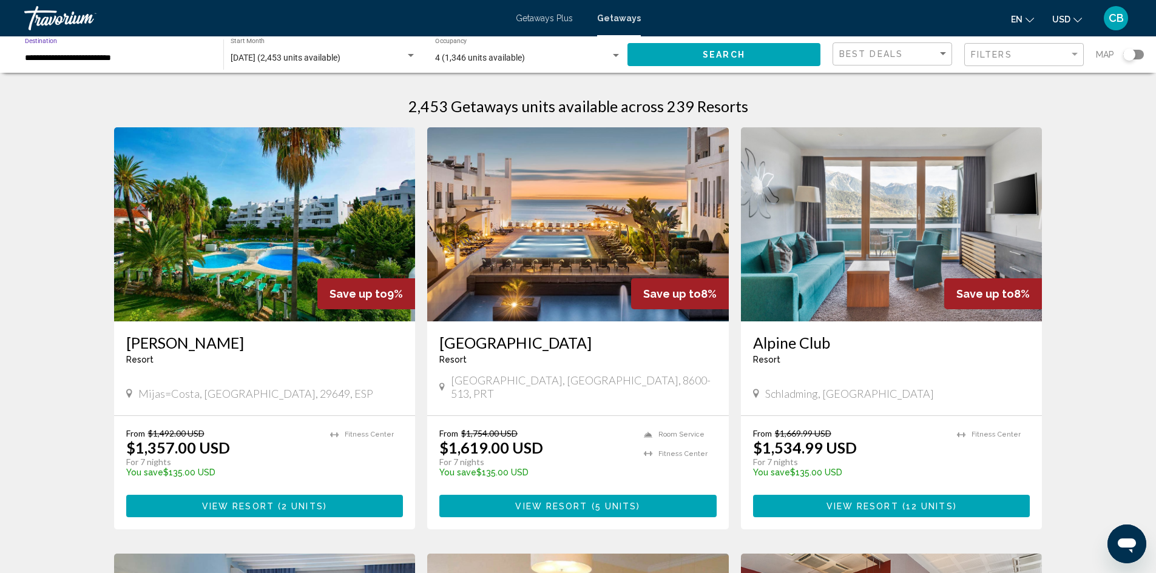
click at [730, 62] on button "Search" at bounding box center [723, 54] width 193 height 22
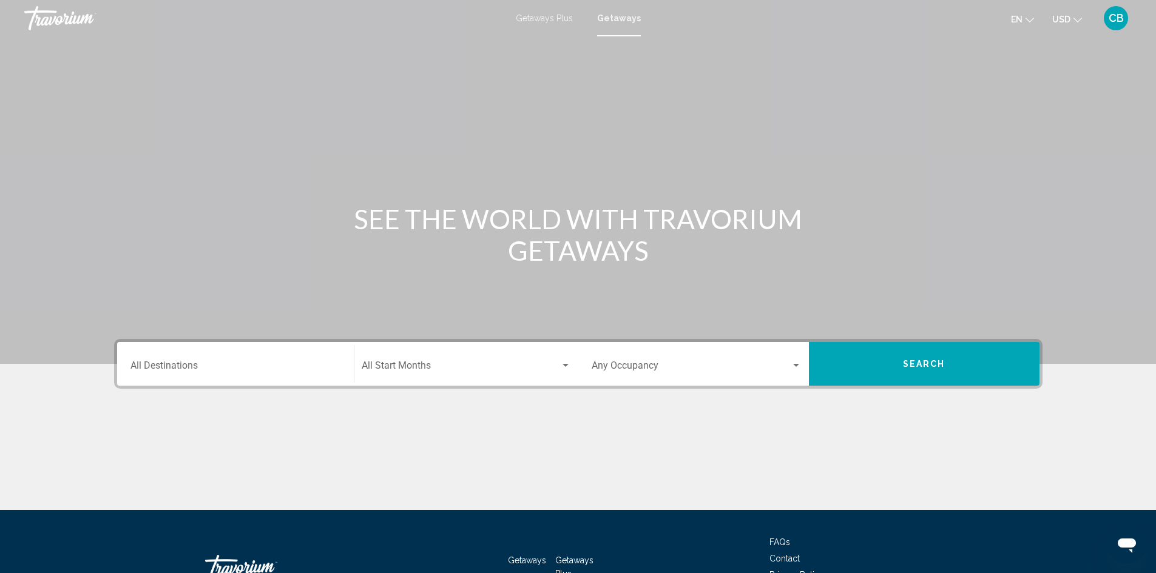
click at [217, 354] on div "Destination All Destinations" at bounding box center [235, 364] width 210 height 38
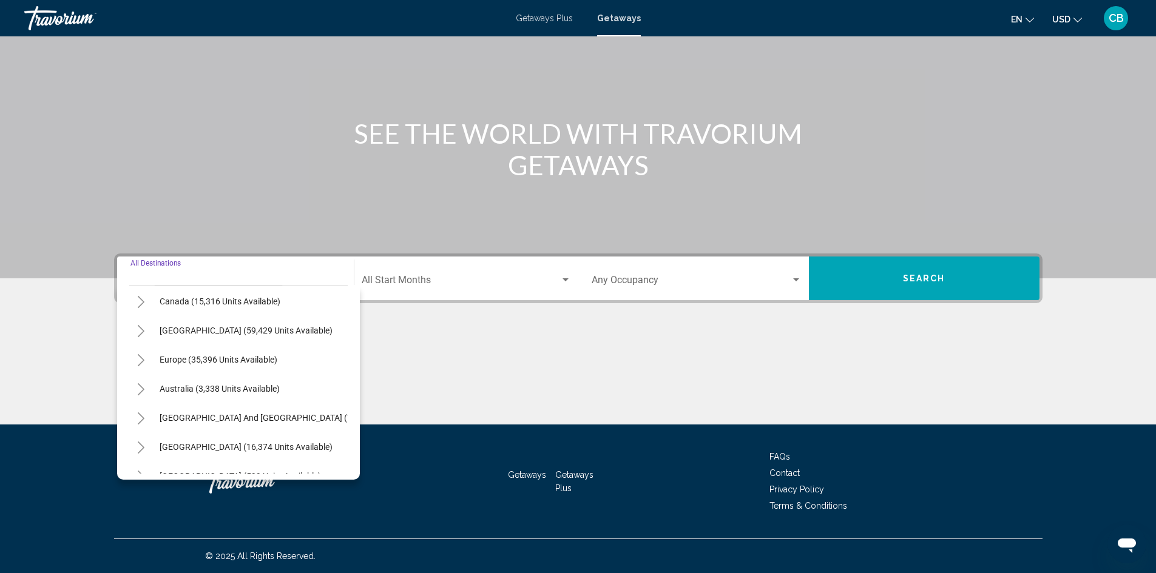
scroll to position [121, 0]
click at [213, 335] on span "Europe (35,396 units available)" at bounding box center [219, 331] width 118 height 10
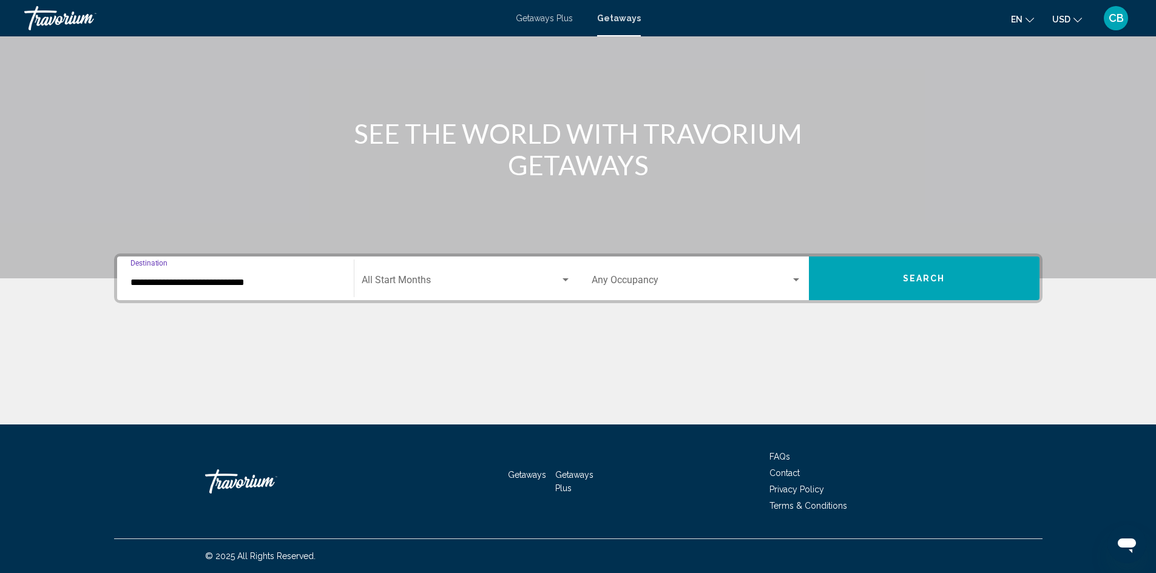
click at [234, 283] on input "**********" at bounding box center [235, 282] width 210 height 11
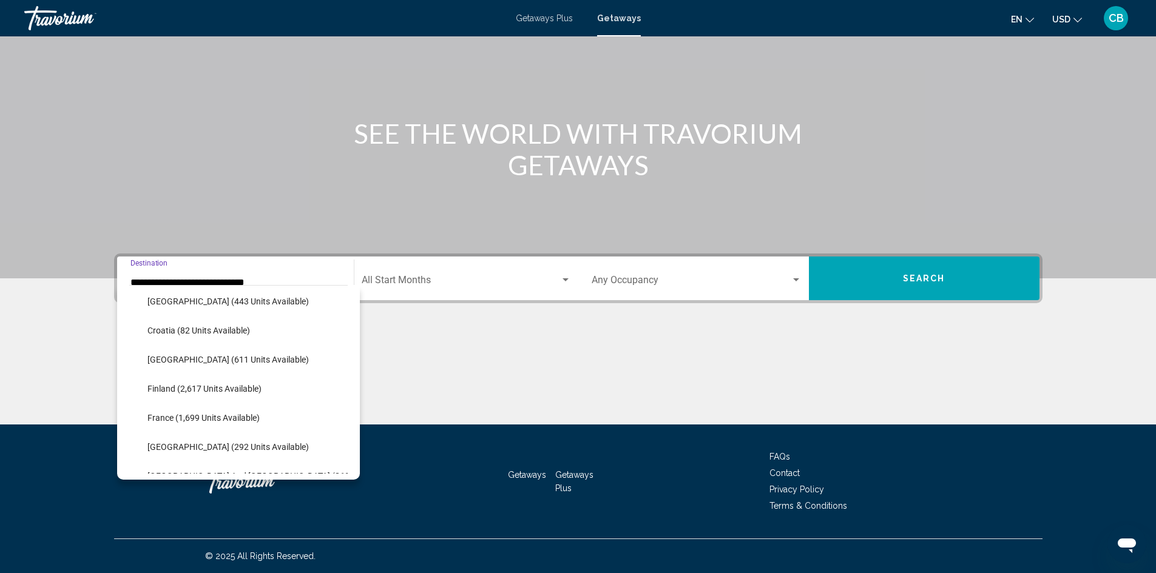
scroll to position [259, 0]
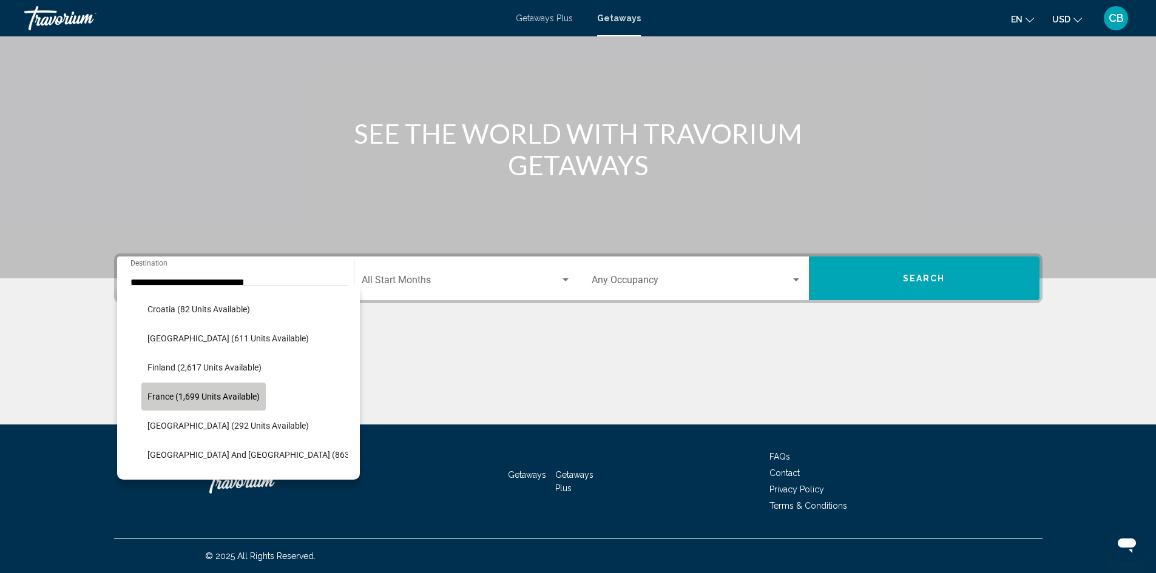
click at [238, 396] on span "France (1,699 units available)" at bounding box center [203, 397] width 112 height 10
type input "**********"
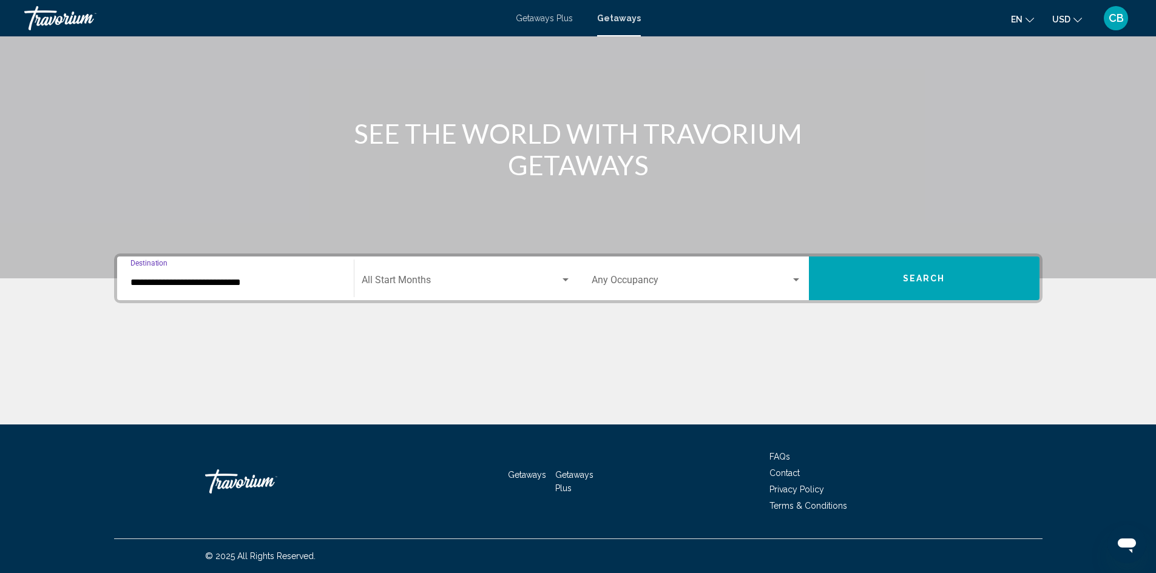
click at [555, 285] on span "Search widget" at bounding box center [461, 282] width 198 height 11
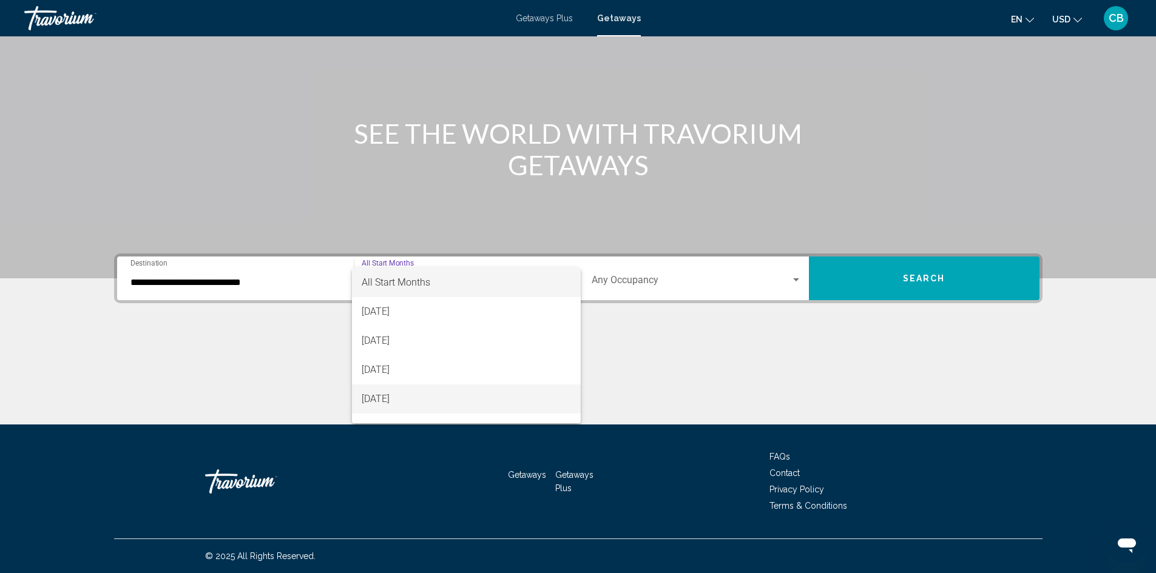
click at [404, 392] on span "[DATE]" at bounding box center [466, 399] width 209 height 29
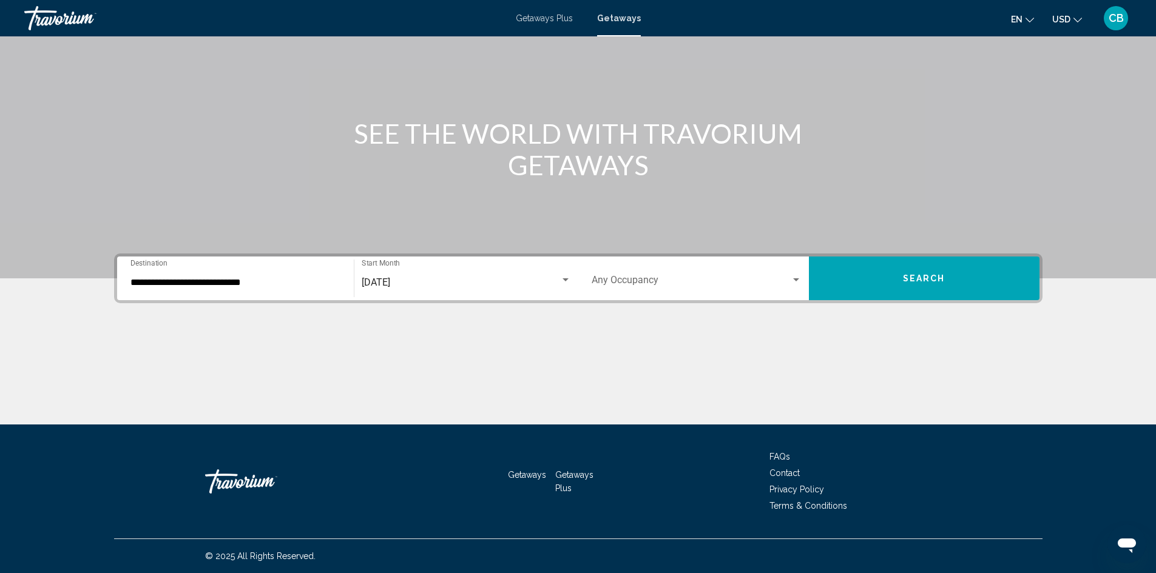
click at [664, 272] on div "Occupancy Any Occupancy" at bounding box center [697, 279] width 210 height 38
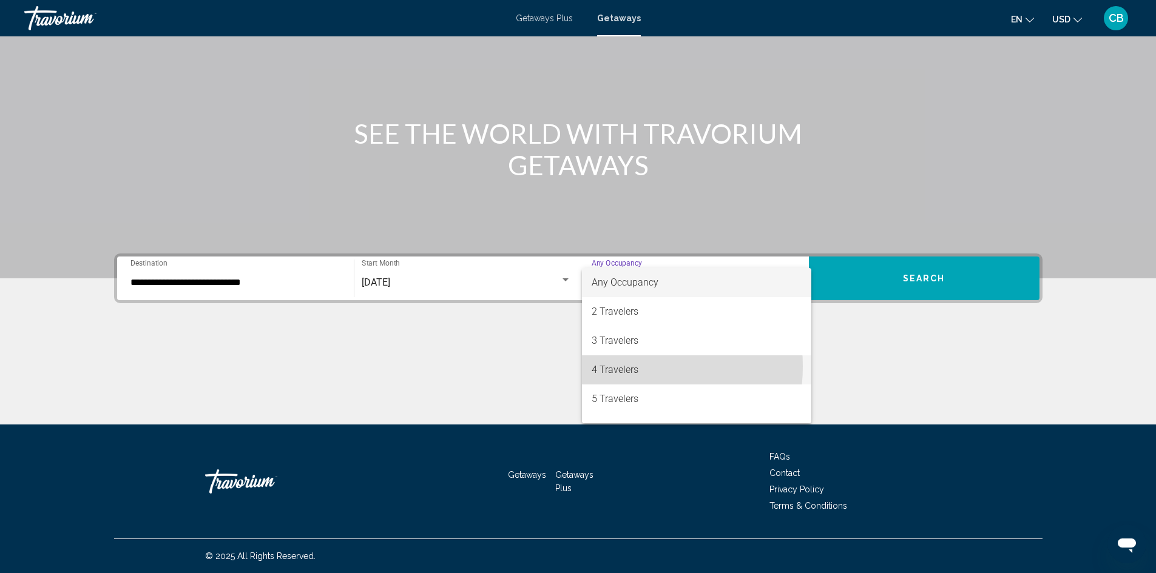
click at [620, 366] on span "4 Travelers" at bounding box center [697, 370] width 210 height 29
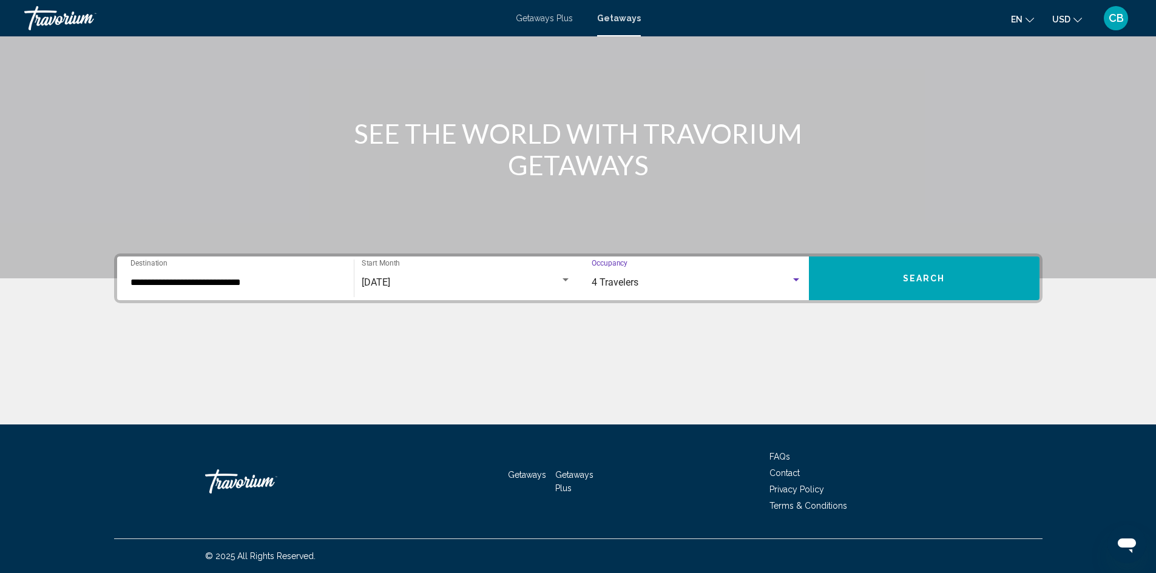
click at [916, 273] on span "Search" at bounding box center [924, 278] width 42 height 10
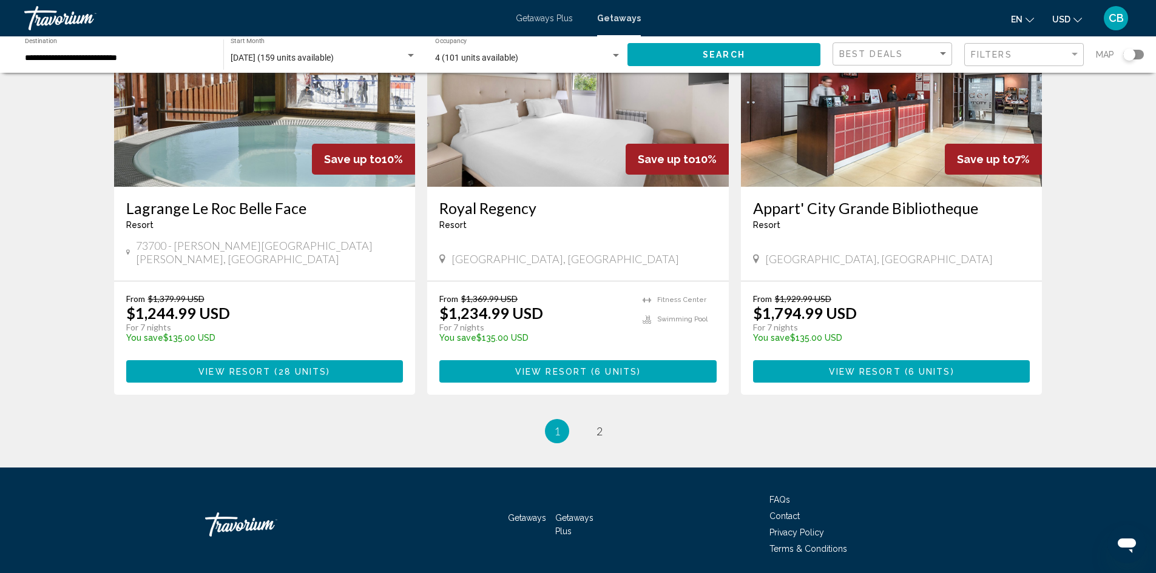
scroll to position [1405, 0]
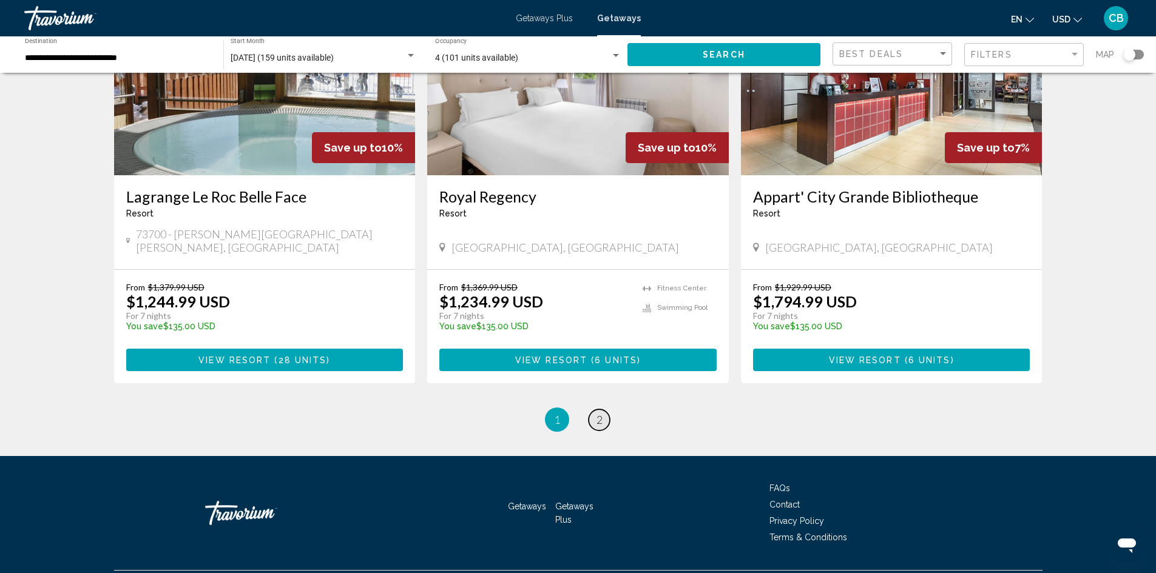
click at [596, 413] on span "2" at bounding box center [599, 419] width 6 height 13
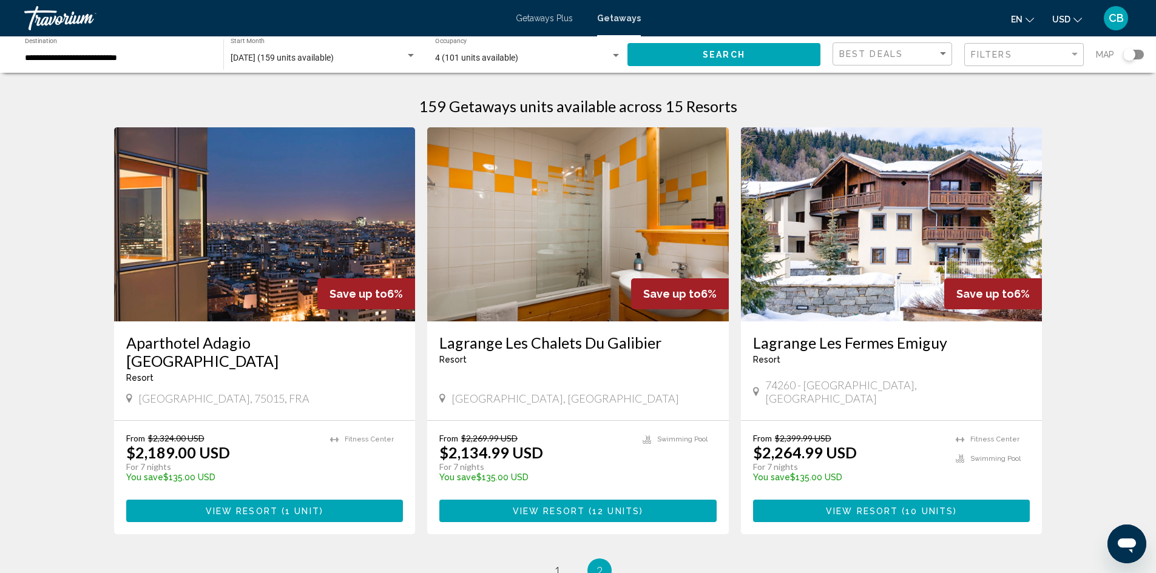
click at [925, 507] on span "10 units" at bounding box center [929, 512] width 48 height 10
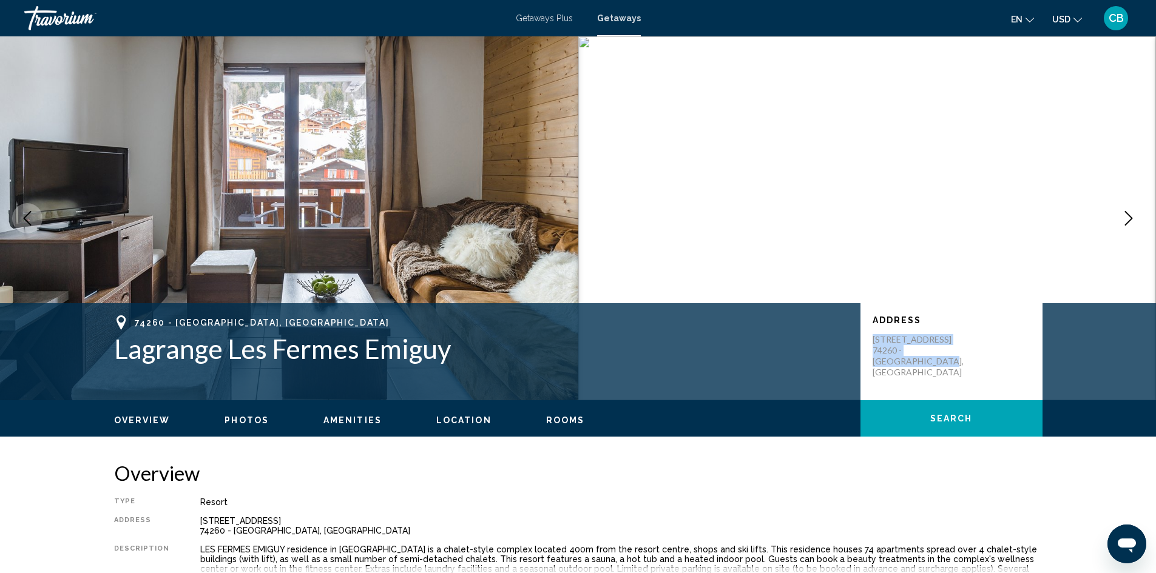
drag, startPoint x: 971, startPoint y: 357, endPoint x: 873, endPoint y: 343, distance: 99.3
click at [873, 343] on div "[STREET_ADDRESS]" at bounding box center [952, 356] width 158 height 44
copy p "[STREET_ADDRESS]"
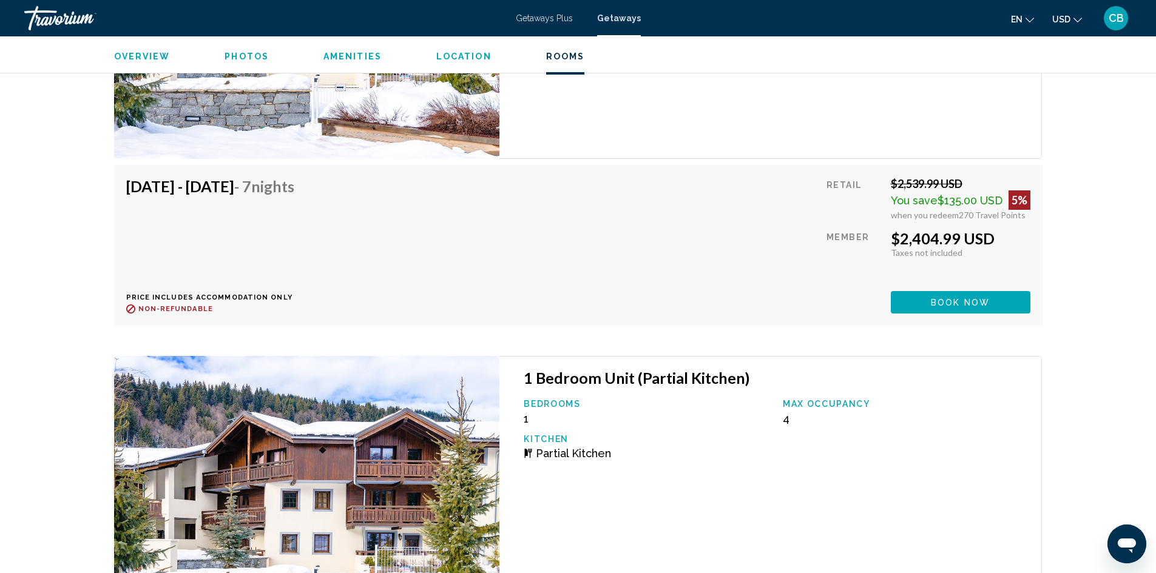
scroll to position [2852, 0]
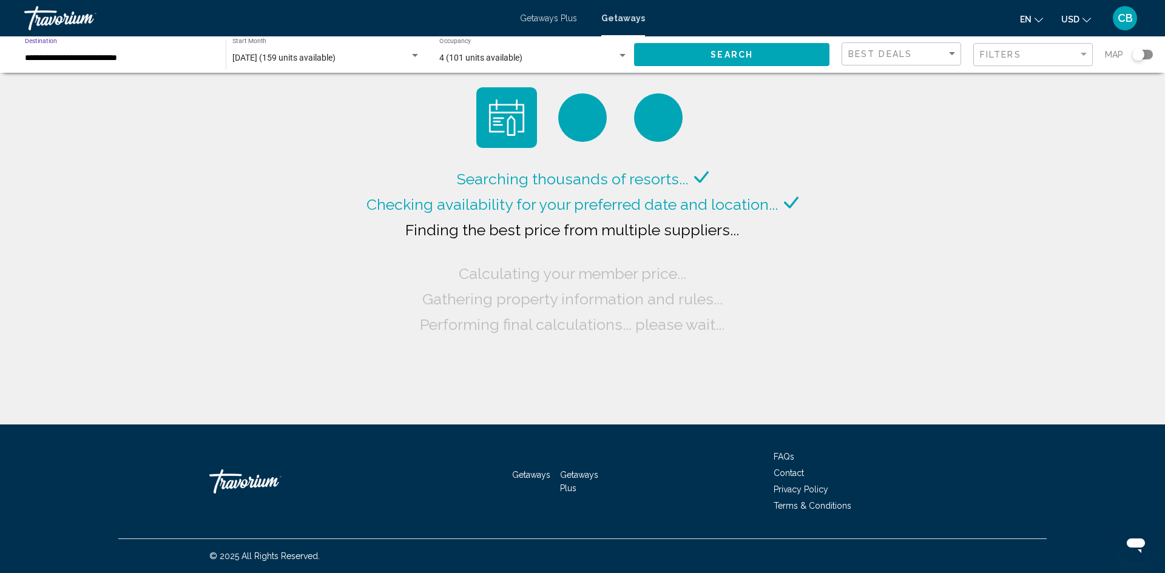
click at [185, 56] on input "**********" at bounding box center [119, 58] width 189 height 10
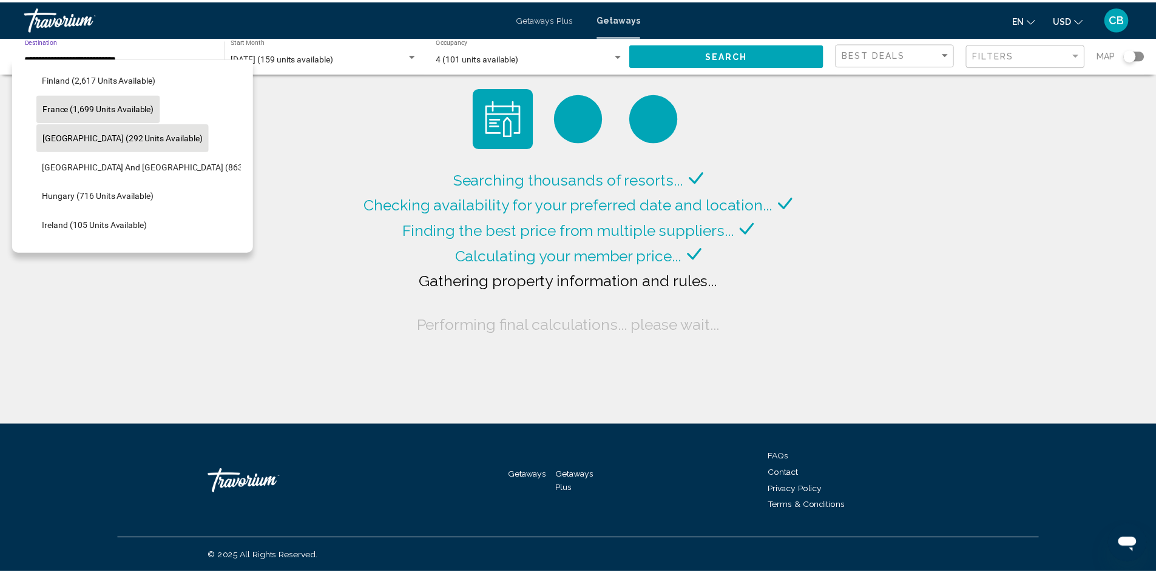
scroll to position [342, 0]
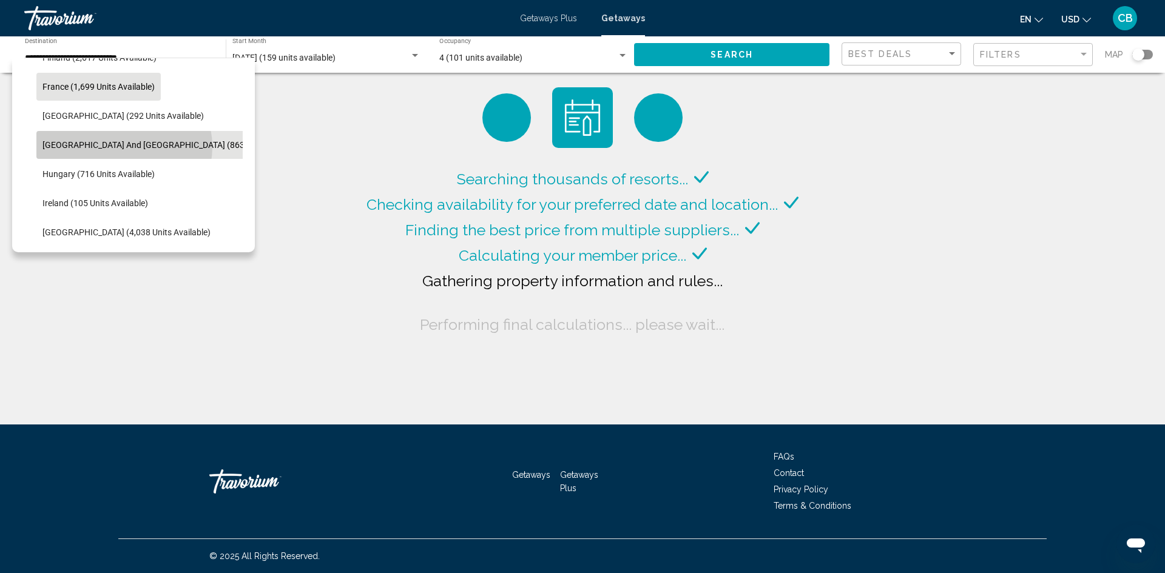
click at [124, 147] on span "[GEOGRAPHIC_DATA] and [GEOGRAPHIC_DATA] (863 units available)" at bounding box center [173, 145] width 262 height 10
type input "**********"
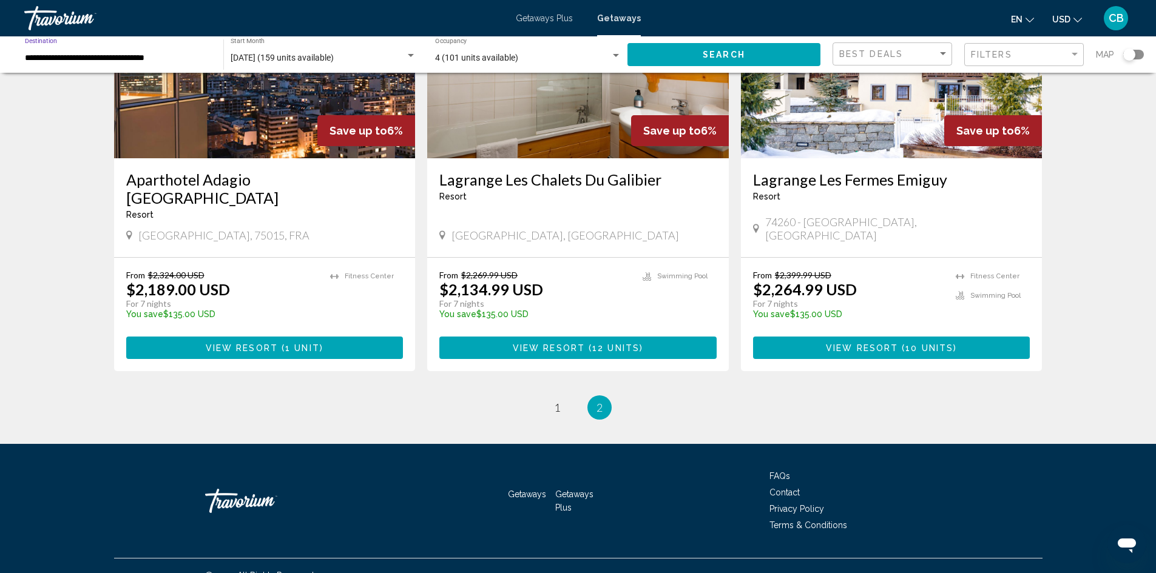
scroll to position [164, 0]
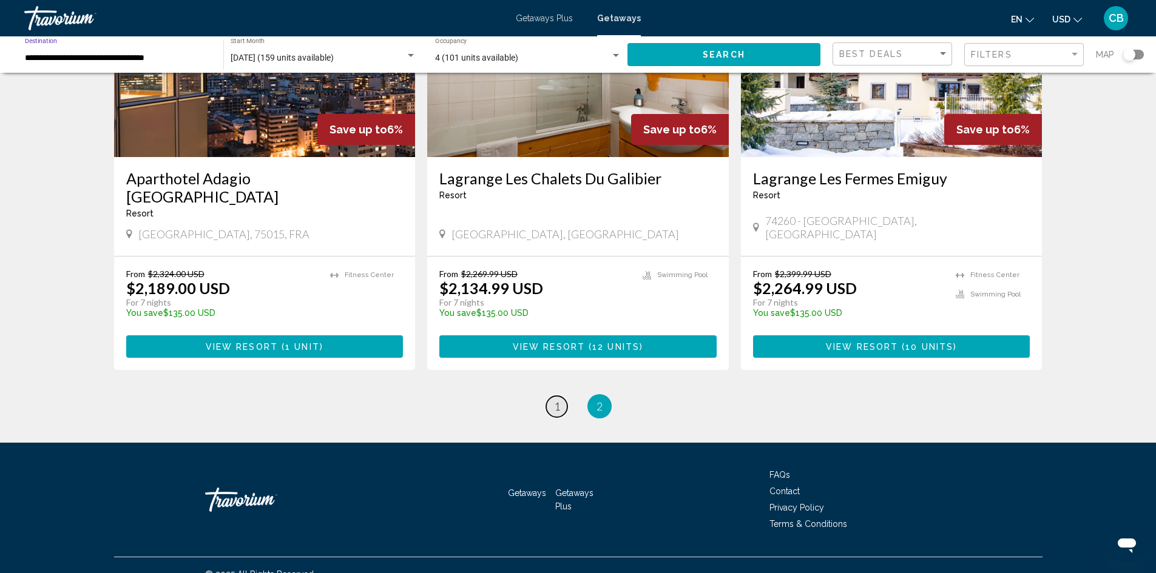
click at [554, 400] on span "1" at bounding box center [557, 406] width 6 height 13
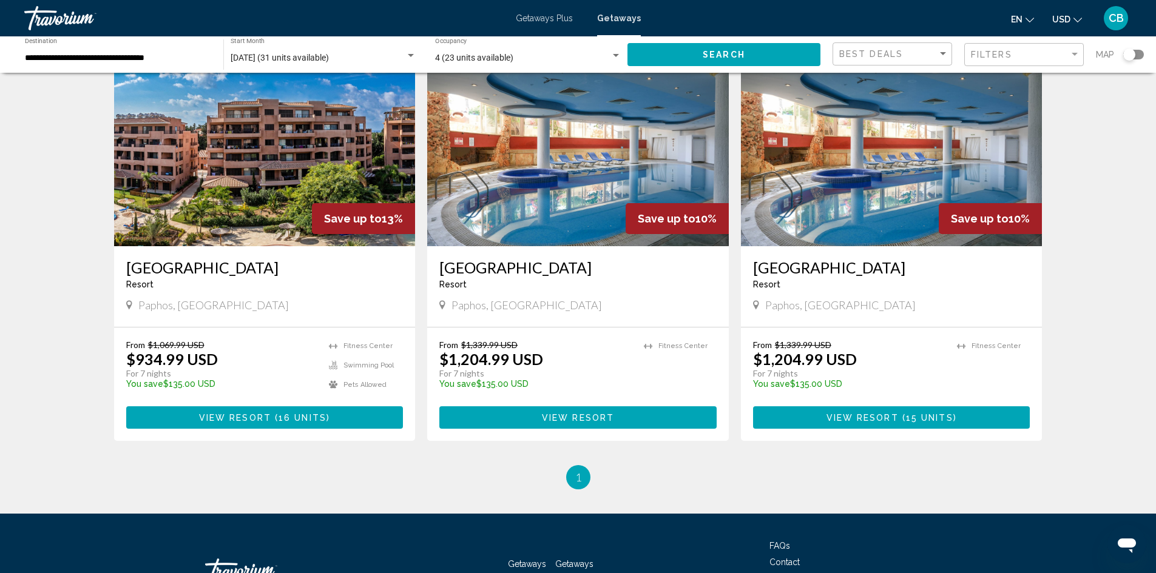
scroll to position [0, 0]
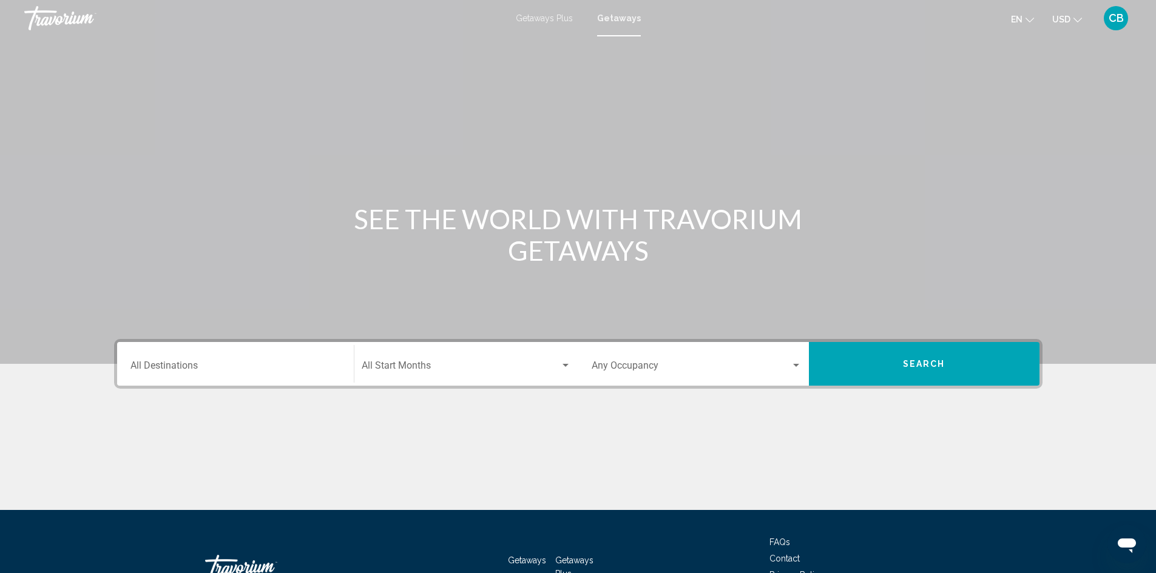
click at [218, 360] on div "Destination All Destinations" at bounding box center [235, 364] width 210 height 38
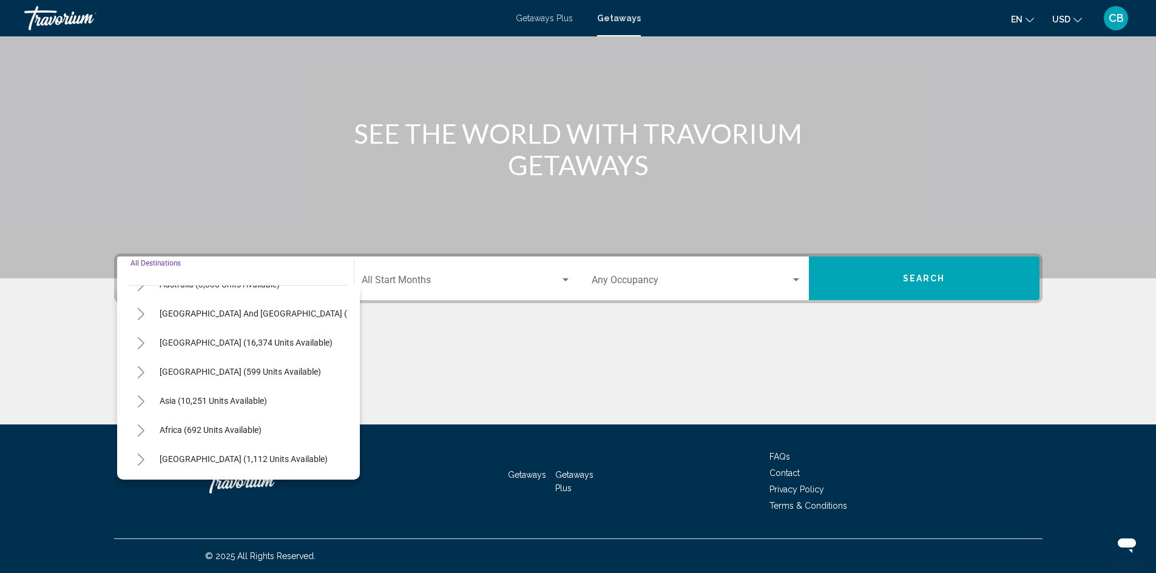
scroll to position [206, 0]
click at [228, 396] on span "Asia (10,251 units available)" at bounding box center [213, 401] width 107 height 10
type input "**********"
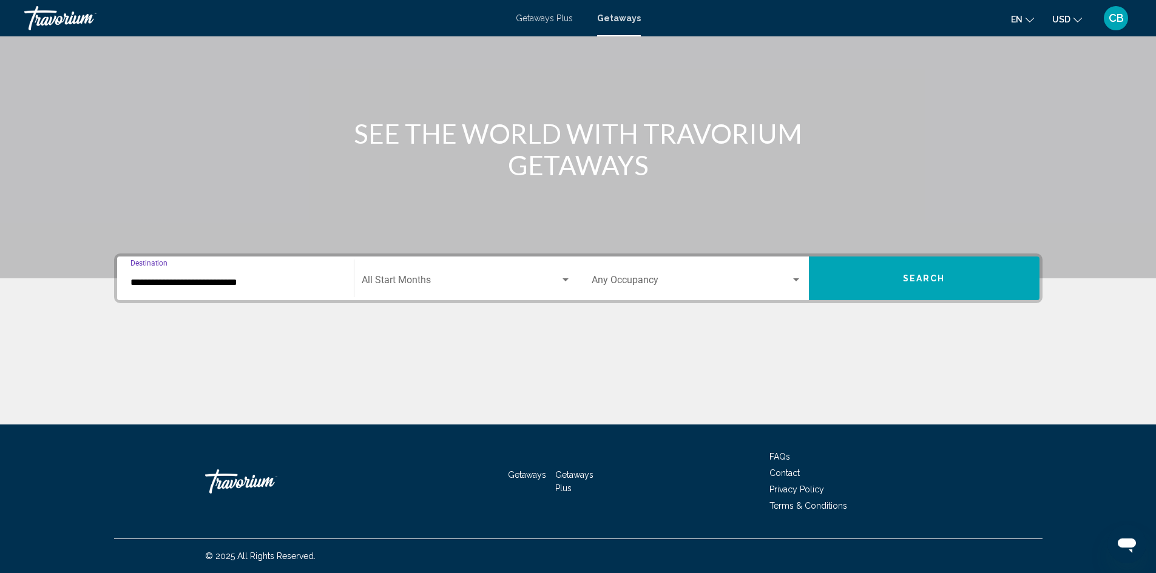
click at [919, 284] on button "Search" at bounding box center [924, 279] width 231 height 44
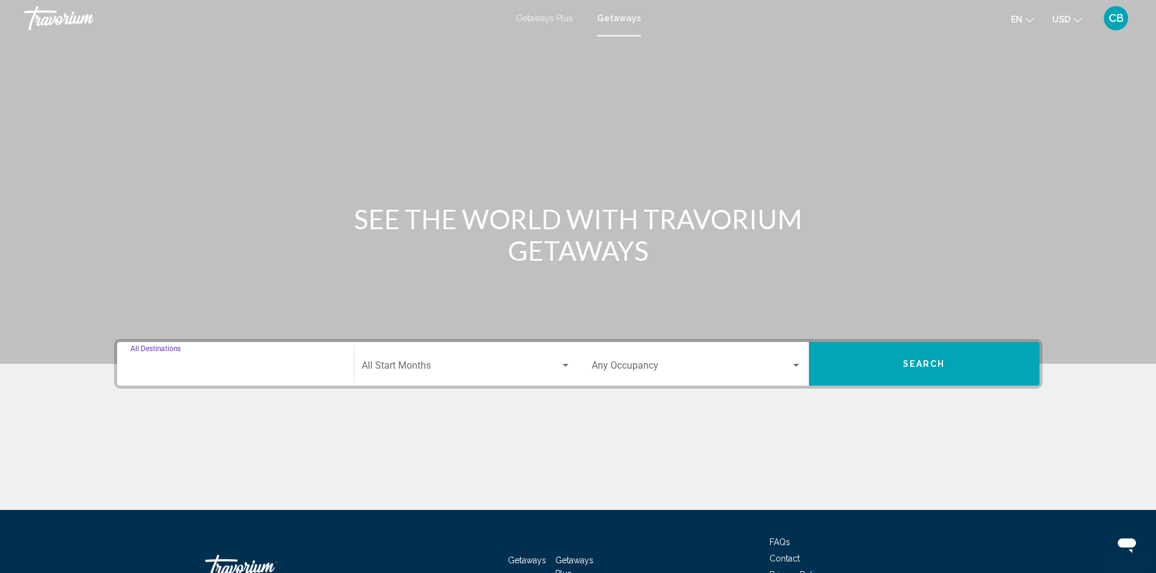
click at [250, 369] on input "Destination All Destinations" at bounding box center [235, 368] width 210 height 11
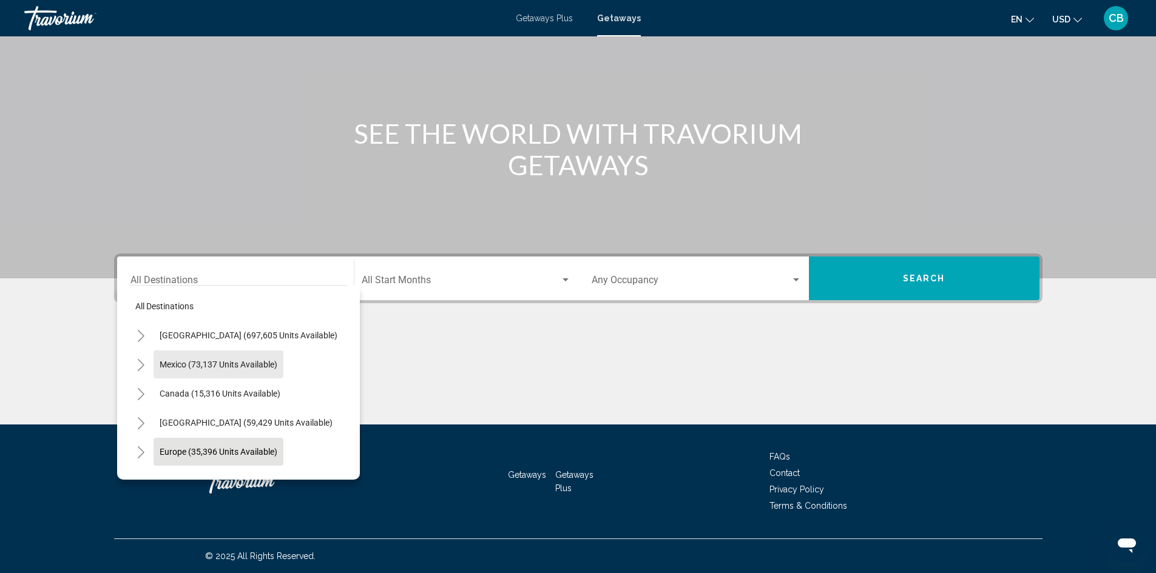
click at [224, 368] on span "Mexico (73,137 units available)" at bounding box center [219, 365] width 118 height 10
type input "**********"
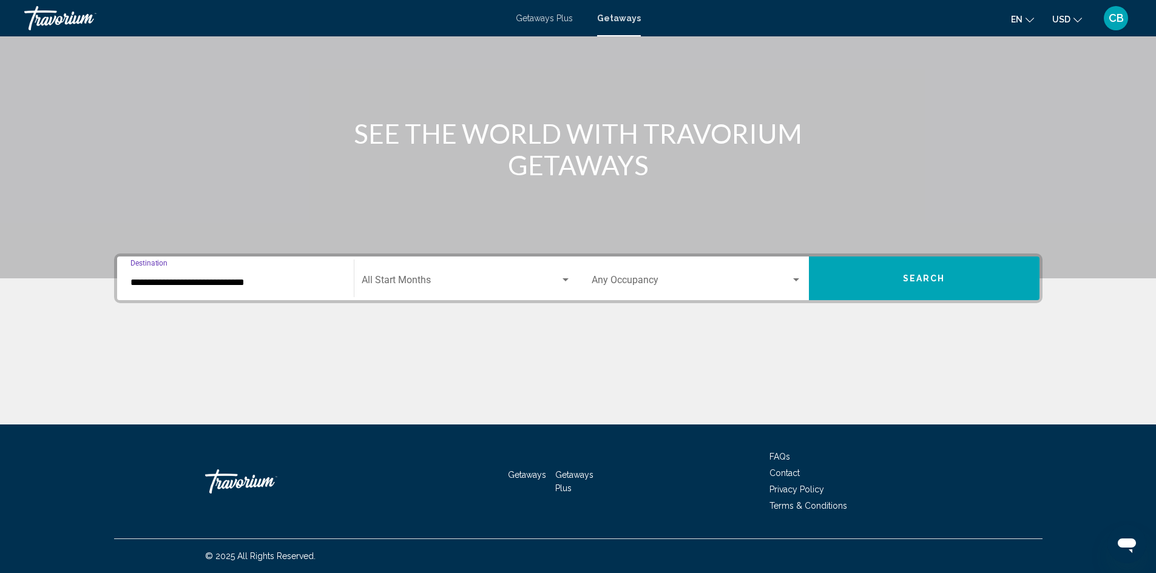
click at [869, 288] on button "Search" at bounding box center [924, 279] width 231 height 44
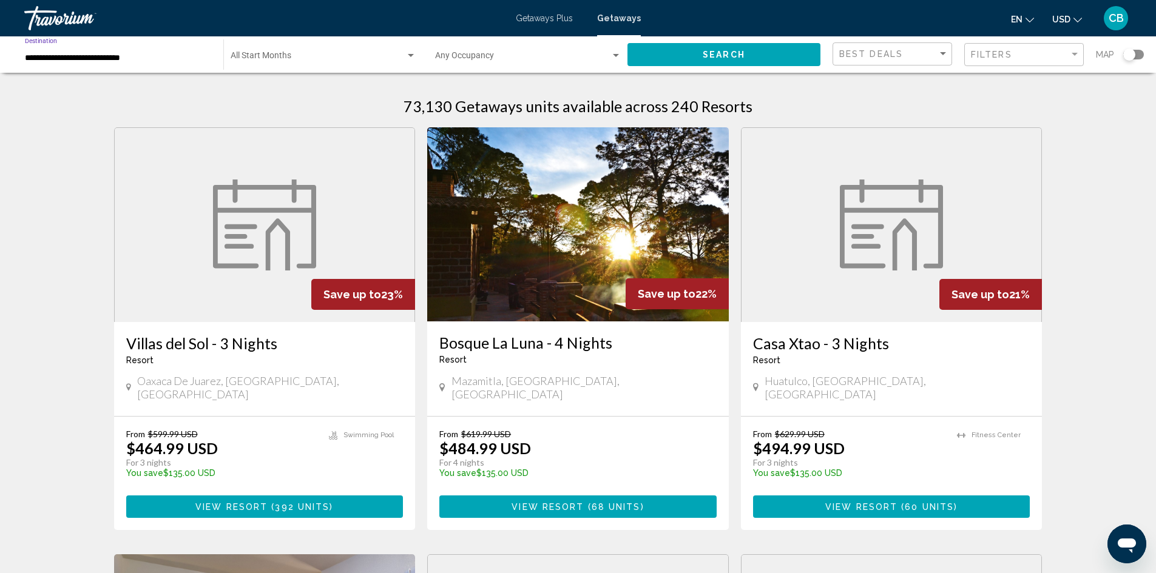
click at [108, 54] on input "**********" at bounding box center [118, 58] width 186 height 10
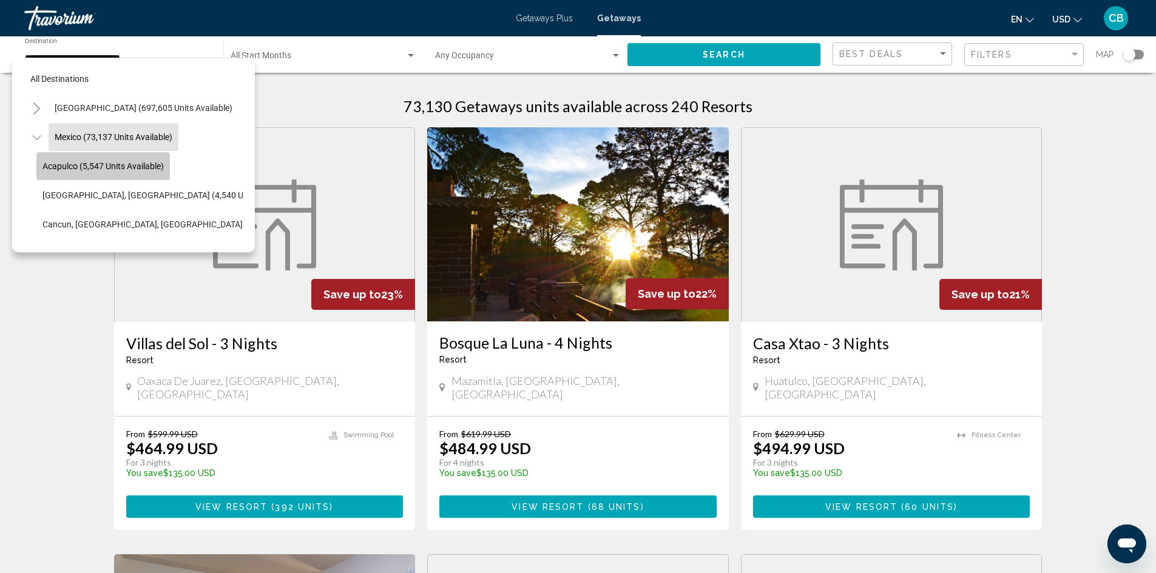
click at [73, 167] on span "Acapulco (5,547 units available)" at bounding box center [102, 166] width 121 height 10
type input "**********"
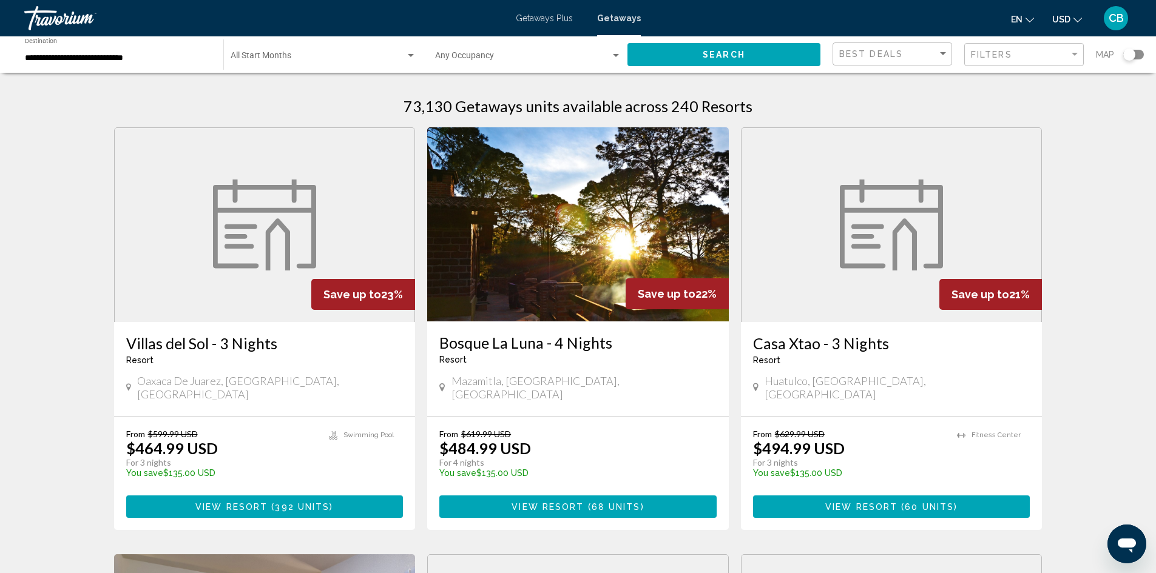
click at [1027, 19] on icon "Change language" at bounding box center [1029, 20] width 8 height 8
click at [1001, 48] on button "English" at bounding box center [996, 49] width 56 height 16
click at [42, 58] on input "**********" at bounding box center [118, 58] width 186 height 10
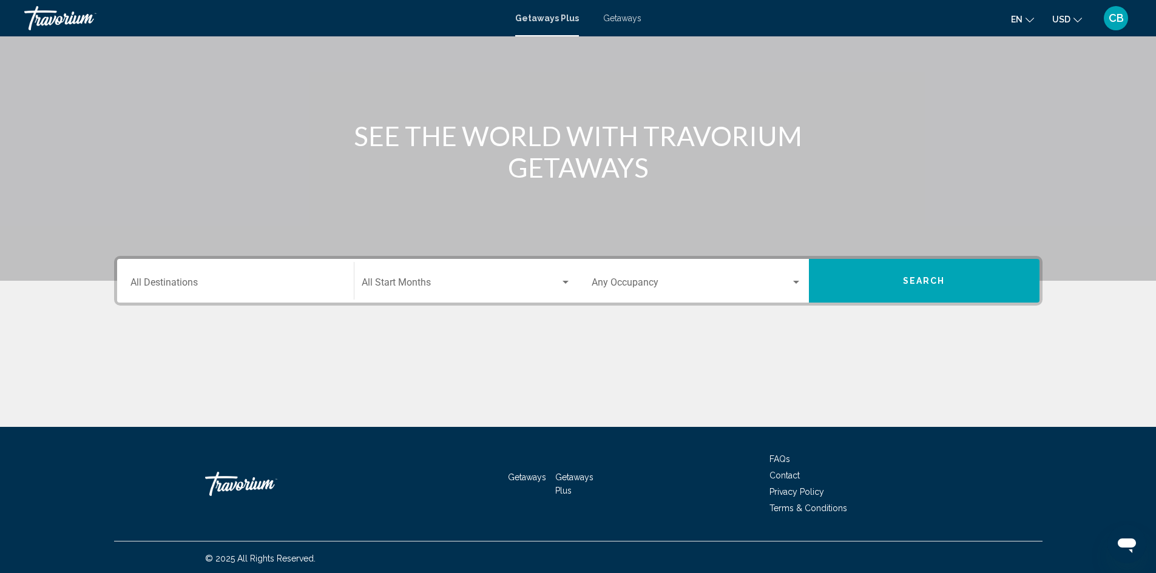
scroll to position [86, 0]
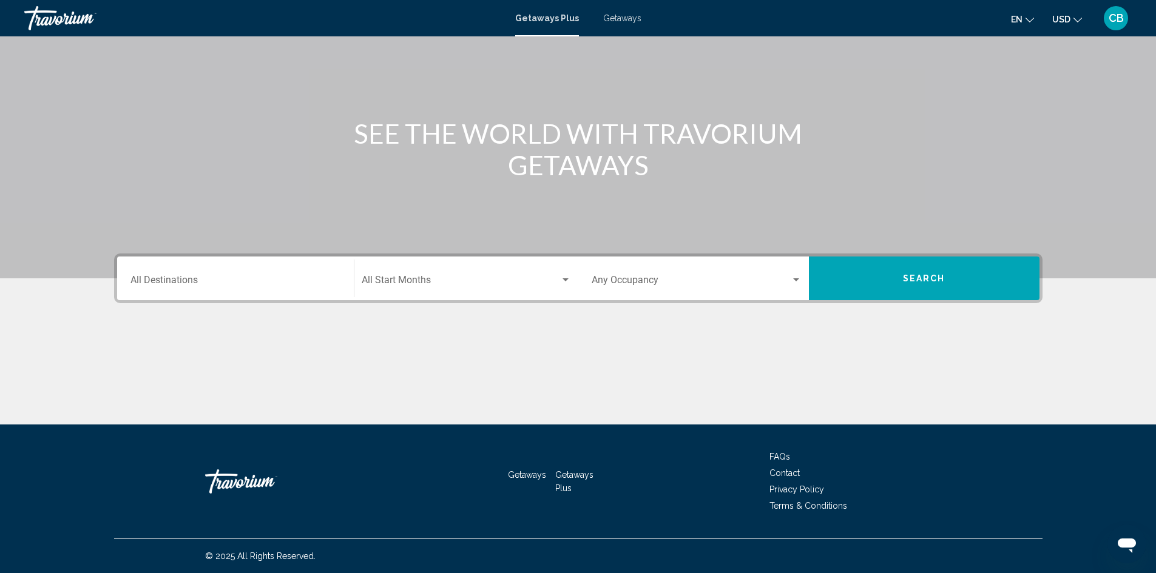
click at [221, 277] on input "Destination All Destinations" at bounding box center [235, 282] width 210 height 11
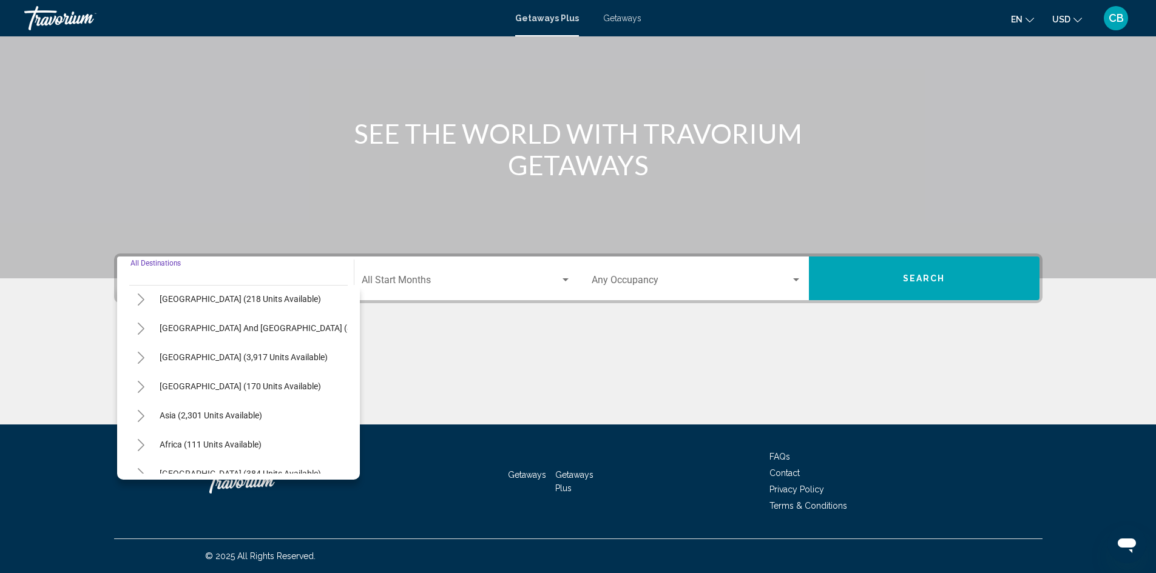
scroll to position [61, 0]
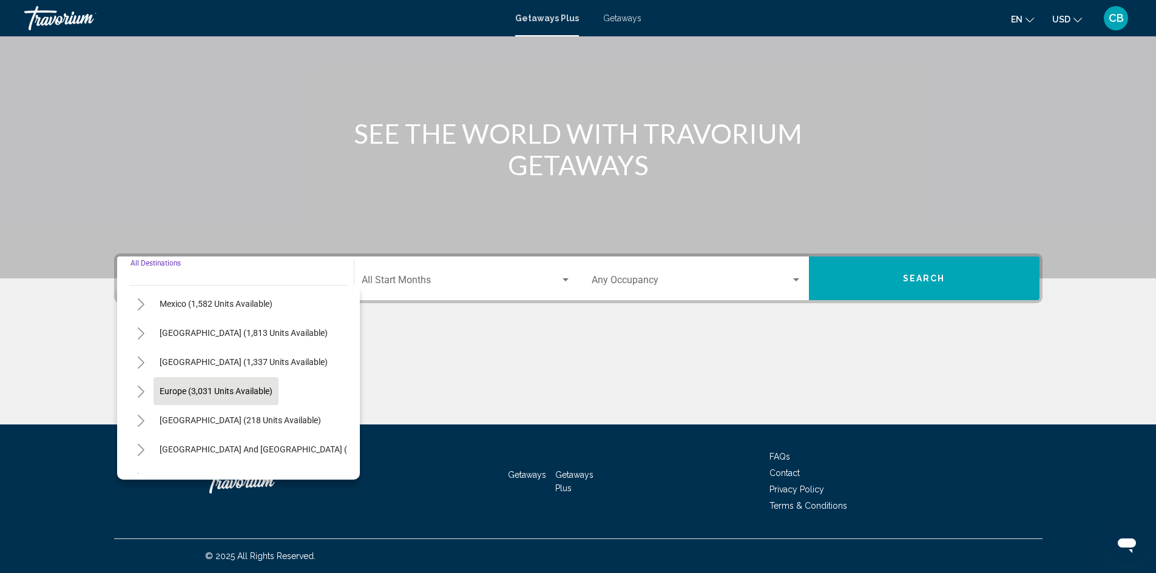
click at [208, 393] on span "Europe (3,031 units available)" at bounding box center [216, 391] width 113 height 10
type input "**********"
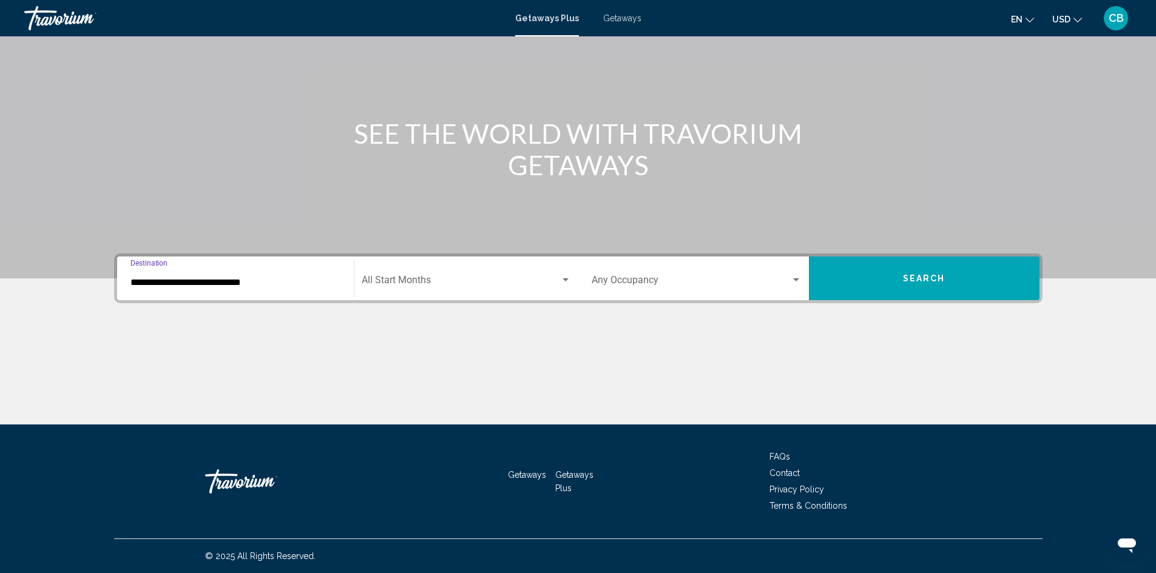
click at [945, 283] on button "Search" at bounding box center [924, 279] width 231 height 44
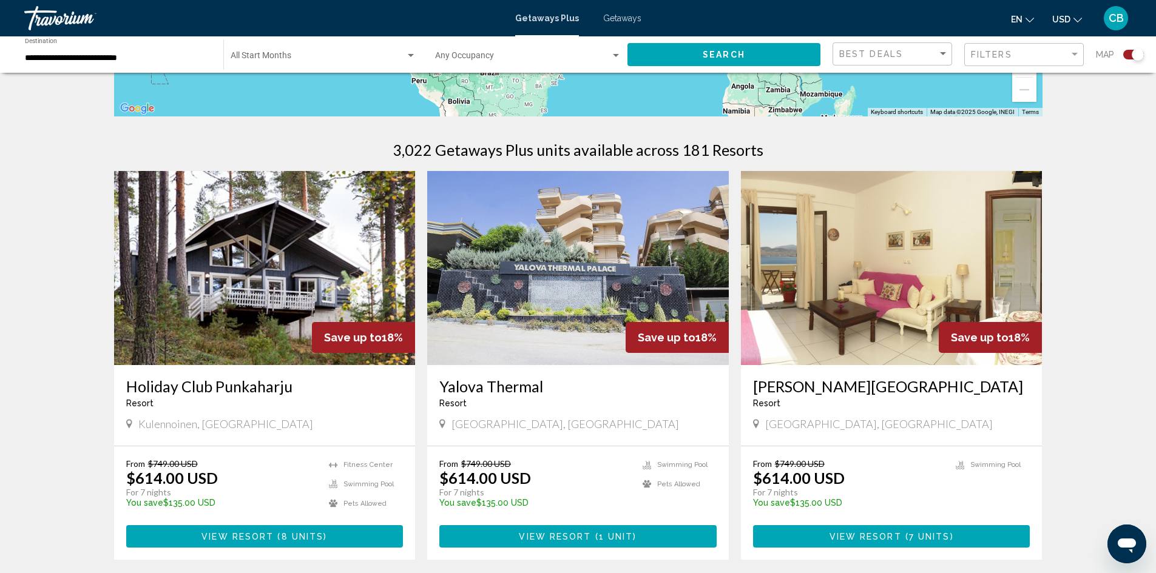
scroll to position [364, 0]
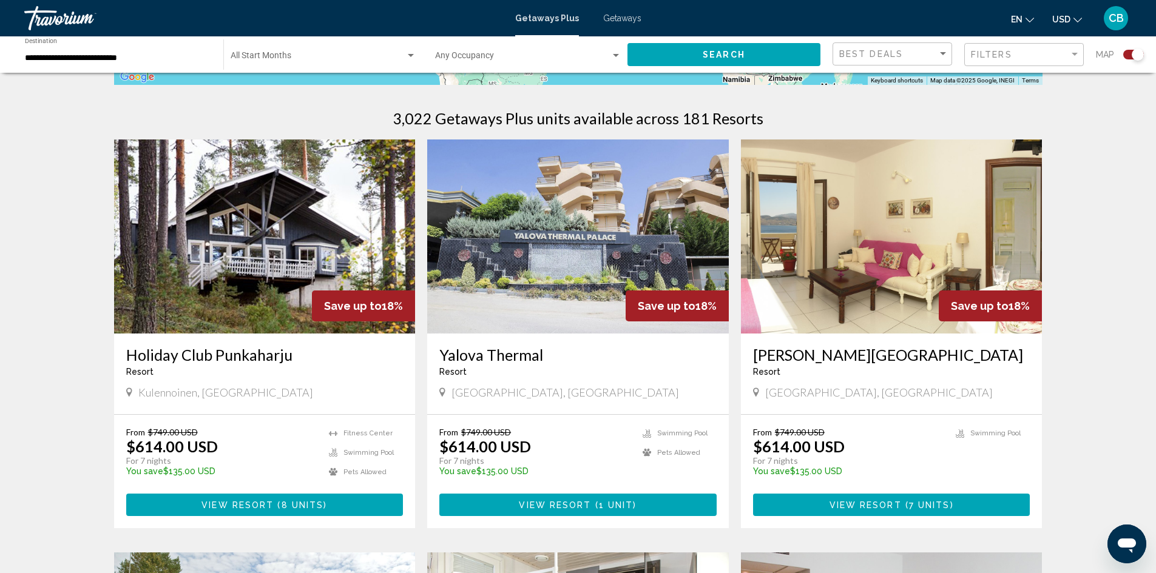
click at [339, 234] on img "Main content" at bounding box center [265, 237] width 302 height 194
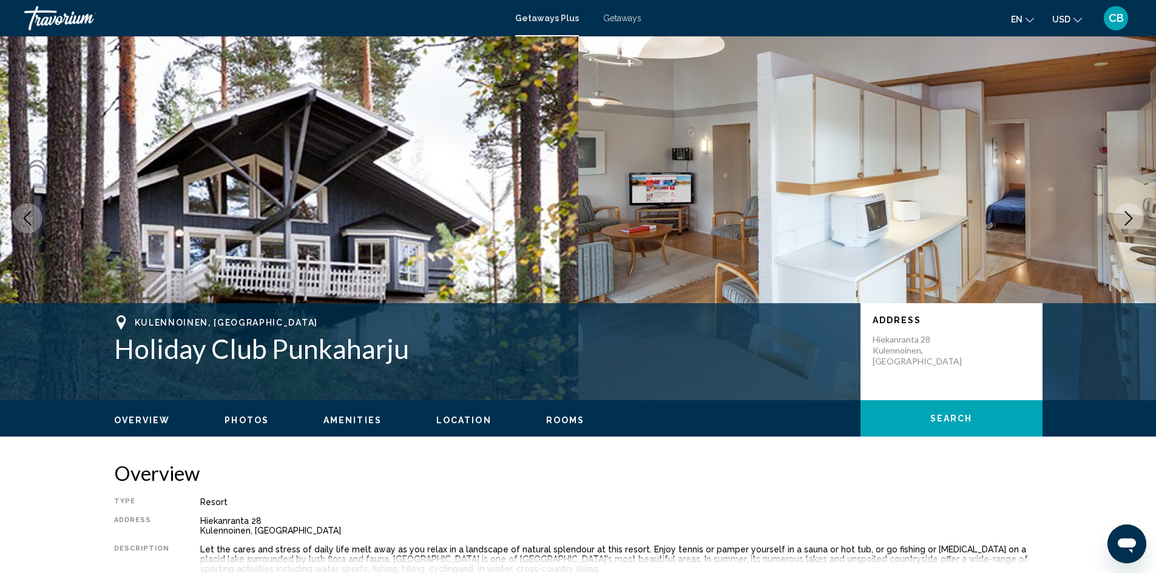
click at [330, 223] on img "Main content" at bounding box center [289, 218] width 578 height 364
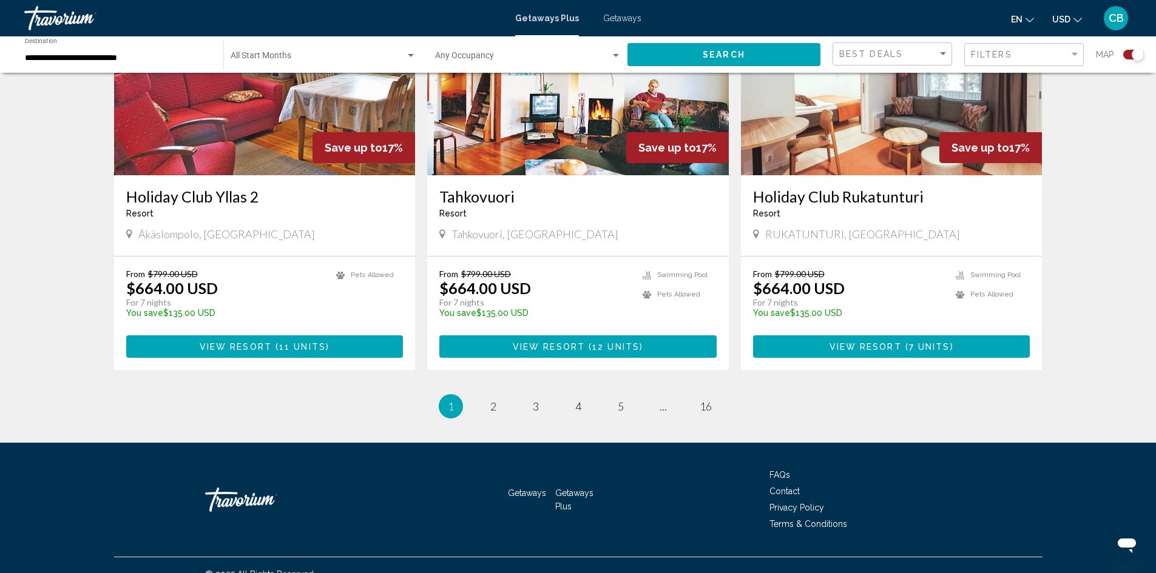
scroll to position [1781, 0]
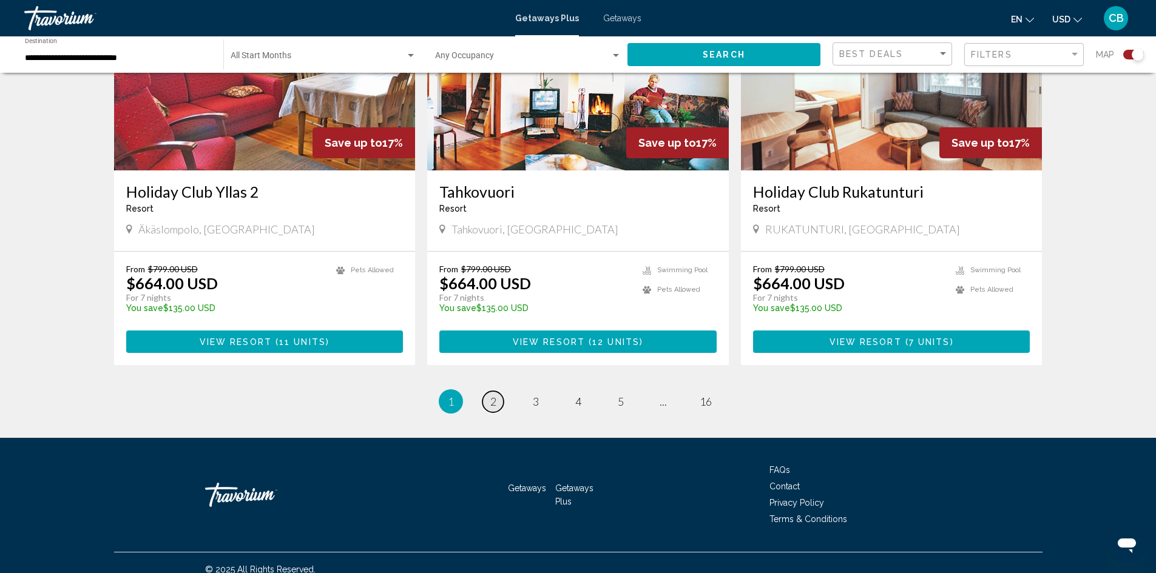
click at [501, 391] on link "page 2" at bounding box center [492, 401] width 21 height 21
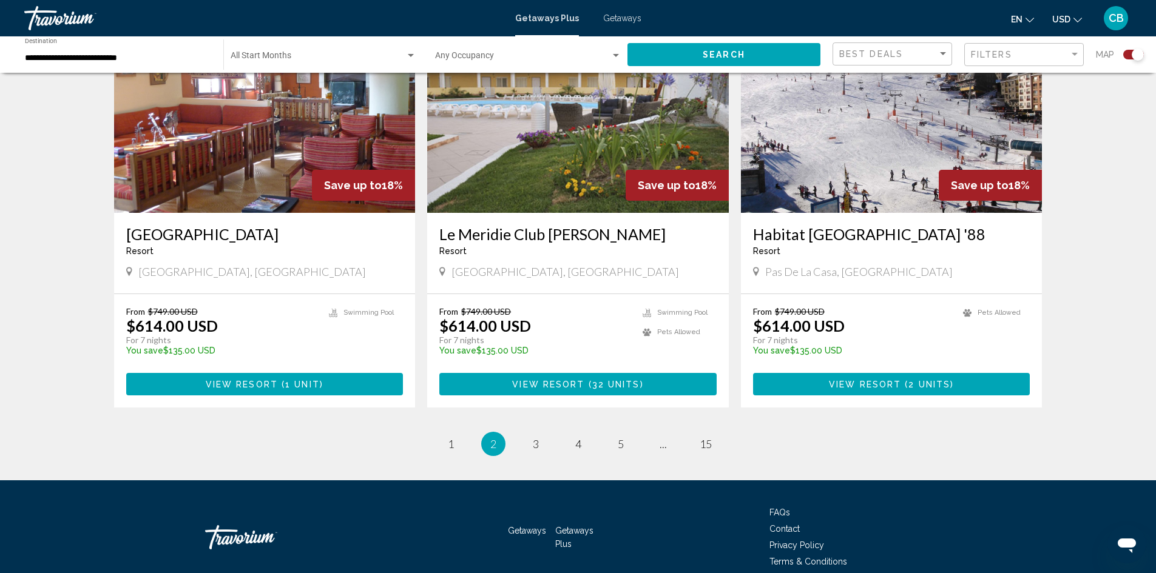
scroll to position [1781, 0]
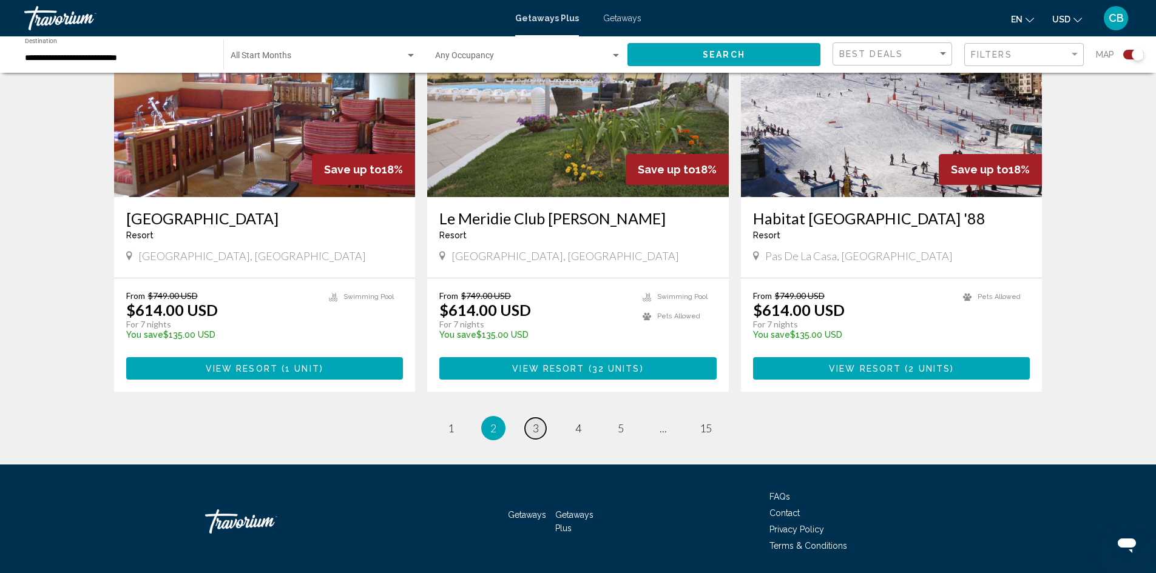
click at [536, 422] on span "3" at bounding box center [536, 428] width 6 height 13
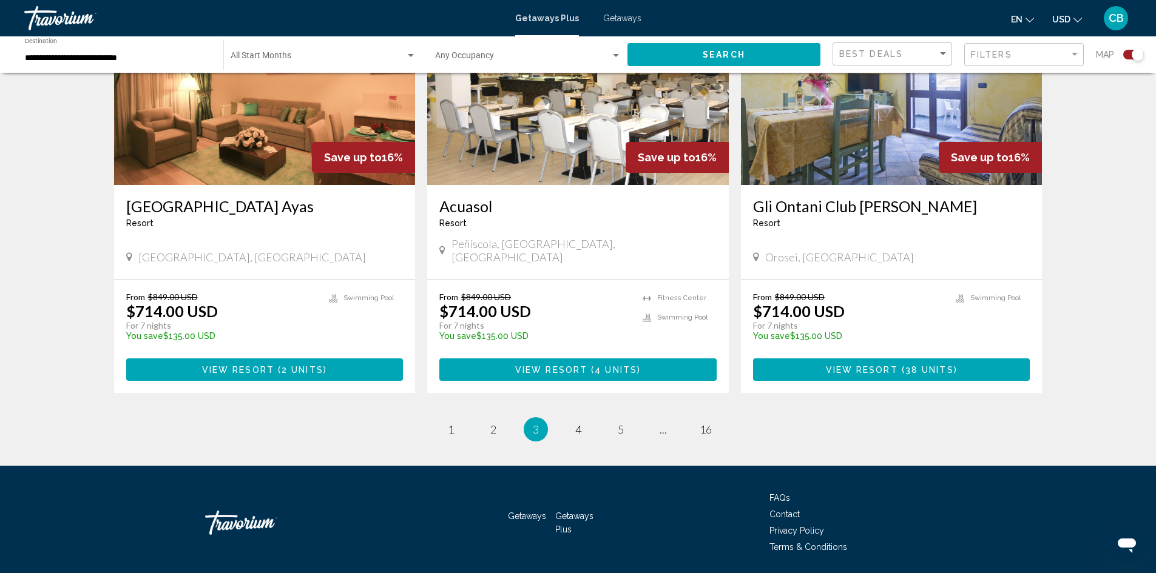
scroll to position [1781, 0]
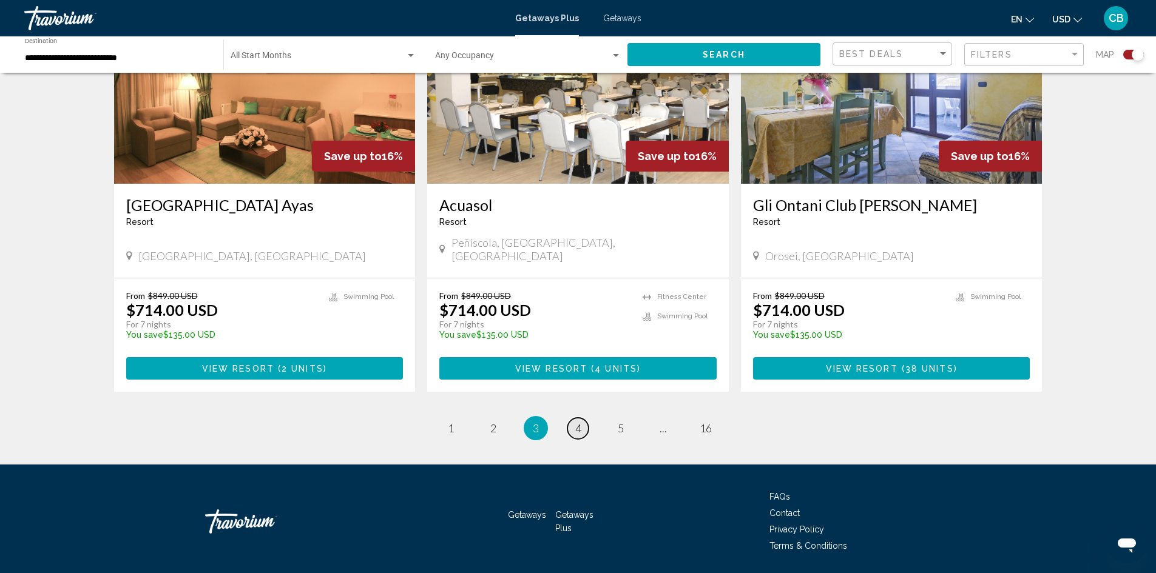
click at [582, 418] on link "page 4" at bounding box center [577, 428] width 21 height 21
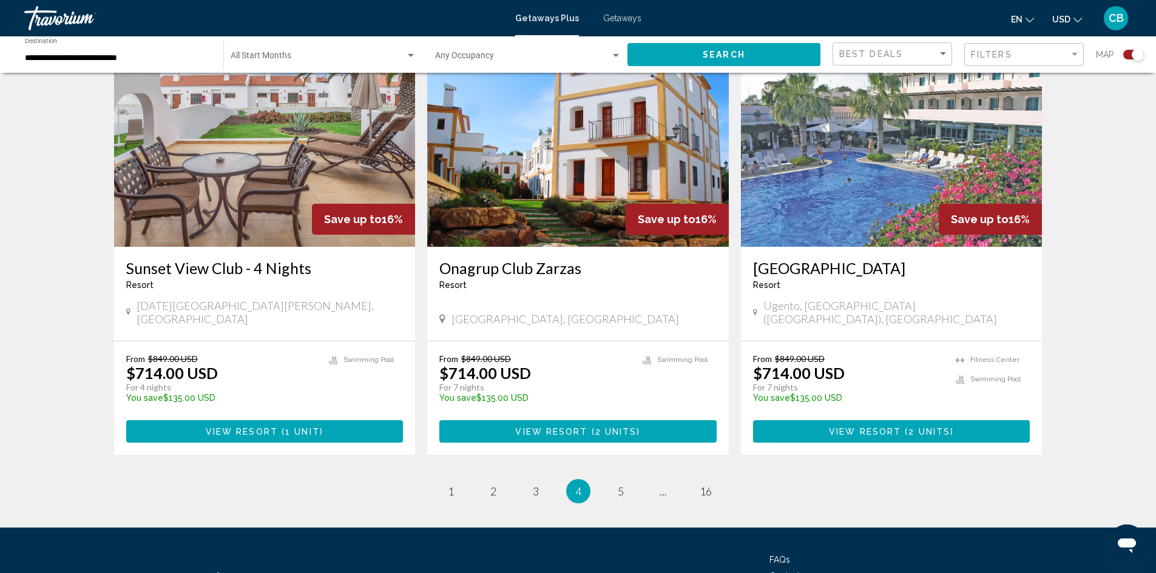
scroll to position [1781, 0]
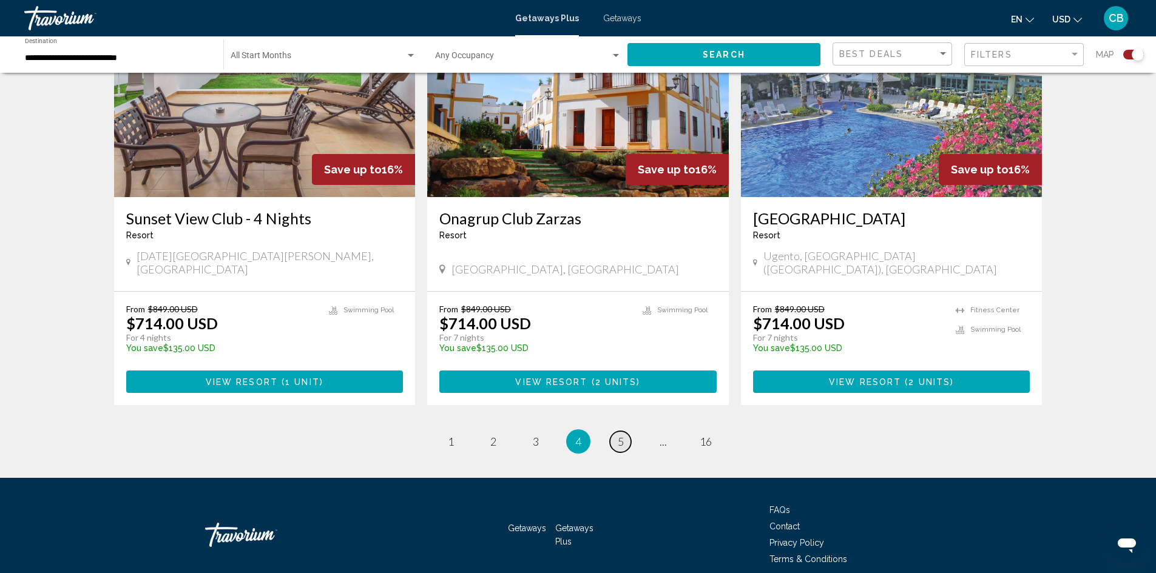
click at [623, 435] on span "5" at bounding box center [621, 441] width 6 height 13
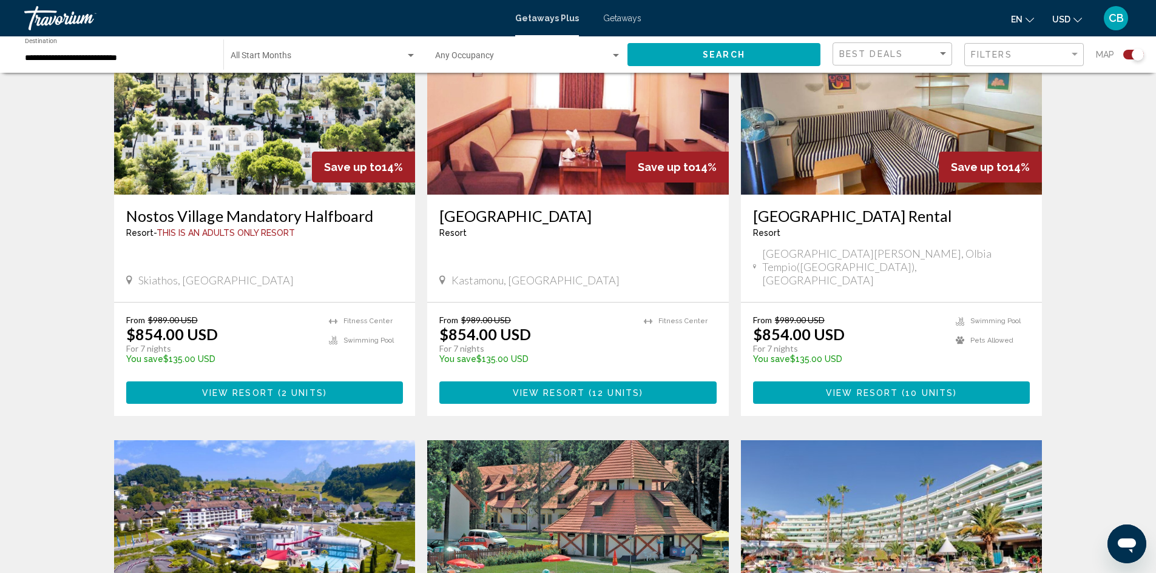
scroll to position [485, 0]
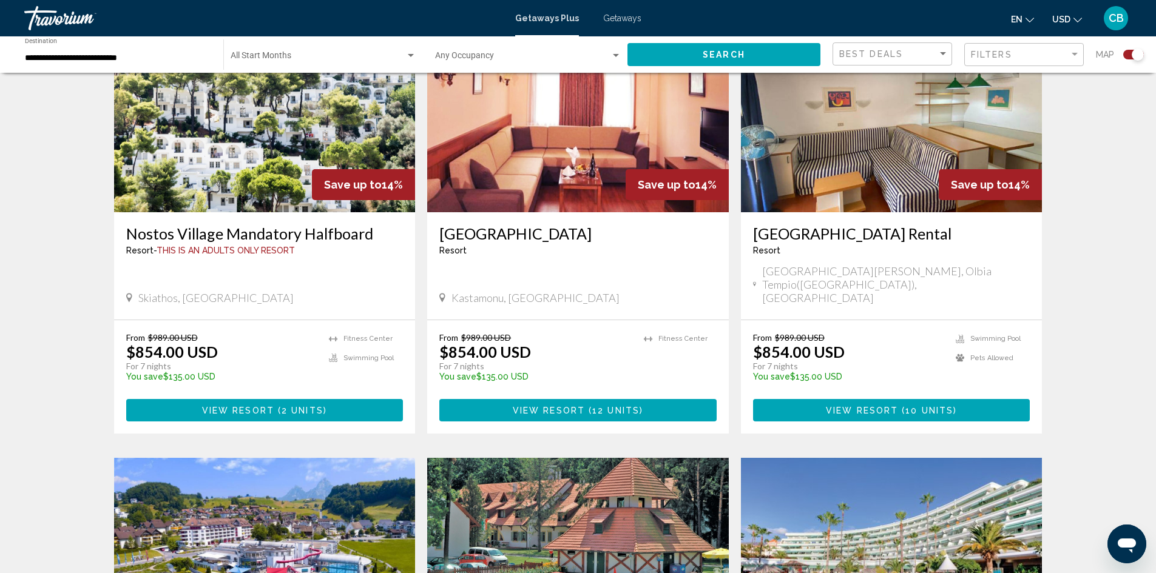
click at [229, 154] on img "Main content" at bounding box center [265, 115] width 302 height 194
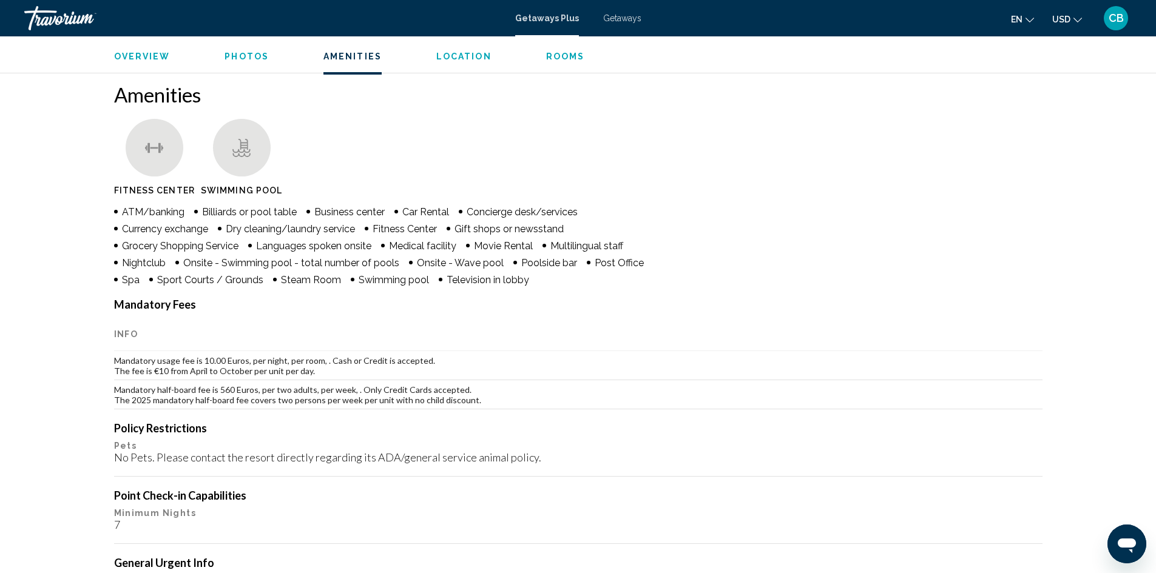
scroll to position [910, 0]
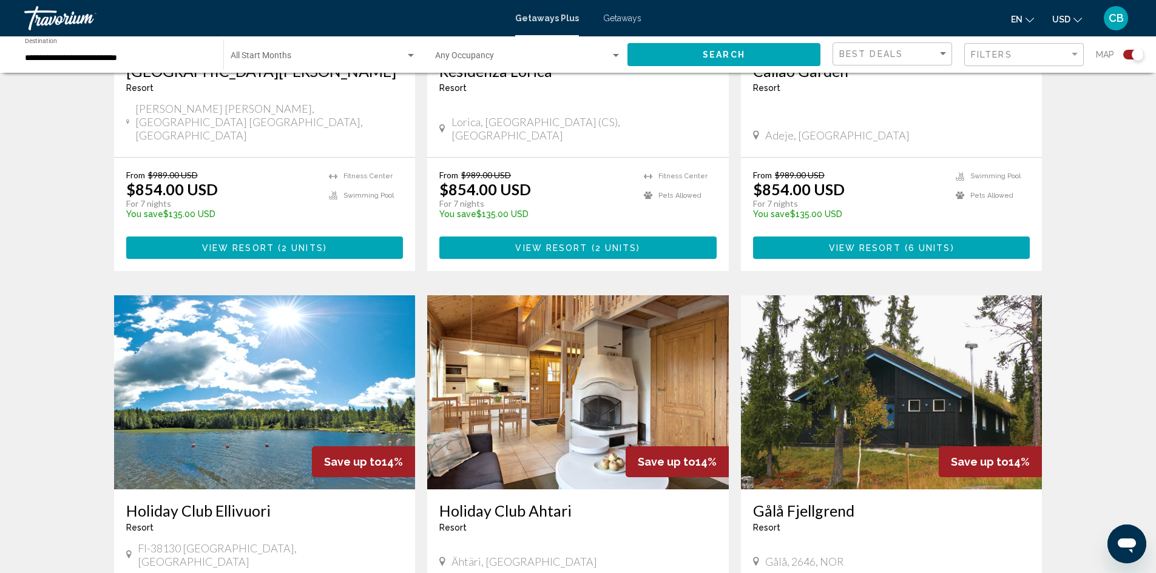
scroll to position [1517, 0]
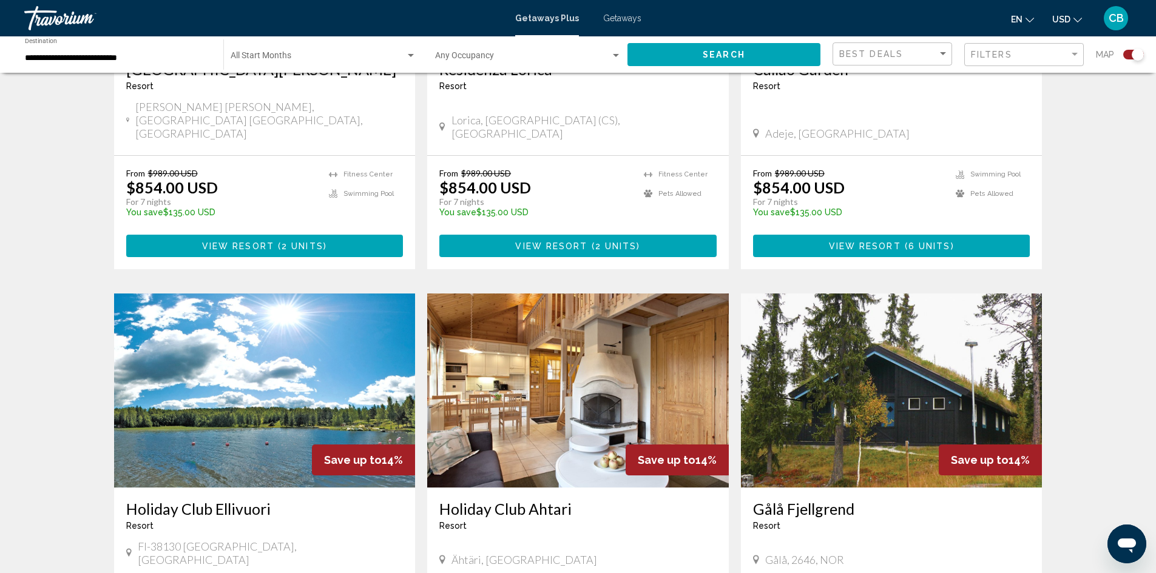
click at [220, 305] on img "Main content" at bounding box center [265, 391] width 302 height 194
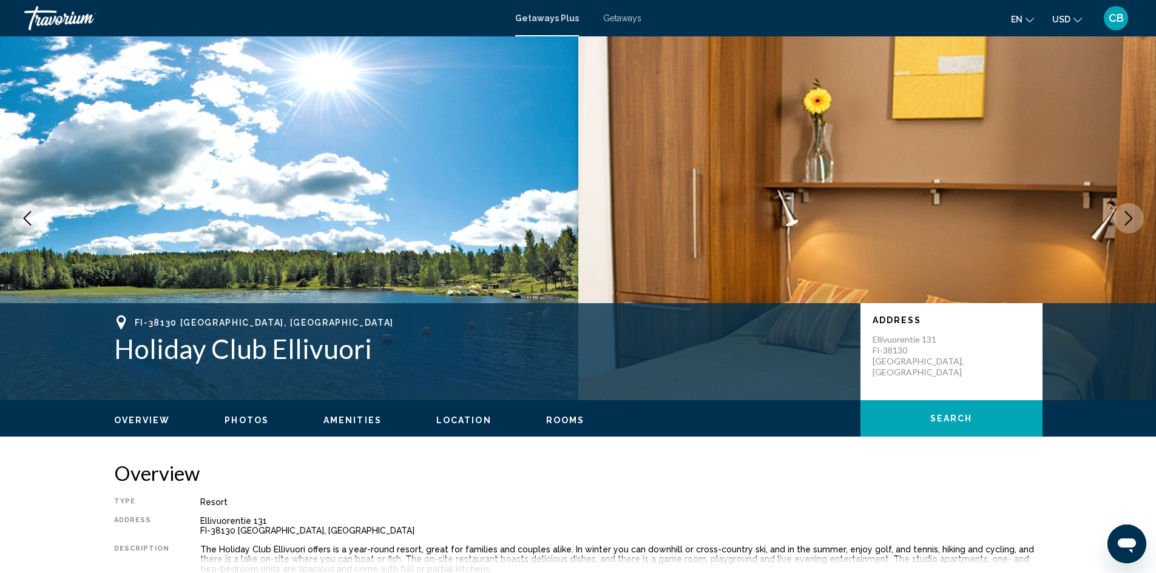
click at [419, 162] on img "Main content" at bounding box center [289, 218] width 578 height 364
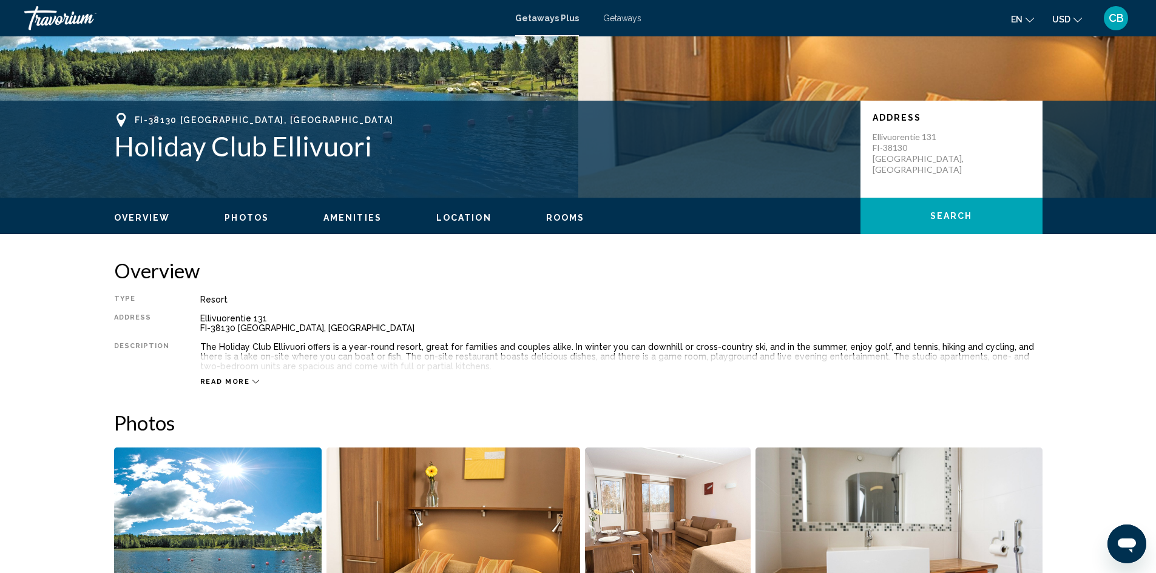
scroll to position [303, 0]
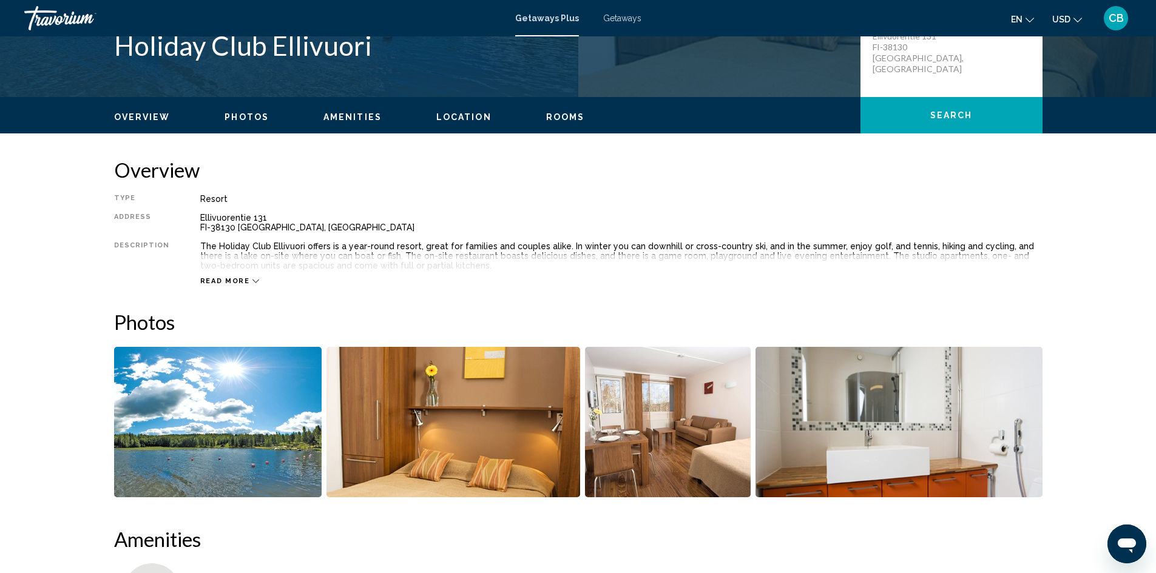
click at [255, 411] on img "Open full-screen image slider" at bounding box center [218, 422] width 208 height 150
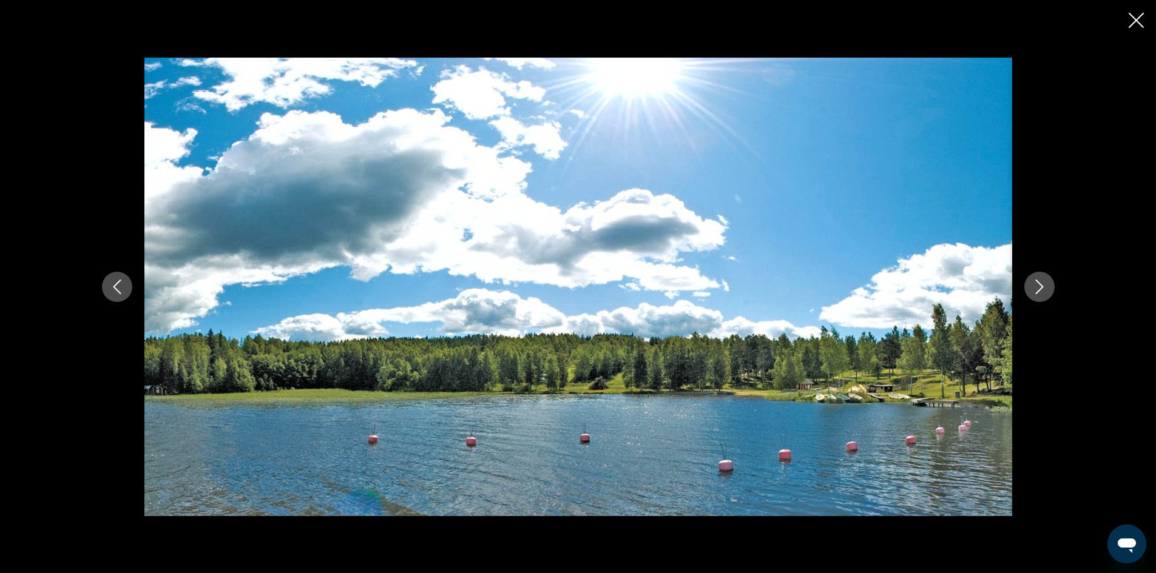
click at [1133, 16] on icon "Close slideshow" at bounding box center [1136, 20] width 15 height 15
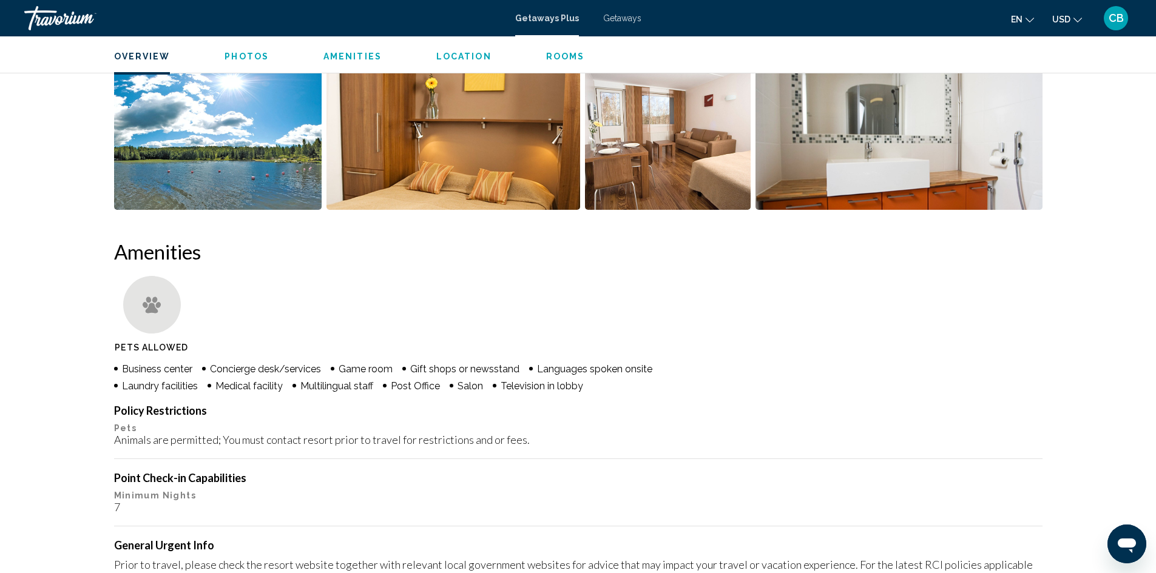
scroll to position [667, 0]
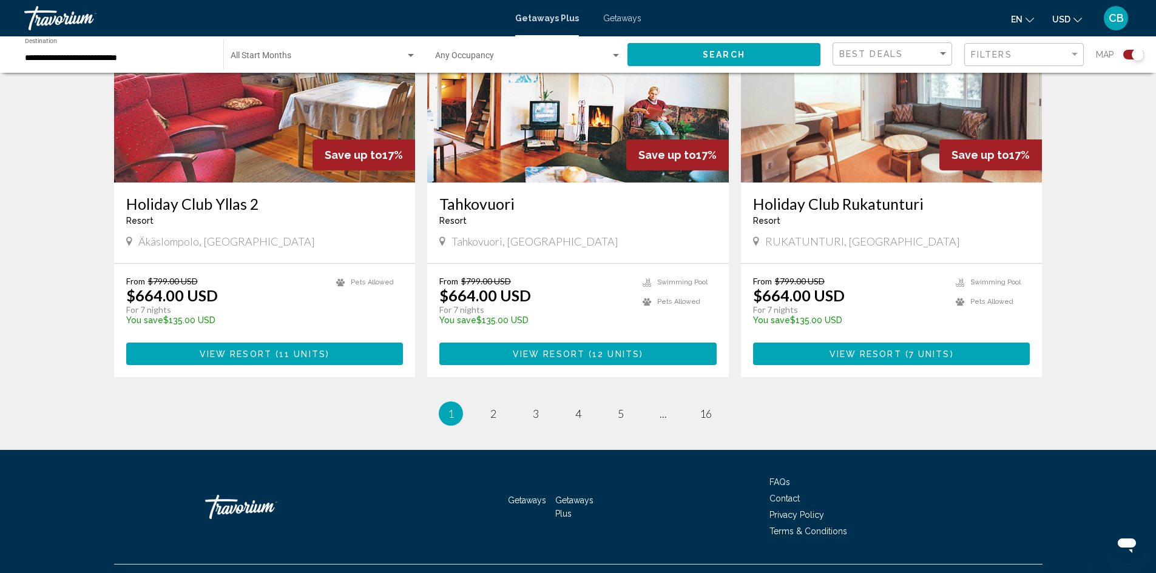
scroll to position [1781, 0]
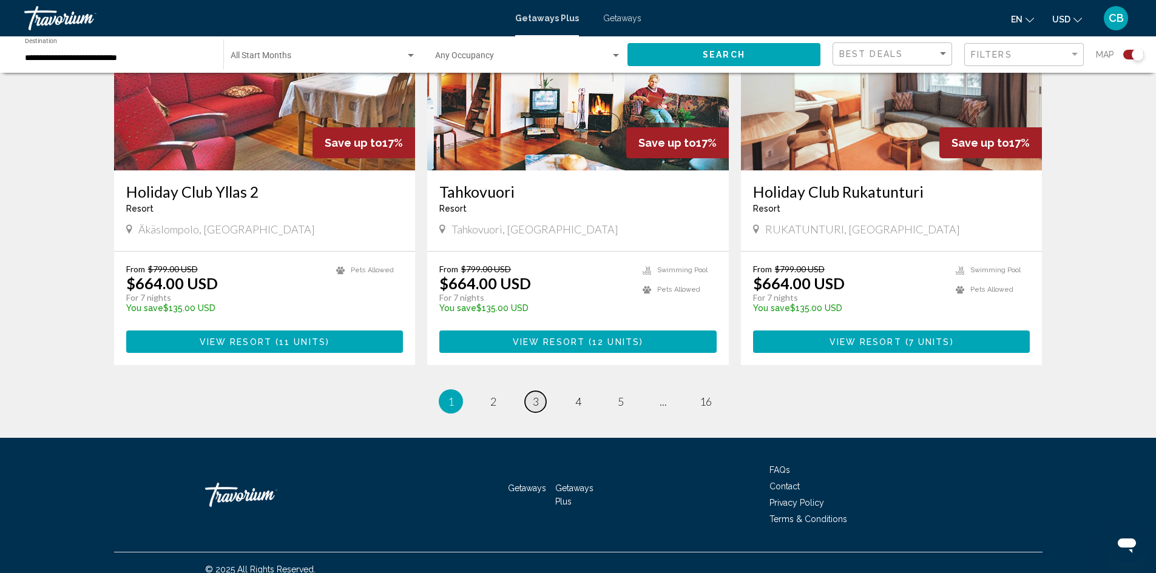
click at [538, 395] on span "3" at bounding box center [536, 401] width 6 height 13
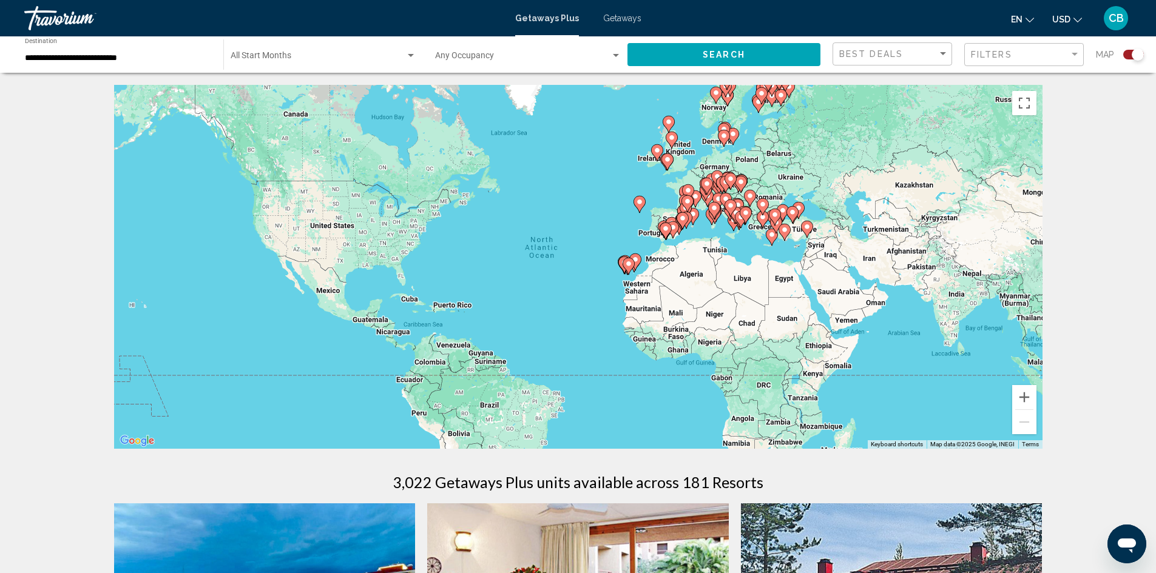
click at [585, 57] on span "Search widget" at bounding box center [522, 58] width 175 height 10
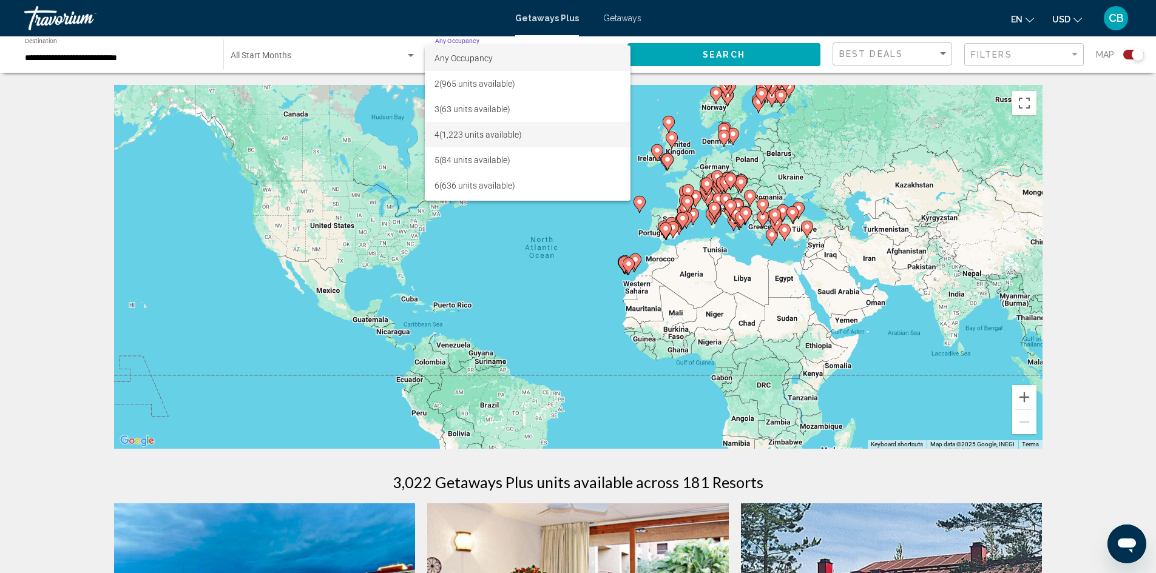
click at [488, 133] on span "4 (1,223 units available)" at bounding box center [527, 134] width 186 height 25
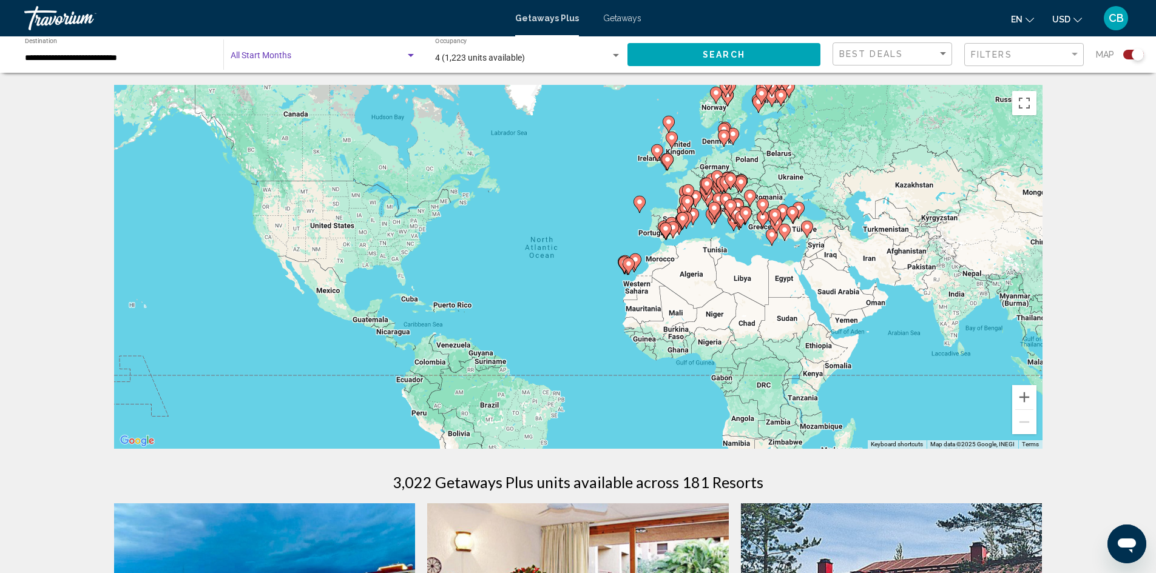
click at [316, 54] on span "Search widget" at bounding box center [318, 58] width 175 height 10
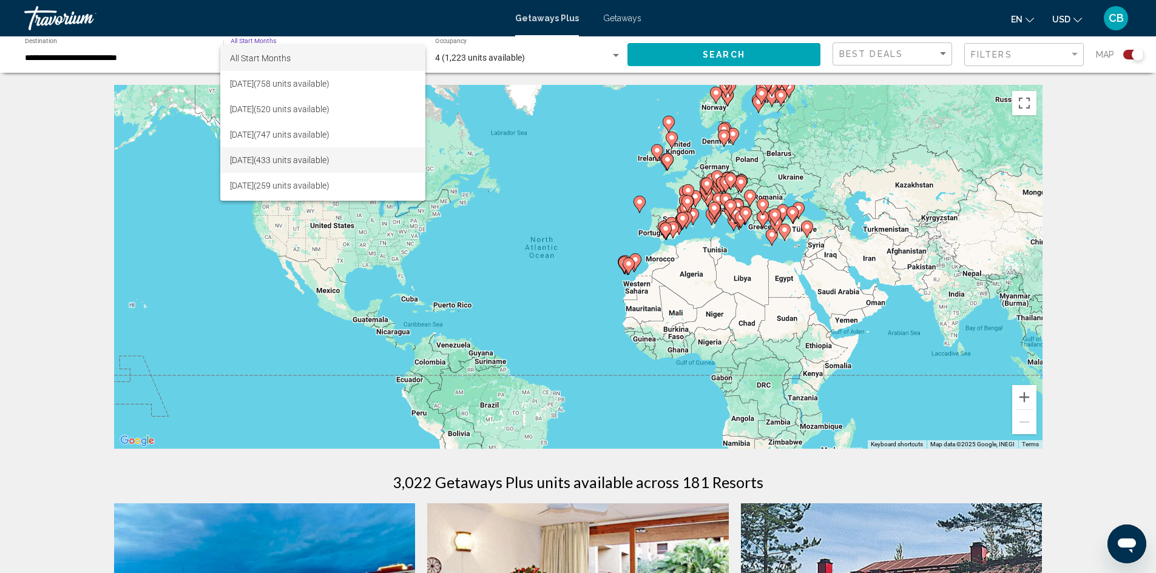
click at [294, 156] on span "[DATE] (433 units available)" at bounding box center [323, 159] width 186 height 25
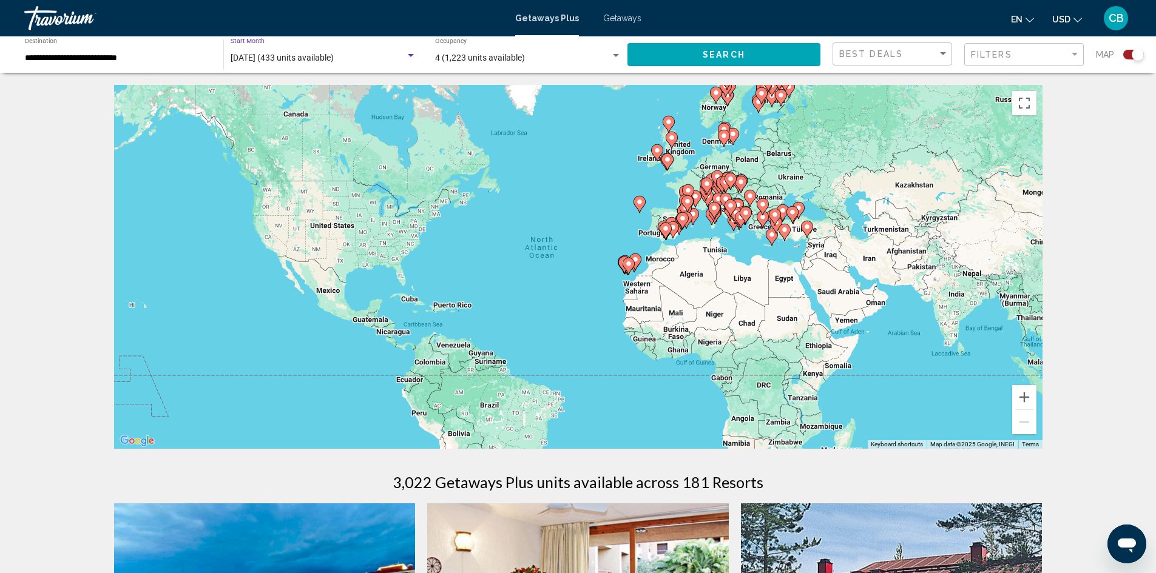
click at [707, 56] on span "Search" at bounding box center [724, 55] width 42 height 10
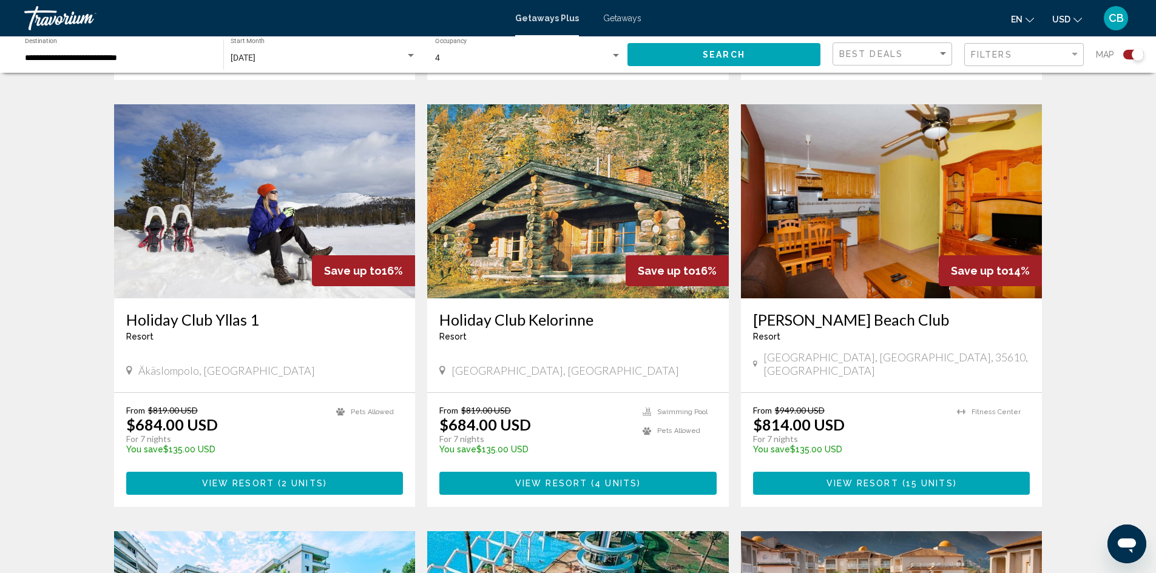
scroll to position [849, 0]
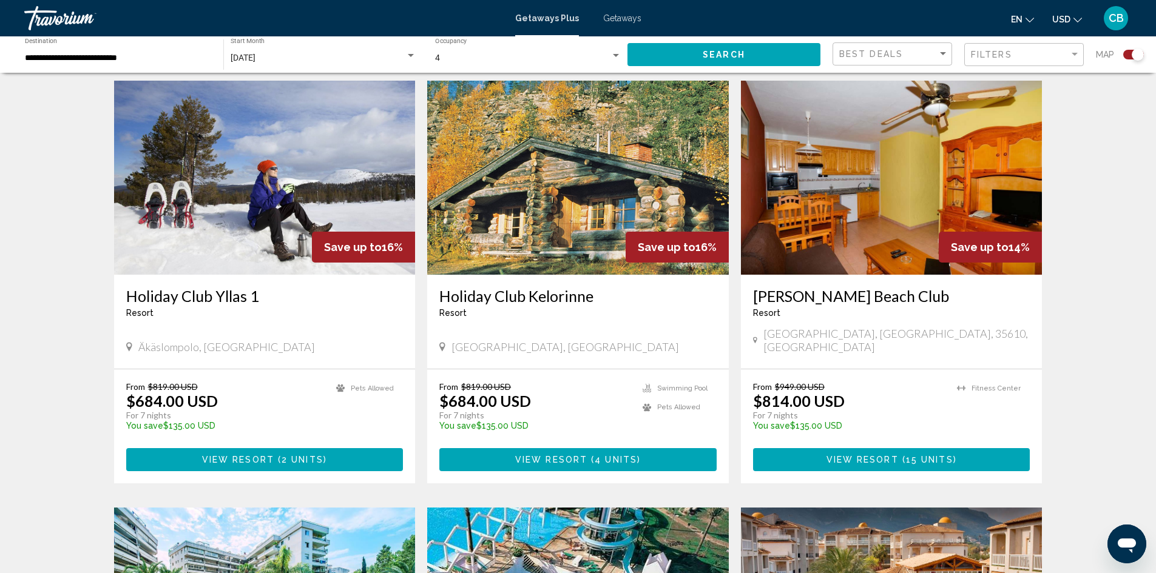
click at [548, 197] on img "Main content" at bounding box center [578, 178] width 302 height 194
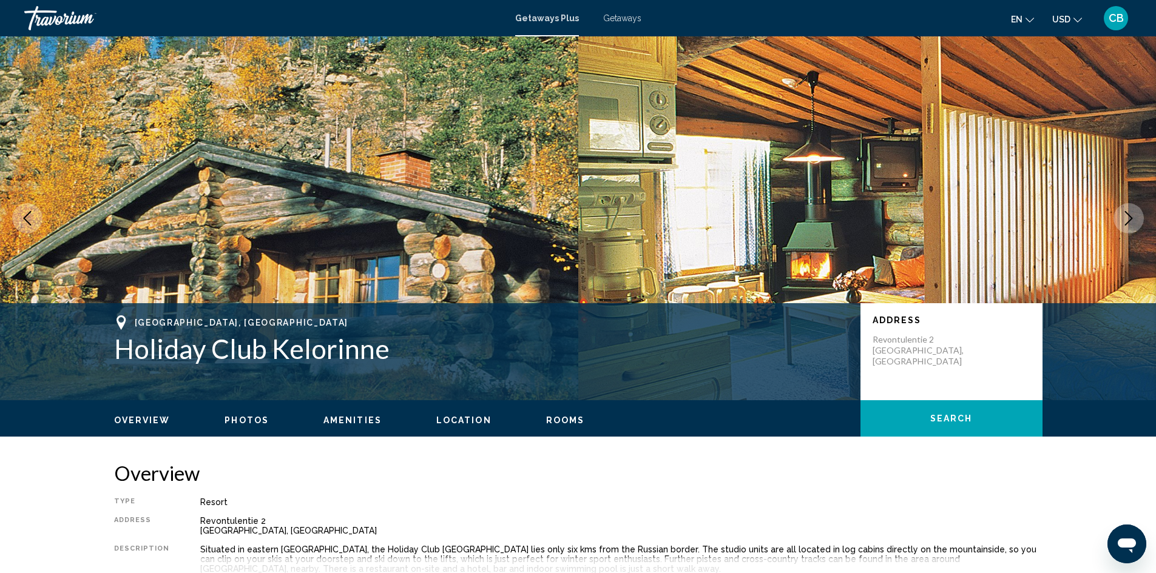
click at [548, 197] on img "Main content" at bounding box center [289, 218] width 578 height 364
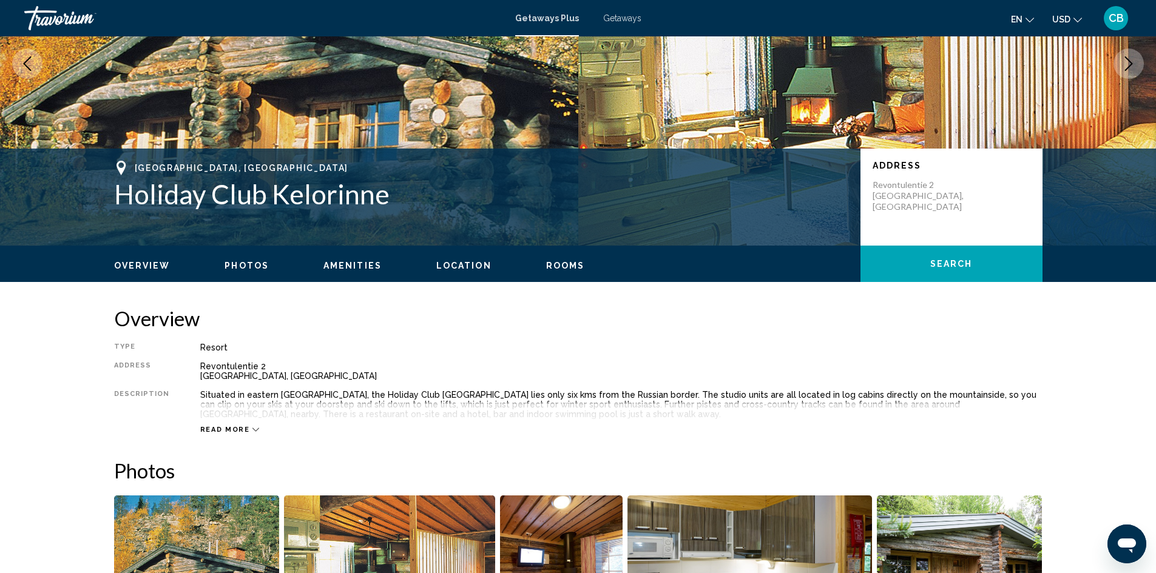
scroll to position [303, 0]
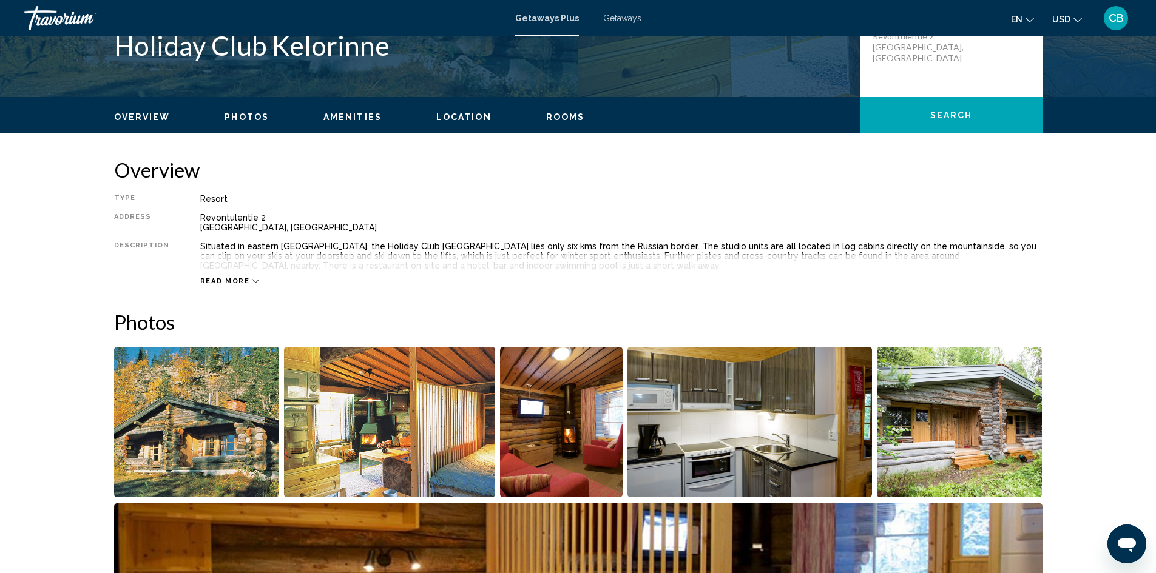
click at [229, 422] on img "Open full-screen image slider" at bounding box center [197, 422] width 166 height 150
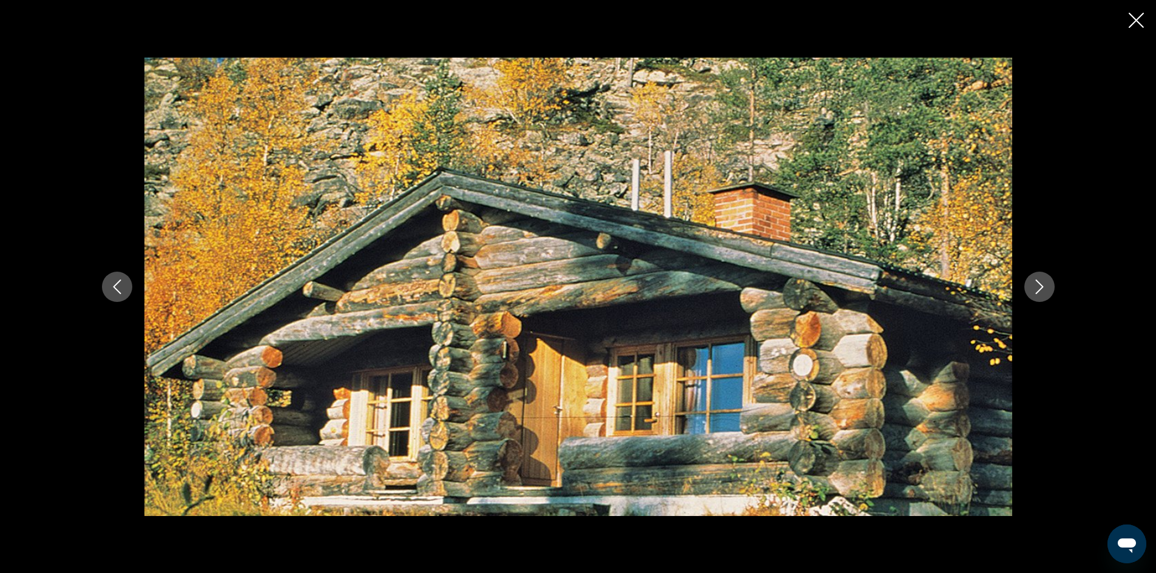
click at [1133, 16] on icon "Close slideshow" at bounding box center [1136, 20] width 15 height 15
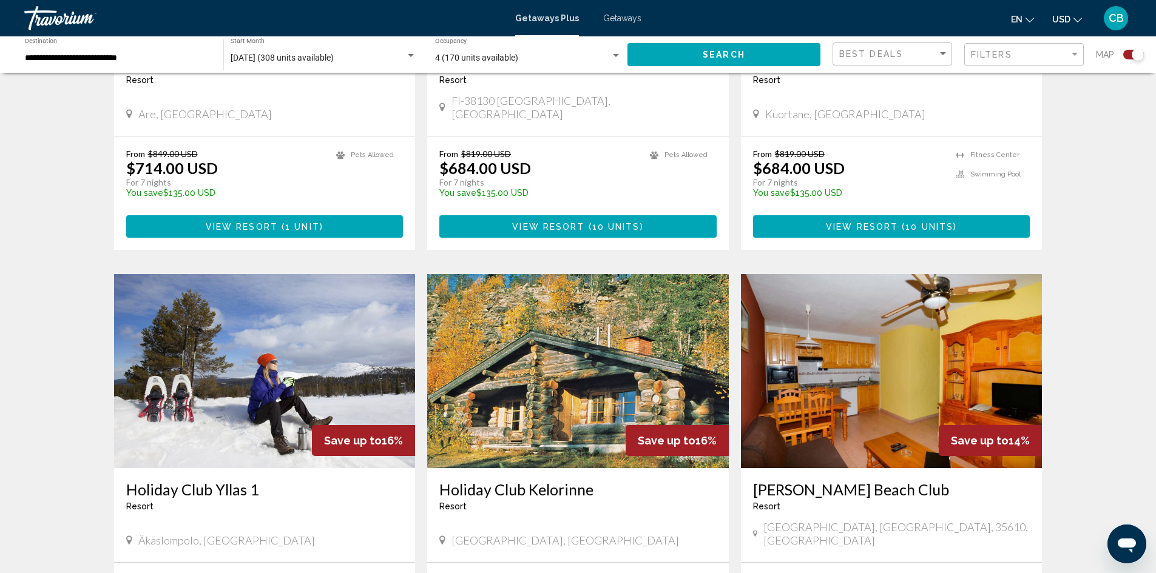
scroll to position [728, 0]
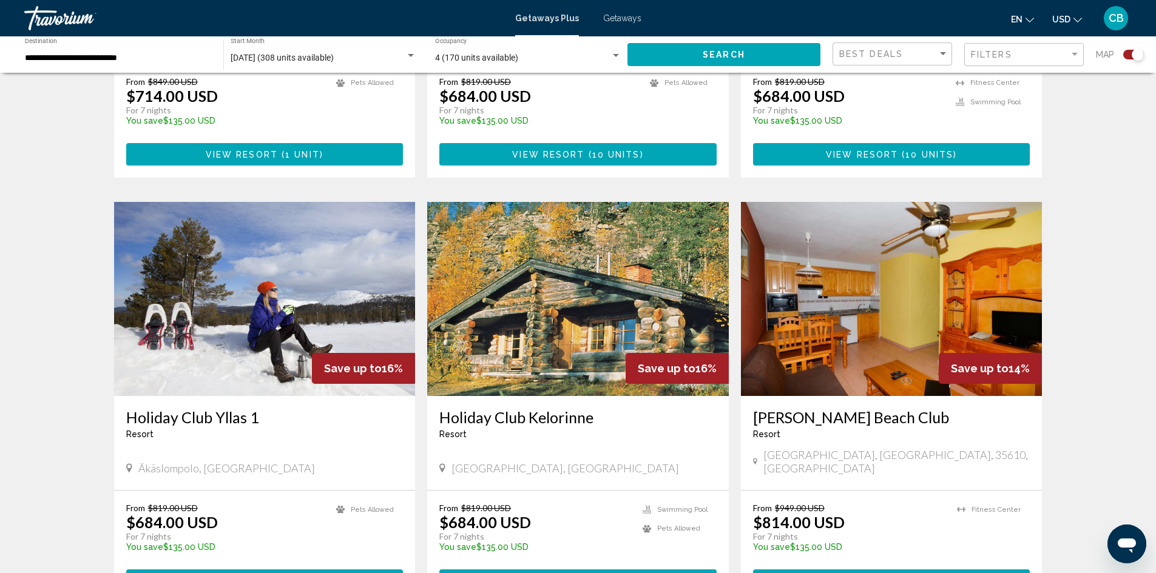
click at [533, 303] on img "Main content" at bounding box center [578, 299] width 302 height 194
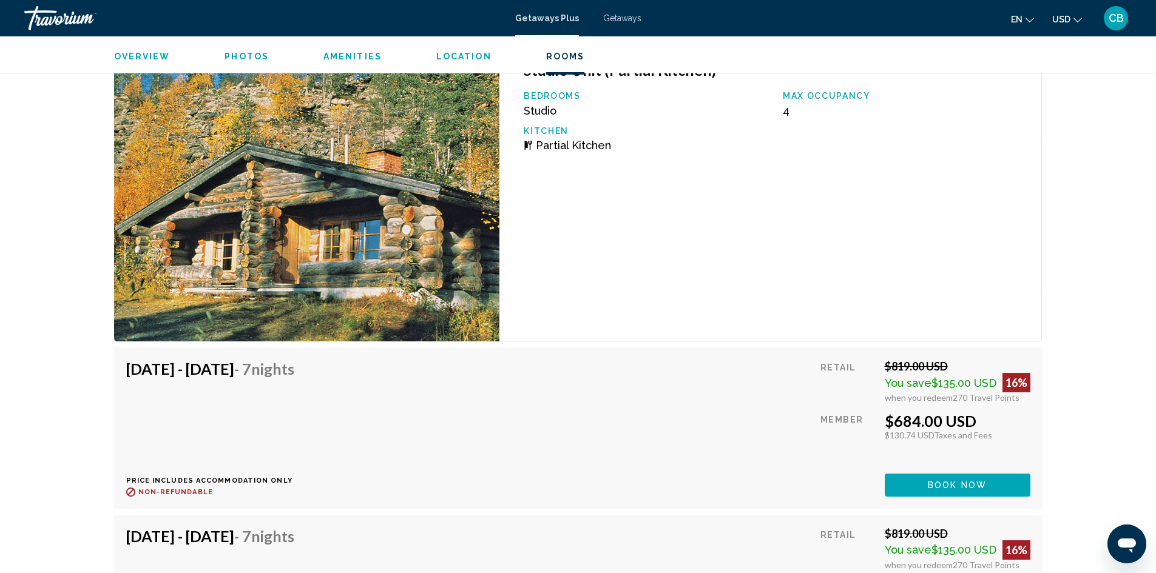
scroll to position [1881, 0]
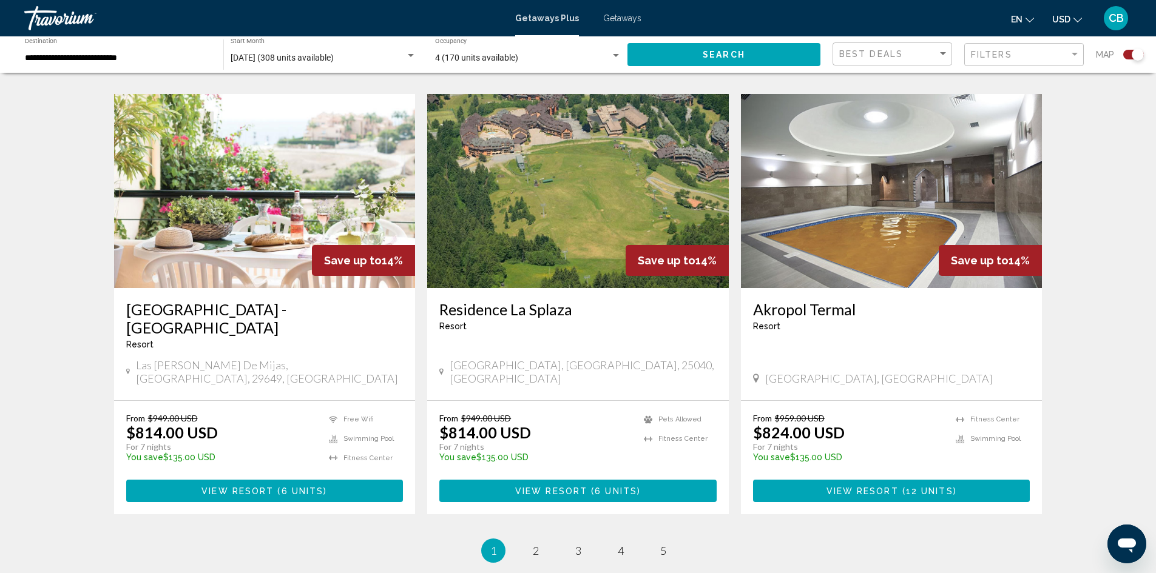
scroll to position [1781, 0]
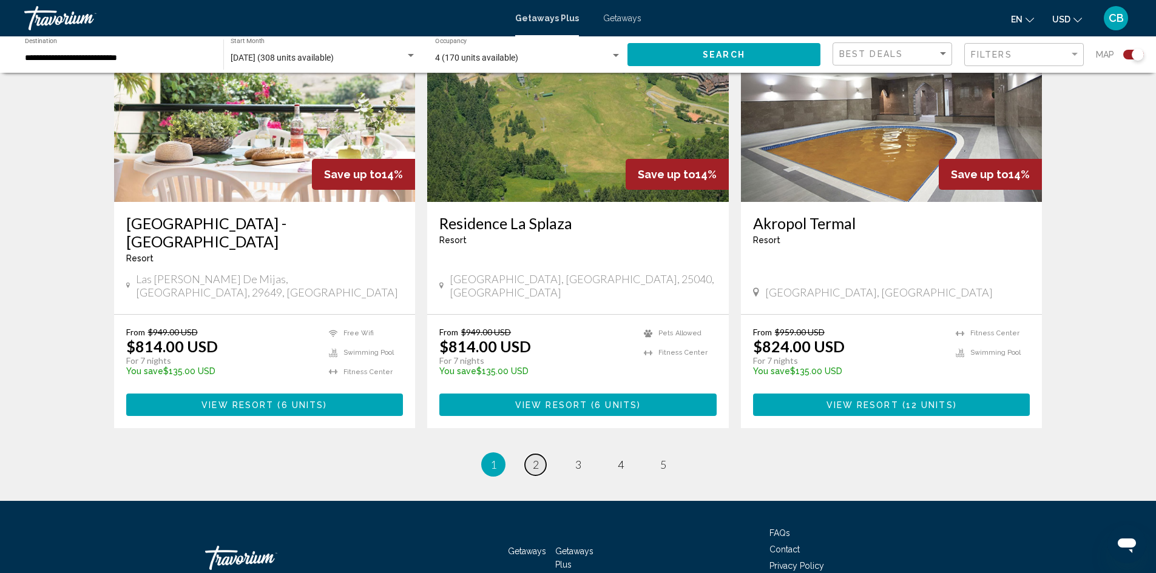
click at [541, 454] on link "page 2" at bounding box center [535, 464] width 21 height 21
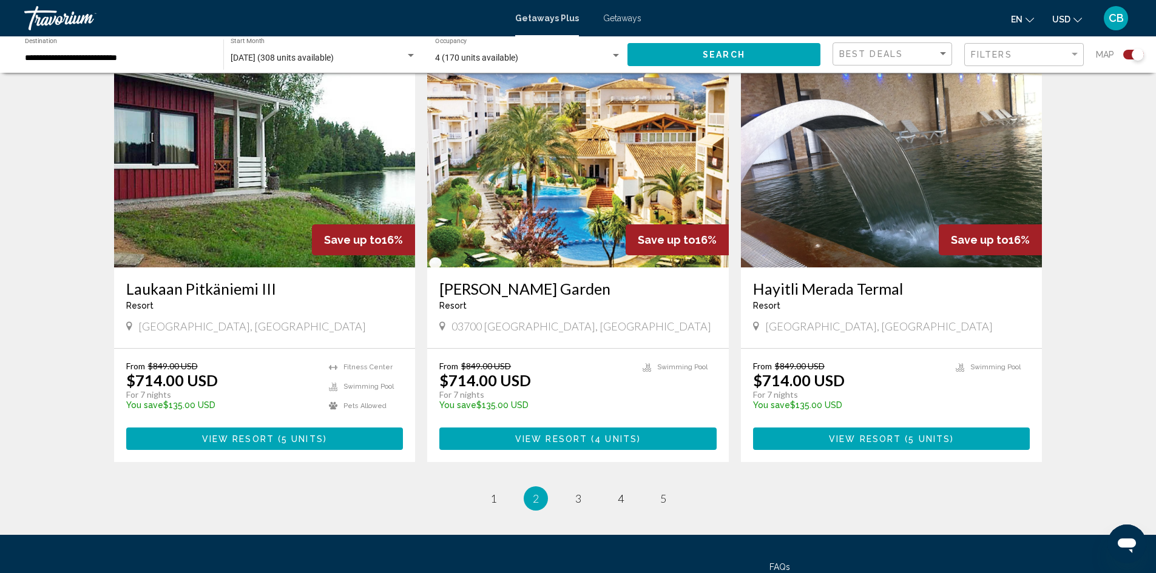
scroll to position [1699, 0]
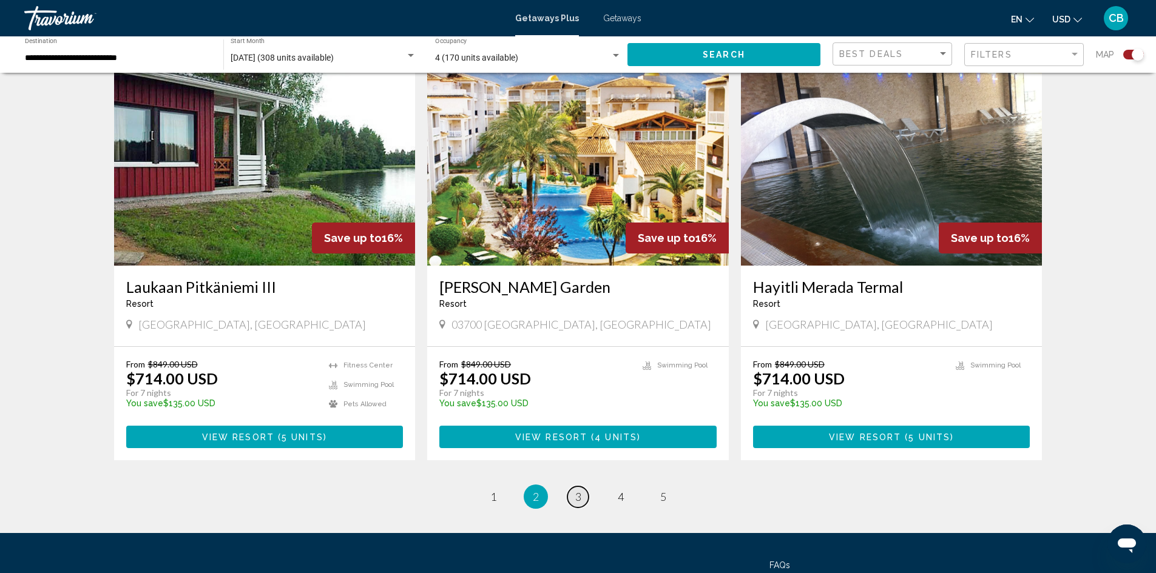
click at [580, 490] on span "3" at bounding box center [578, 496] width 6 height 13
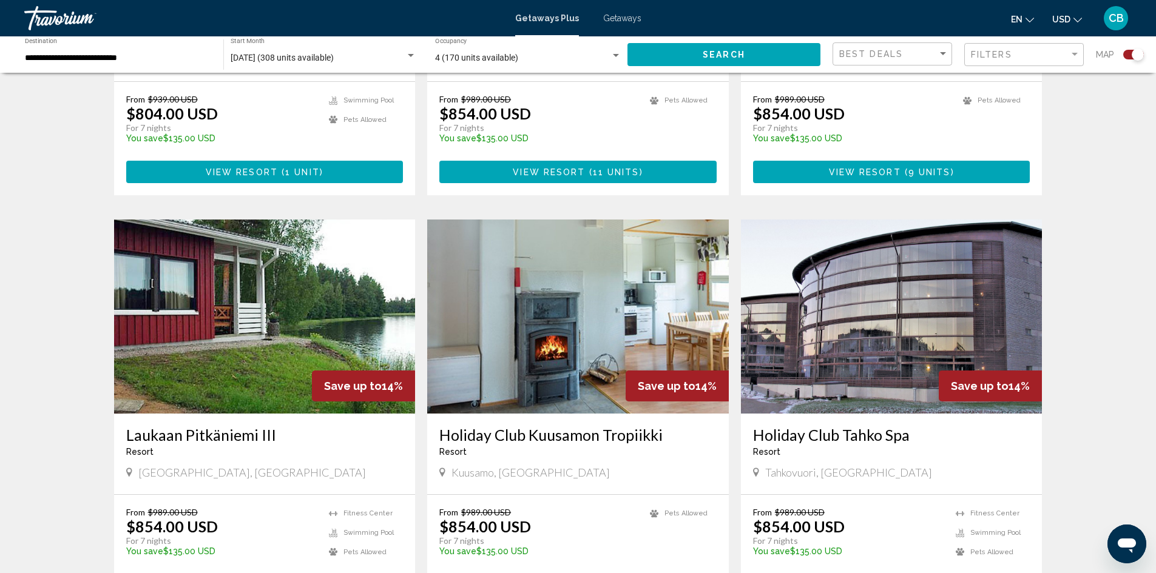
scroll to position [1781, 0]
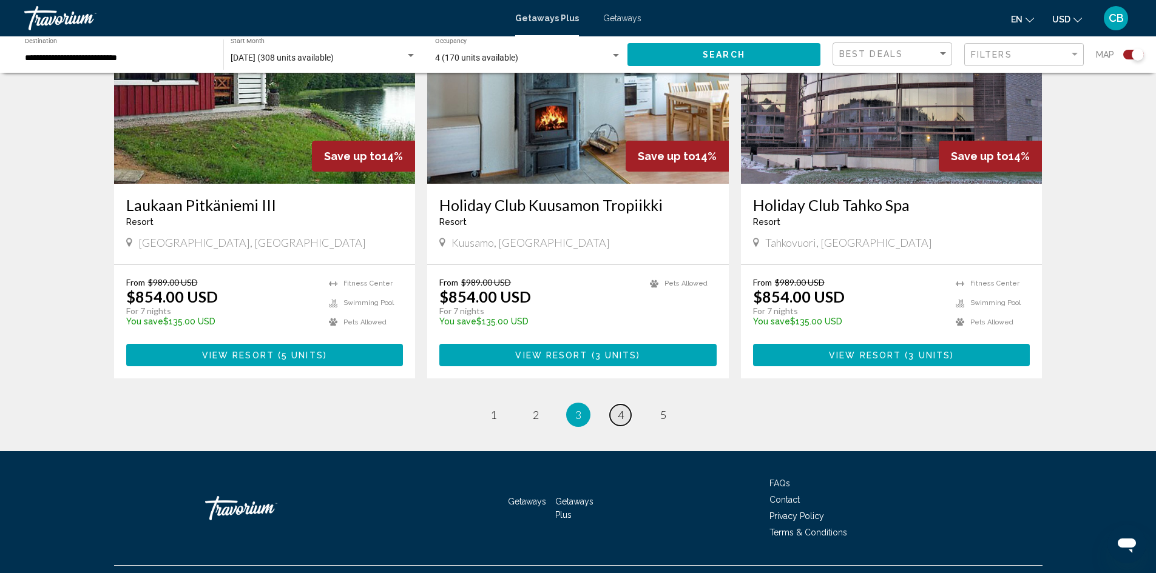
click at [624, 405] on link "page 4" at bounding box center [620, 415] width 21 height 21
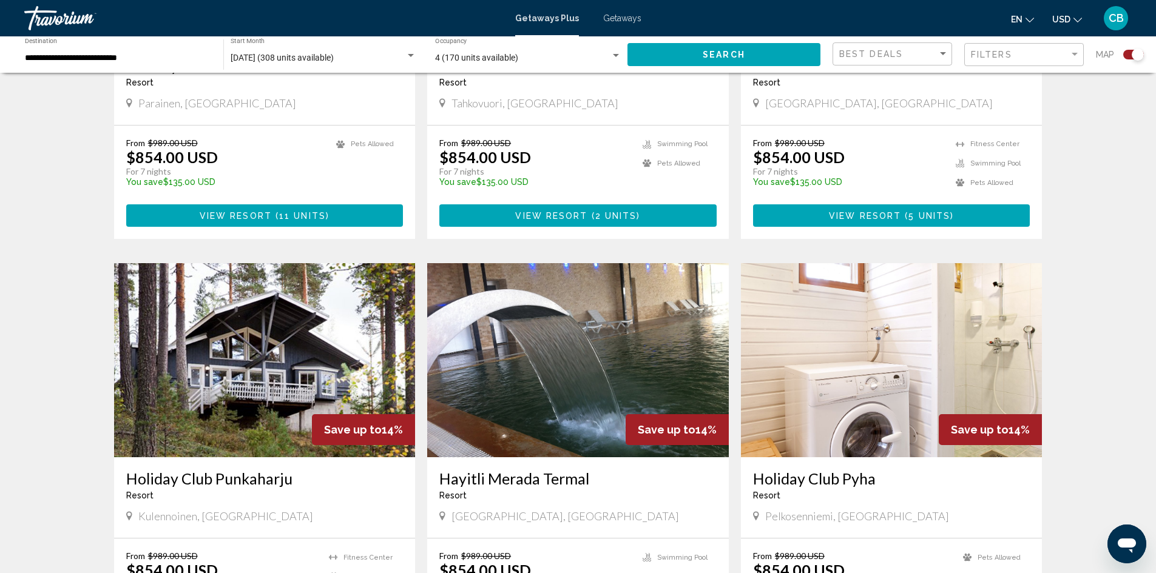
scroll to position [667, 0]
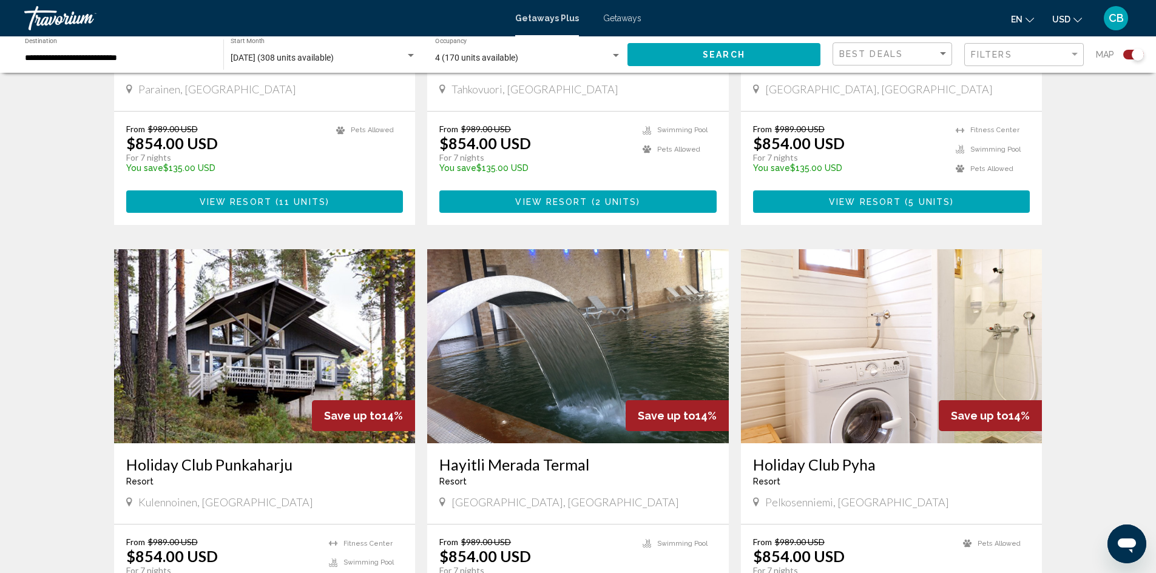
click at [225, 370] on img "Main content" at bounding box center [265, 346] width 302 height 194
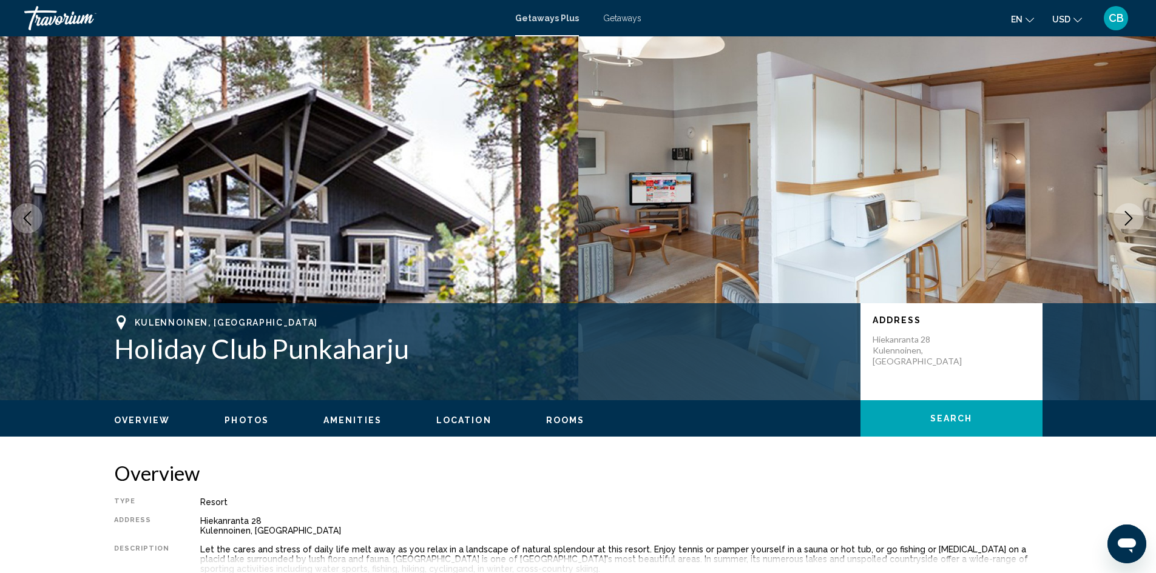
click at [390, 175] on img "Main content" at bounding box center [289, 218] width 578 height 364
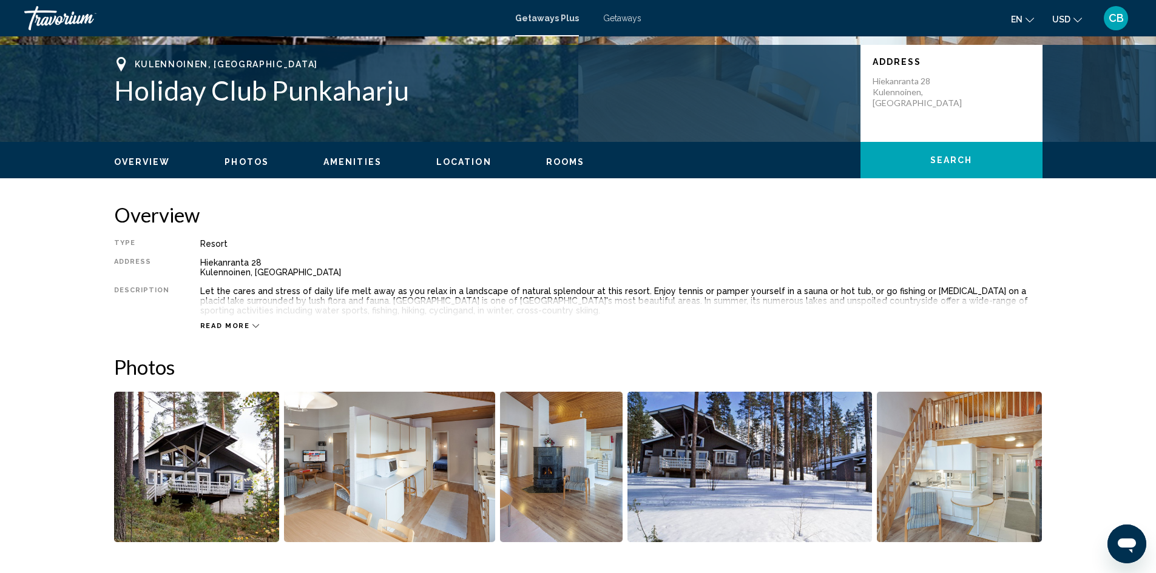
scroll to position [303, 0]
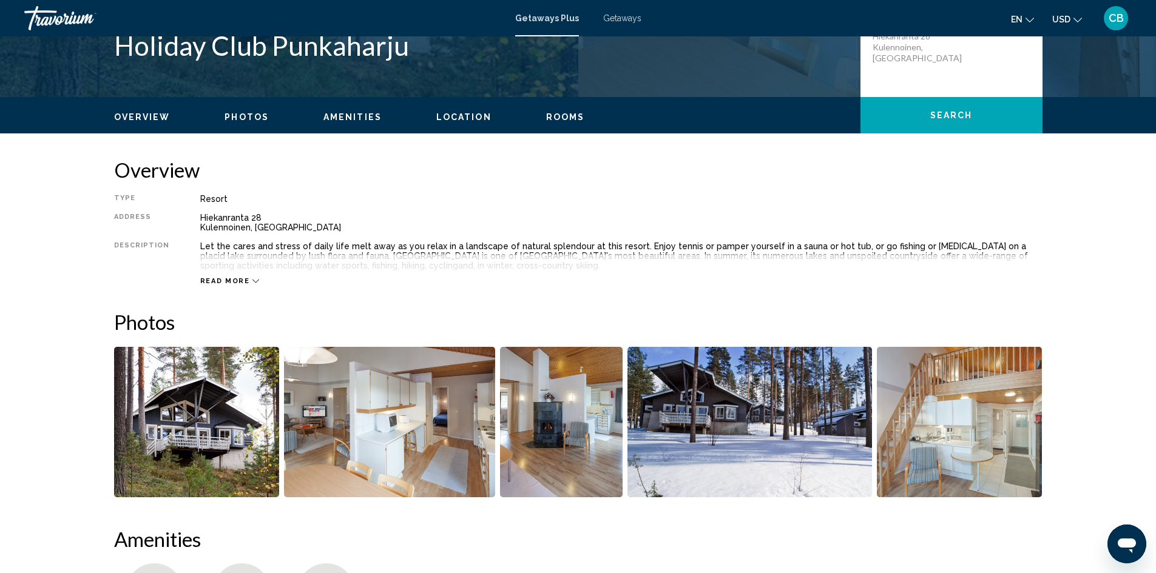
click at [211, 454] on img "Open full-screen image slider" at bounding box center [197, 422] width 166 height 150
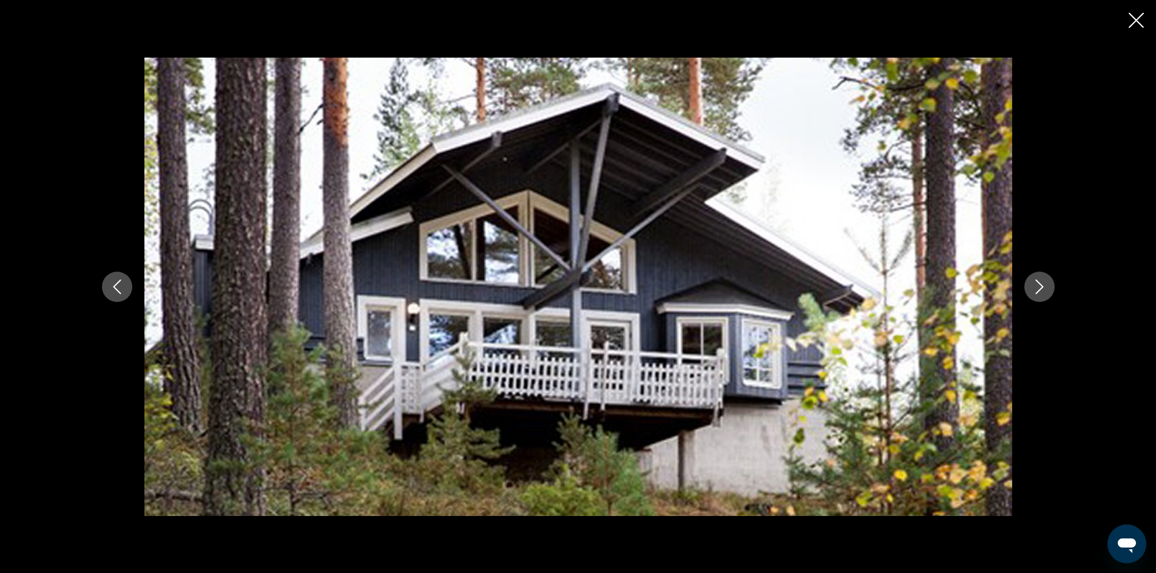
drag, startPoint x: 1134, startPoint y: 22, endPoint x: 1126, endPoint y: 22, distance: 7.9
click at [1135, 22] on icon "Close slideshow" at bounding box center [1136, 20] width 15 height 15
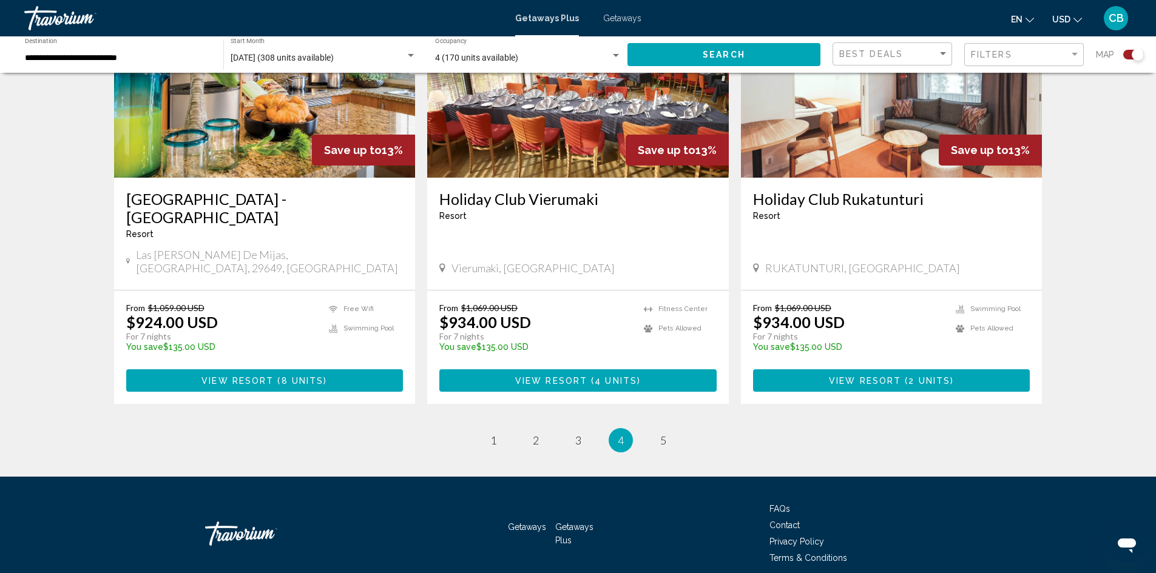
scroll to position [1799, 0]
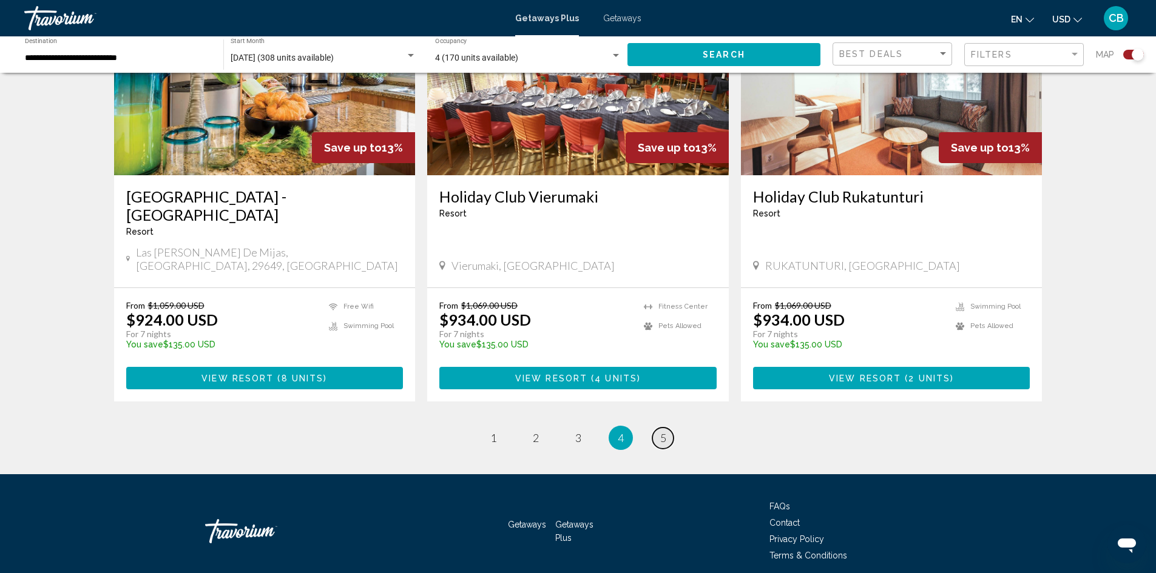
click at [660, 431] on span "5" at bounding box center [663, 437] width 6 height 13
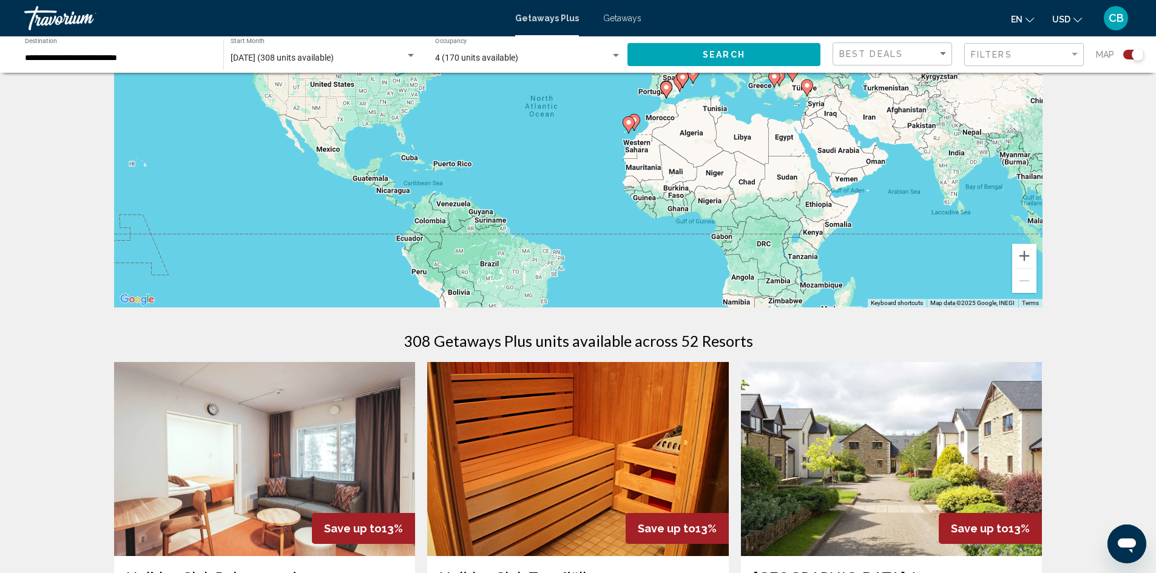
scroll to position [44, 0]
